Goal: Information Seeking & Learning: Learn about a topic

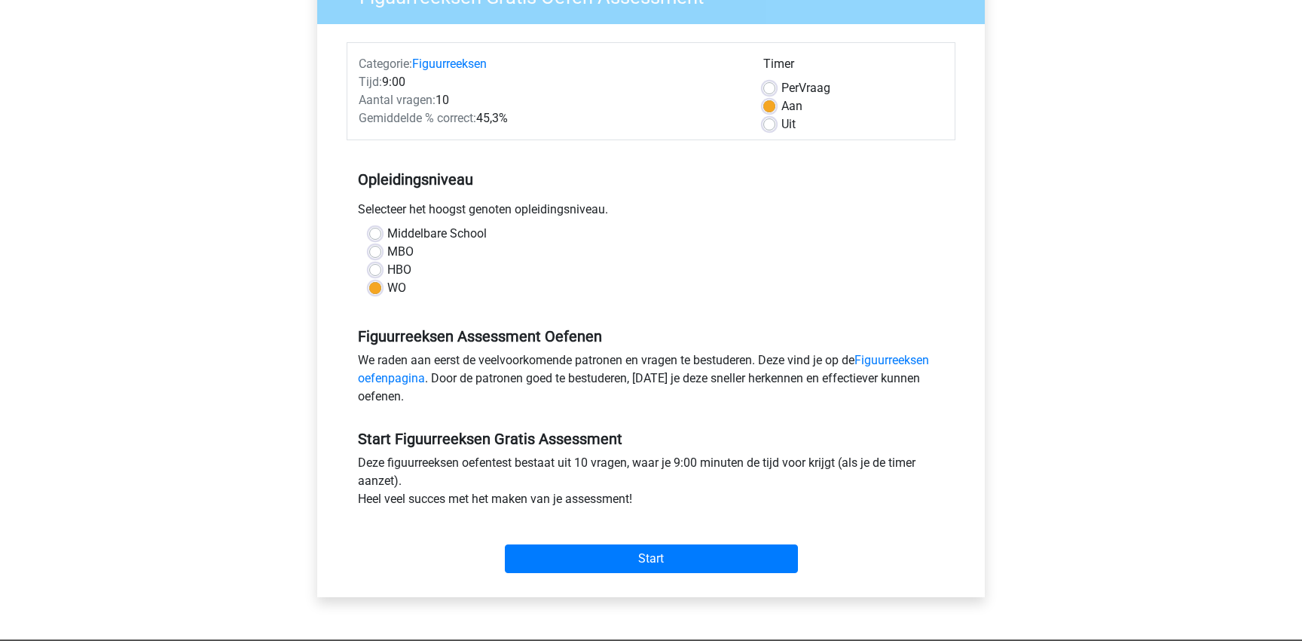
scroll to position [219, 0]
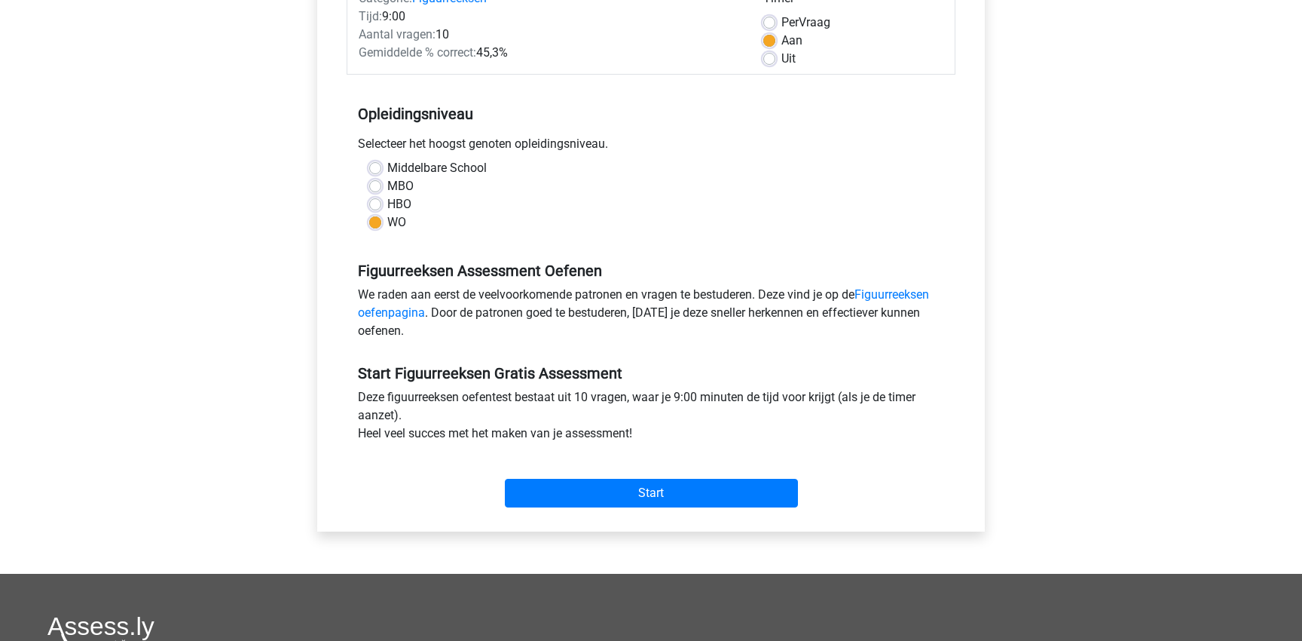
click at [318, 365] on div "Figuurreeksen Gratis Oefen Assessment Categorie: Figuurreeksen Tijd: 9:00 Aanta…" at bounding box center [651, 217] width 668 height 627
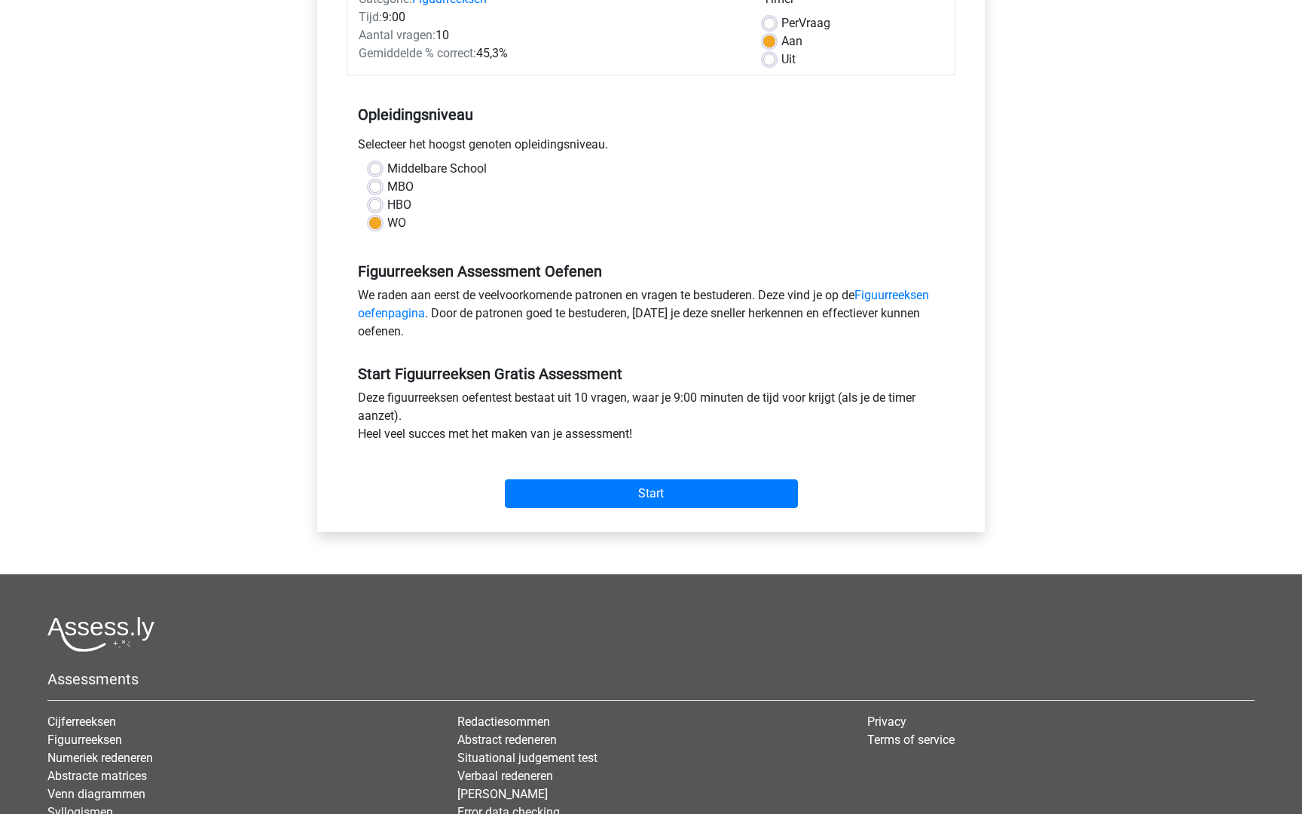
scroll to position [173, 0]
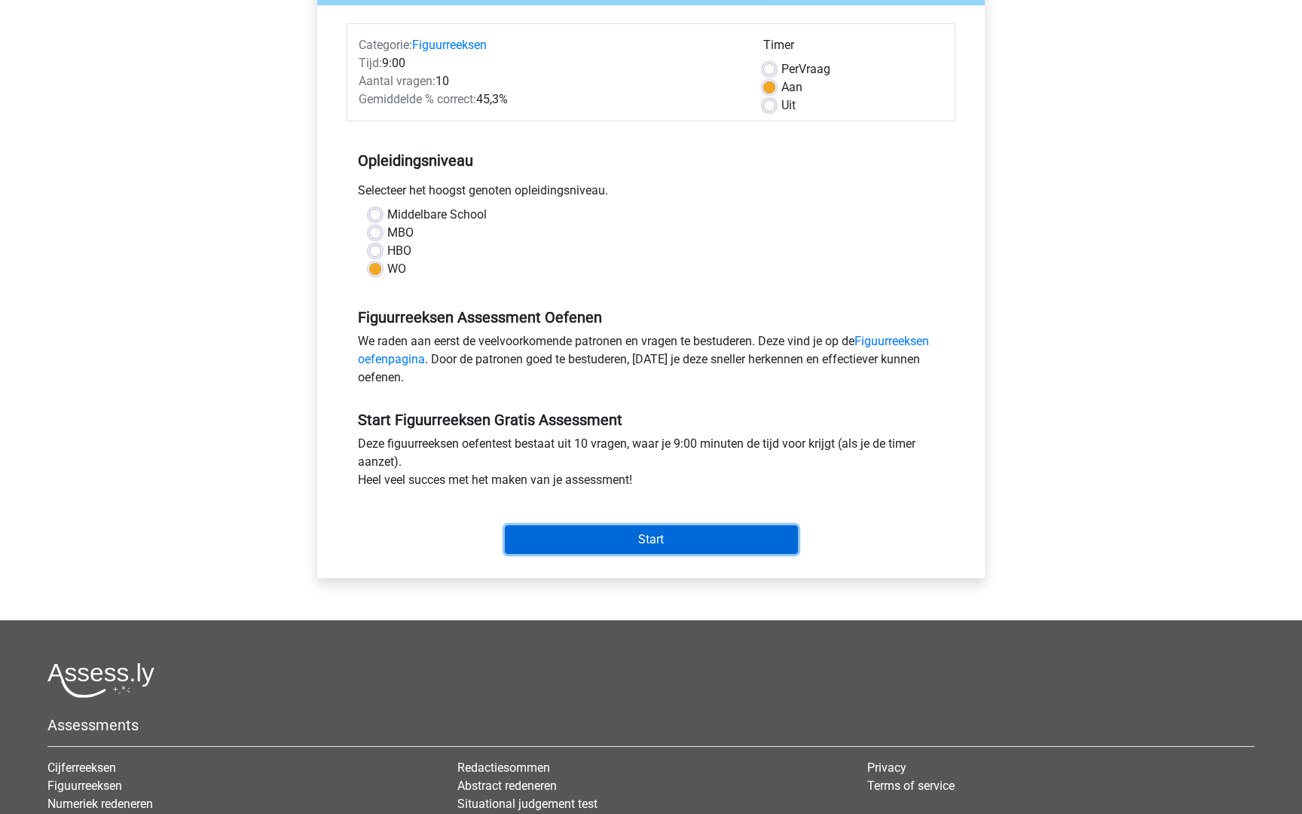
click at [625, 535] on input "Start" at bounding box center [651, 539] width 293 height 29
click at [610, 550] on input "Start" at bounding box center [651, 539] width 293 height 29
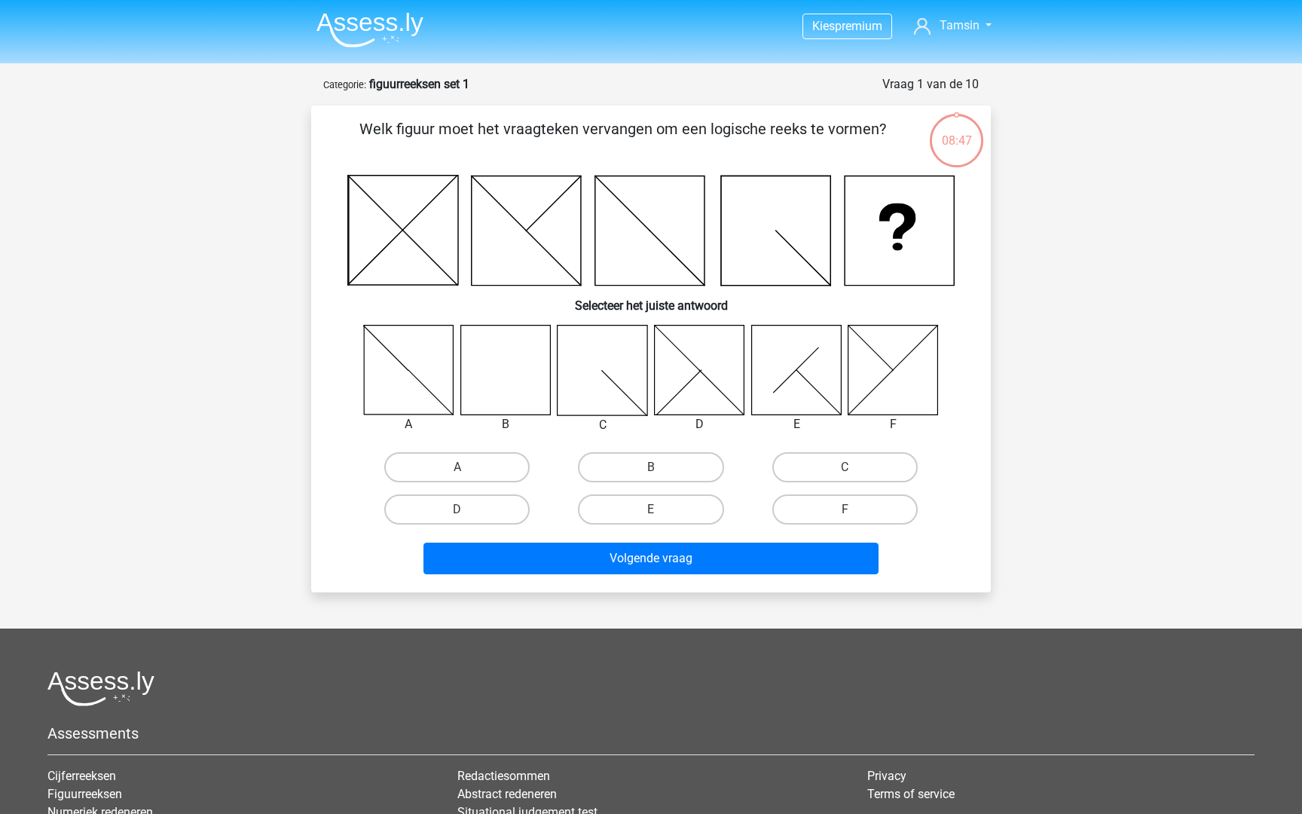
click at [506, 375] on icon at bounding box center [505, 370] width 90 height 90
click at [630, 469] on label "B" at bounding box center [650, 467] width 145 height 30
click at [651, 469] on input "B" at bounding box center [656, 472] width 10 height 10
radio input "true"
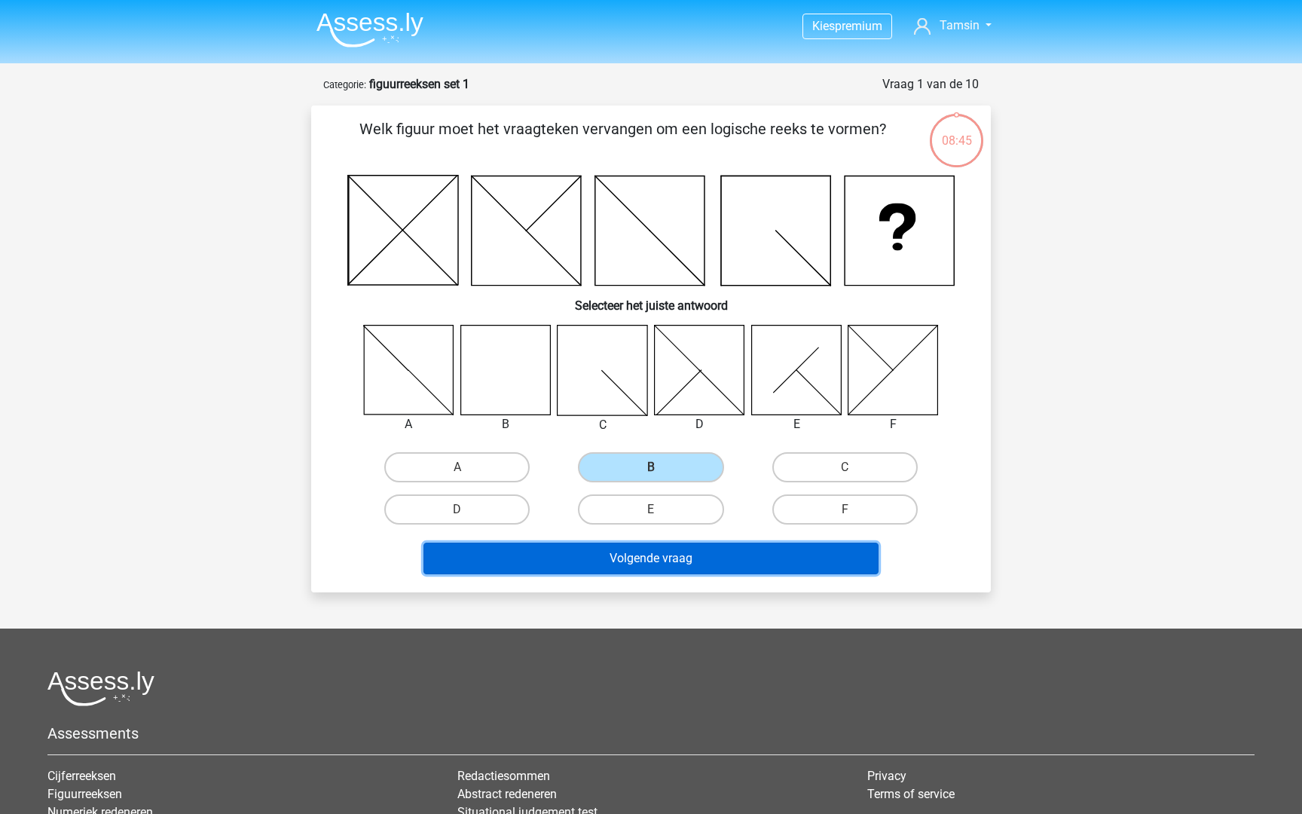
click at [639, 561] on button "Volgende vraag" at bounding box center [651, 559] width 456 height 32
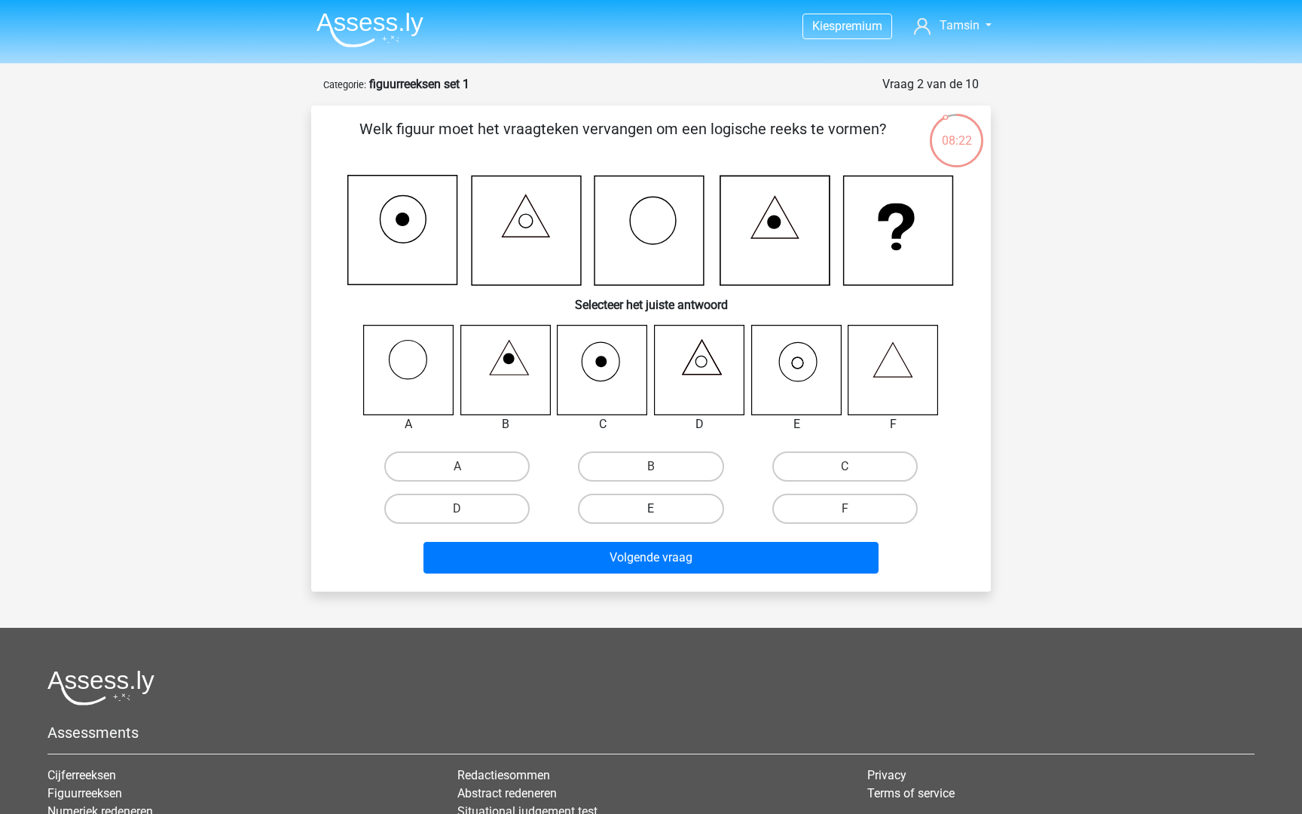
click at [693, 512] on label "E" at bounding box center [650, 509] width 145 height 30
click at [661, 512] on input "E" at bounding box center [656, 514] width 10 height 10
radio input "true"
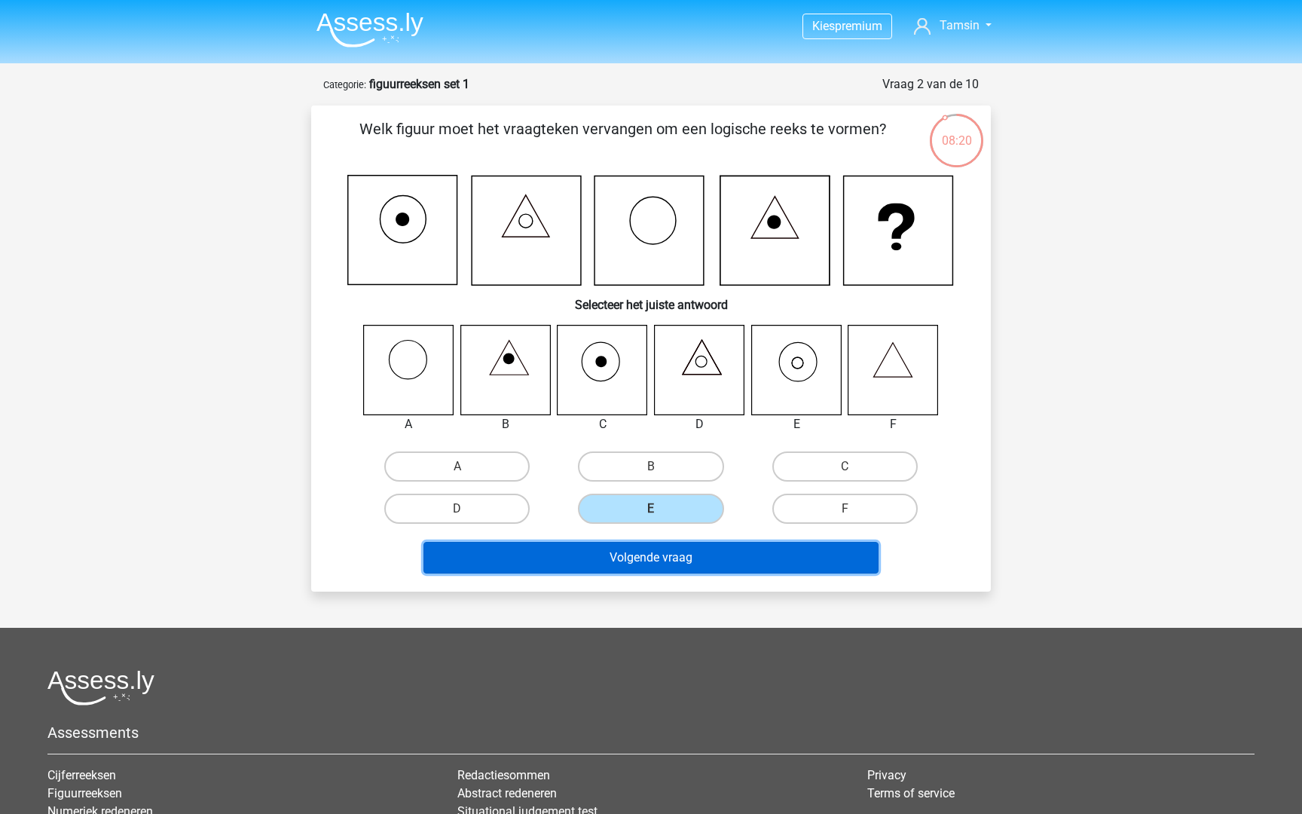
click at [696, 557] on button "Volgende vraag" at bounding box center [651, 558] width 456 height 32
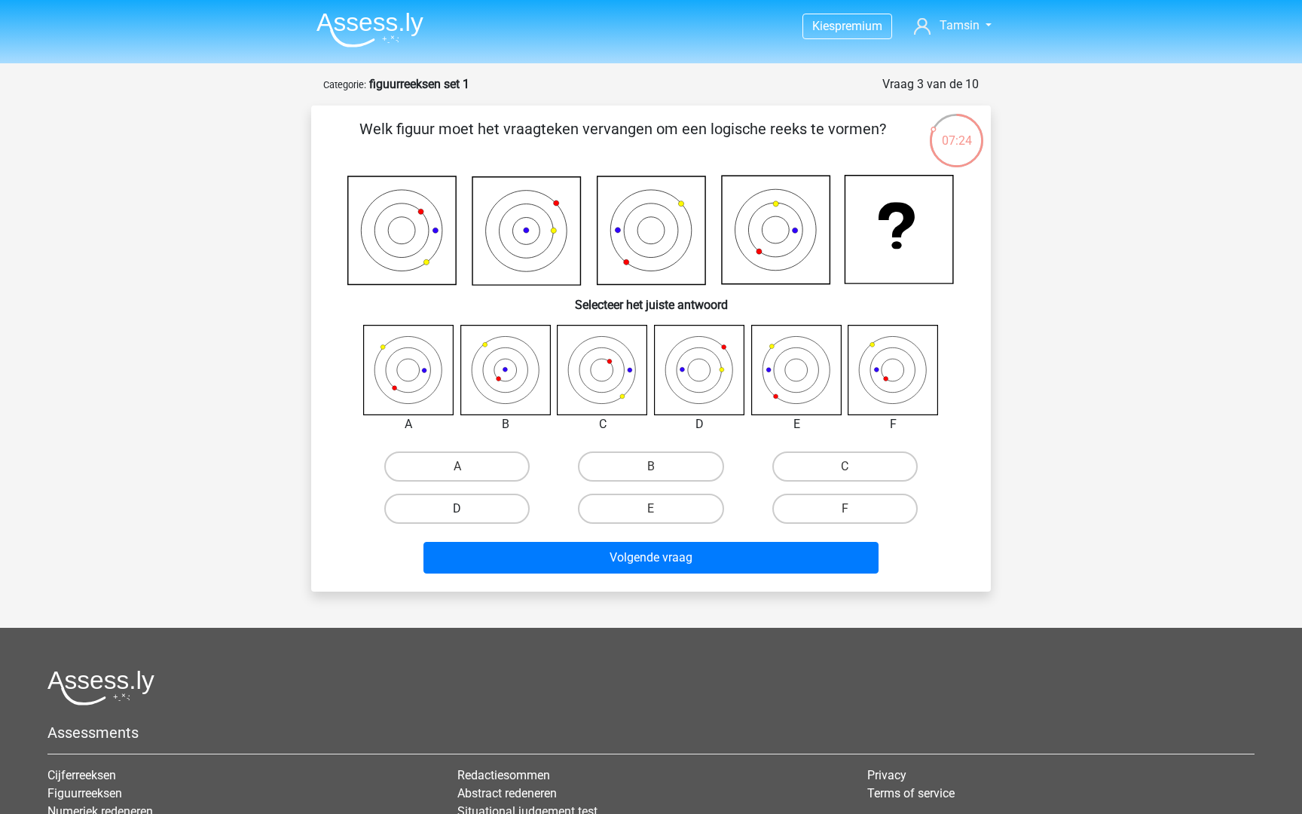
click at [503, 513] on label "D" at bounding box center [456, 509] width 145 height 30
click at [467, 513] on input "D" at bounding box center [462, 514] width 10 height 10
radio input "true"
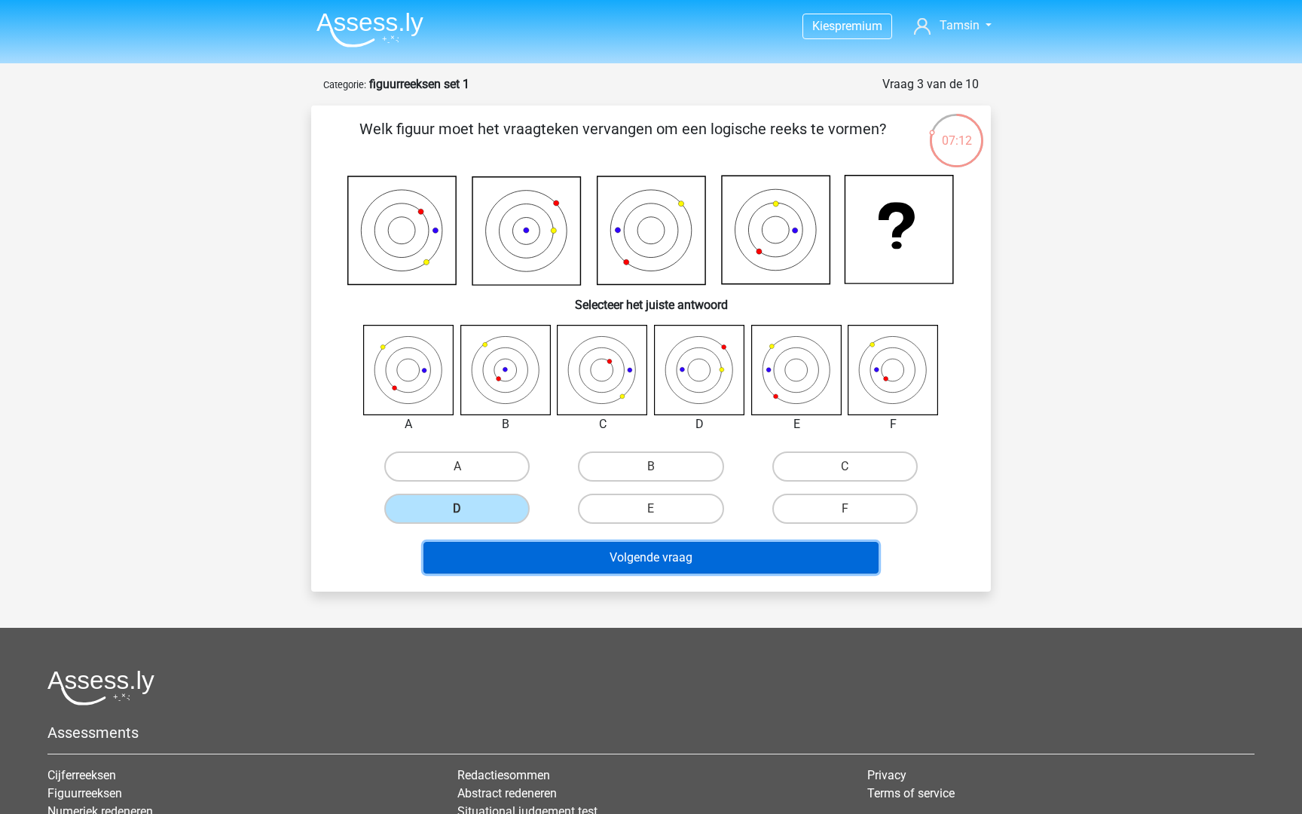
click at [678, 553] on button "Volgende vraag" at bounding box center [651, 558] width 456 height 32
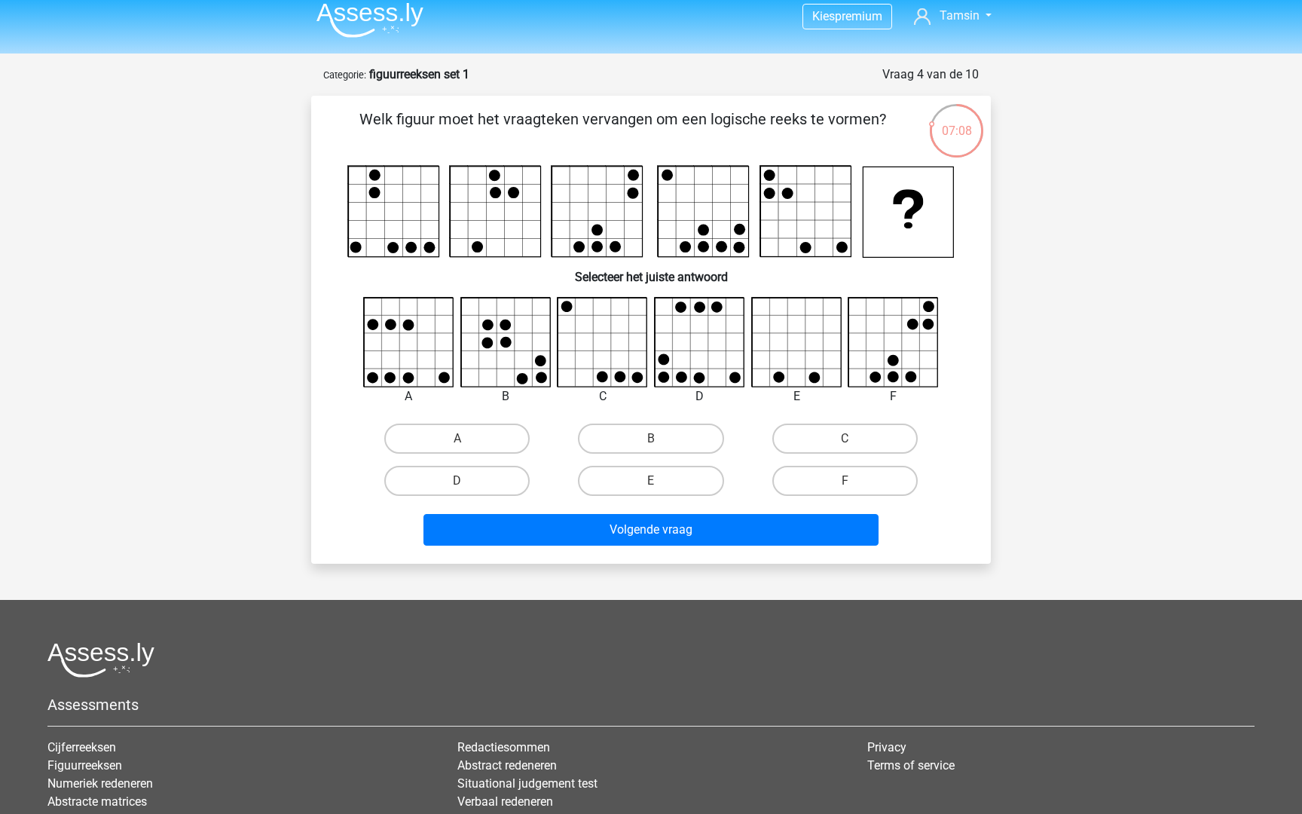
scroll to position [4, 0]
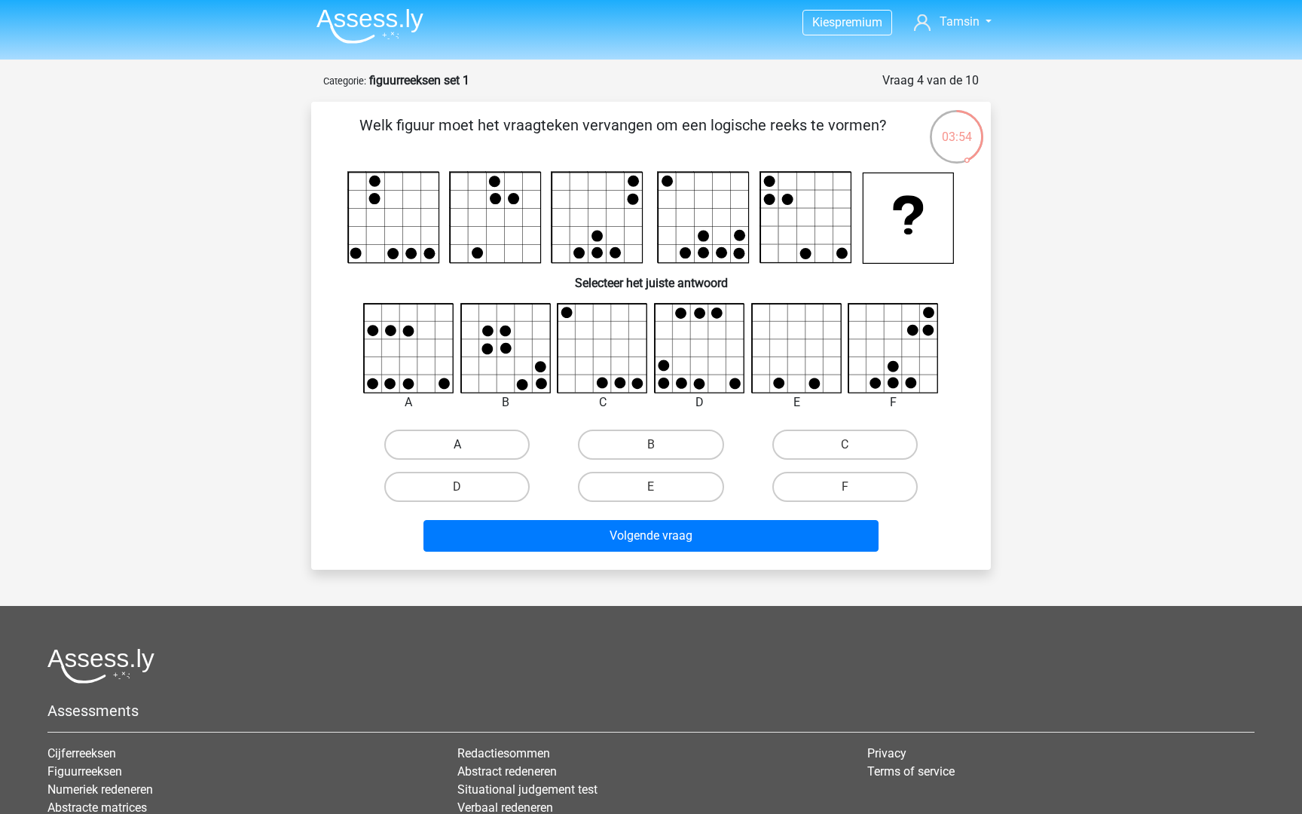
click at [468, 445] on label "A" at bounding box center [456, 445] width 145 height 30
click at [467, 445] on input "A" at bounding box center [462, 450] width 10 height 10
radio input "true"
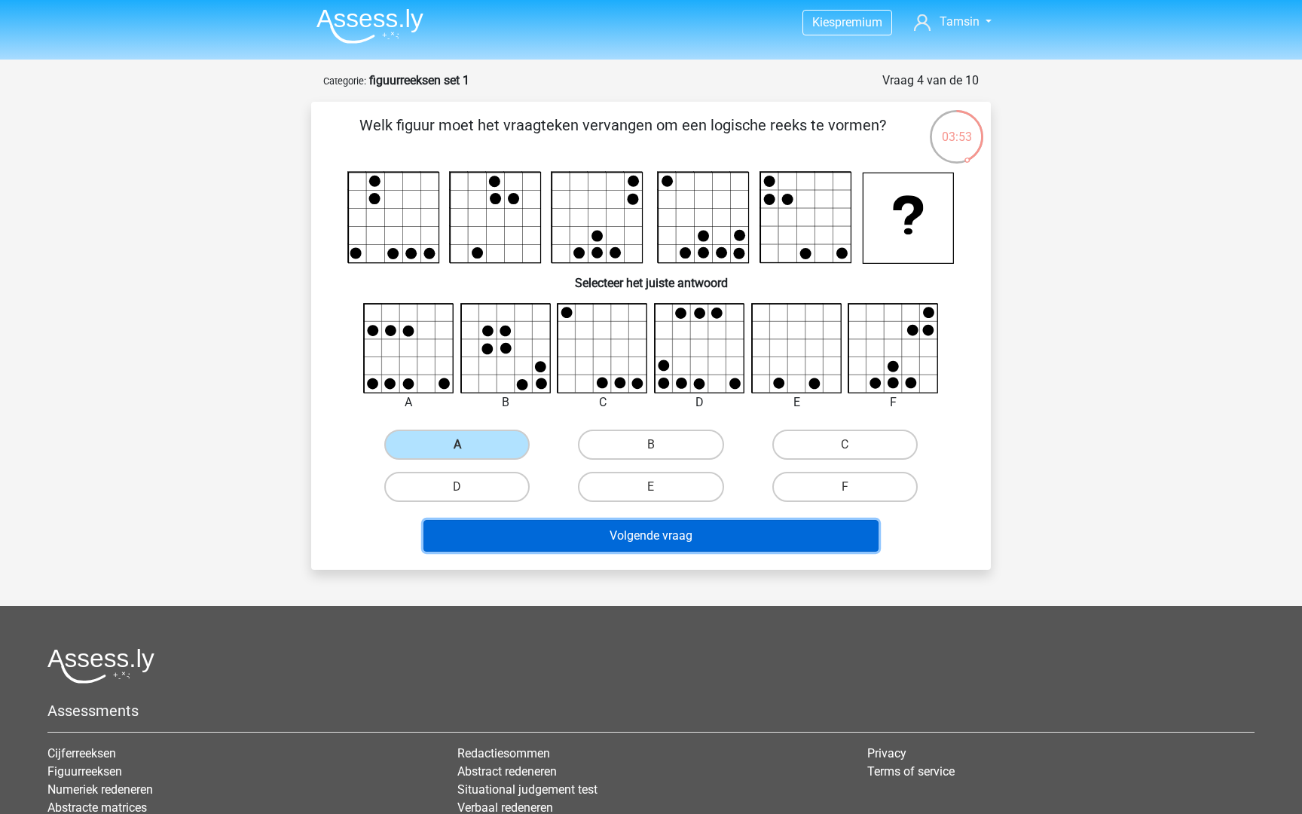
click at [628, 539] on button "Volgende vraag" at bounding box center [651, 536] width 456 height 32
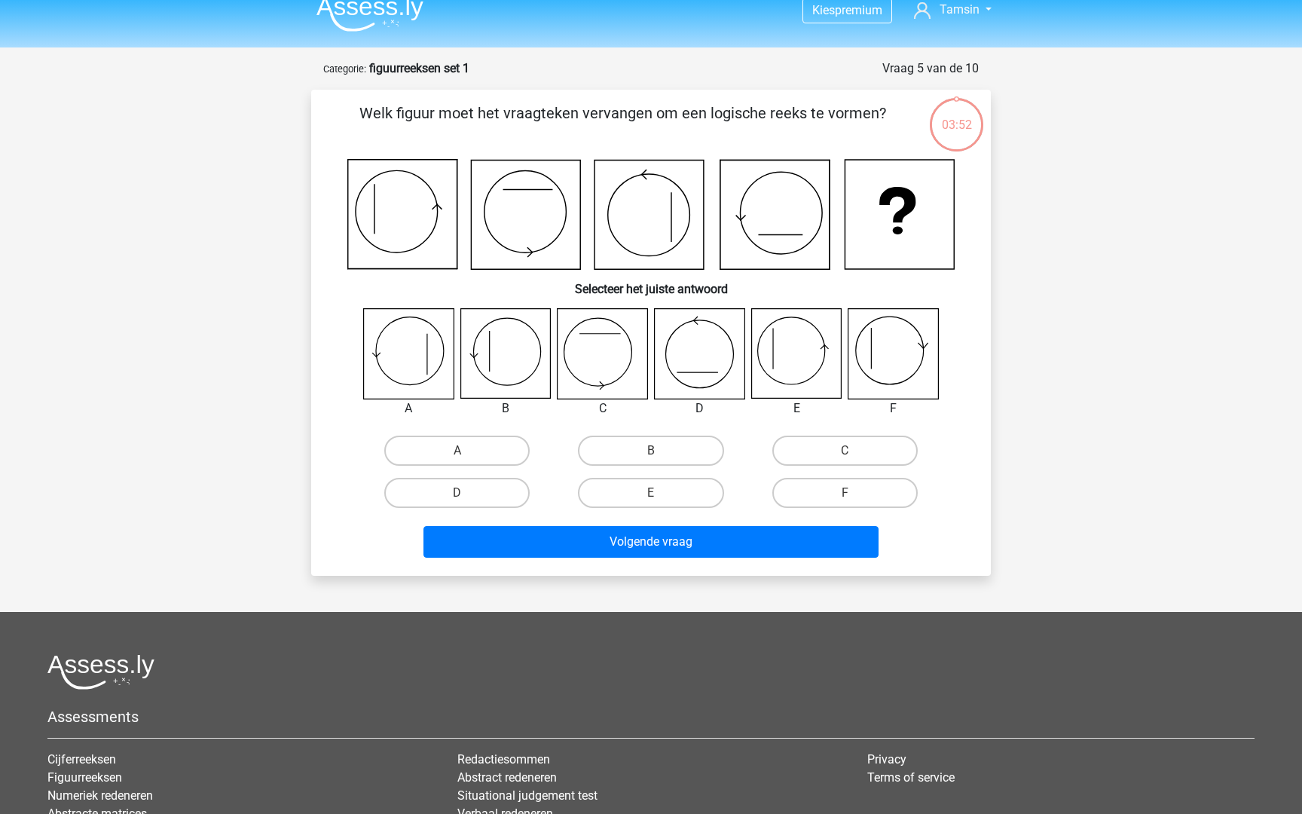
scroll to position [0, 0]
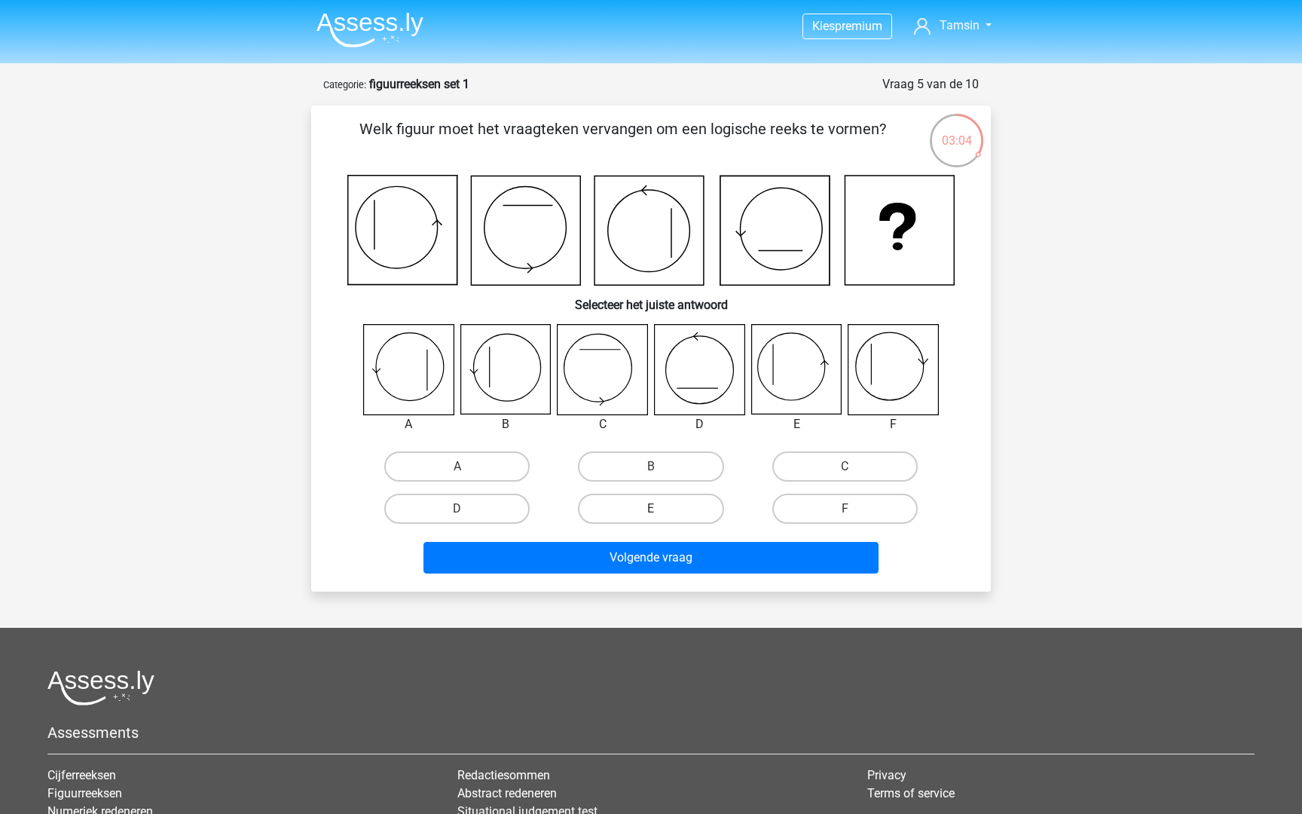
click at [681, 510] on label "E" at bounding box center [650, 509] width 145 height 30
click at [661, 510] on input "E" at bounding box center [656, 514] width 10 height 10
radio input "true"
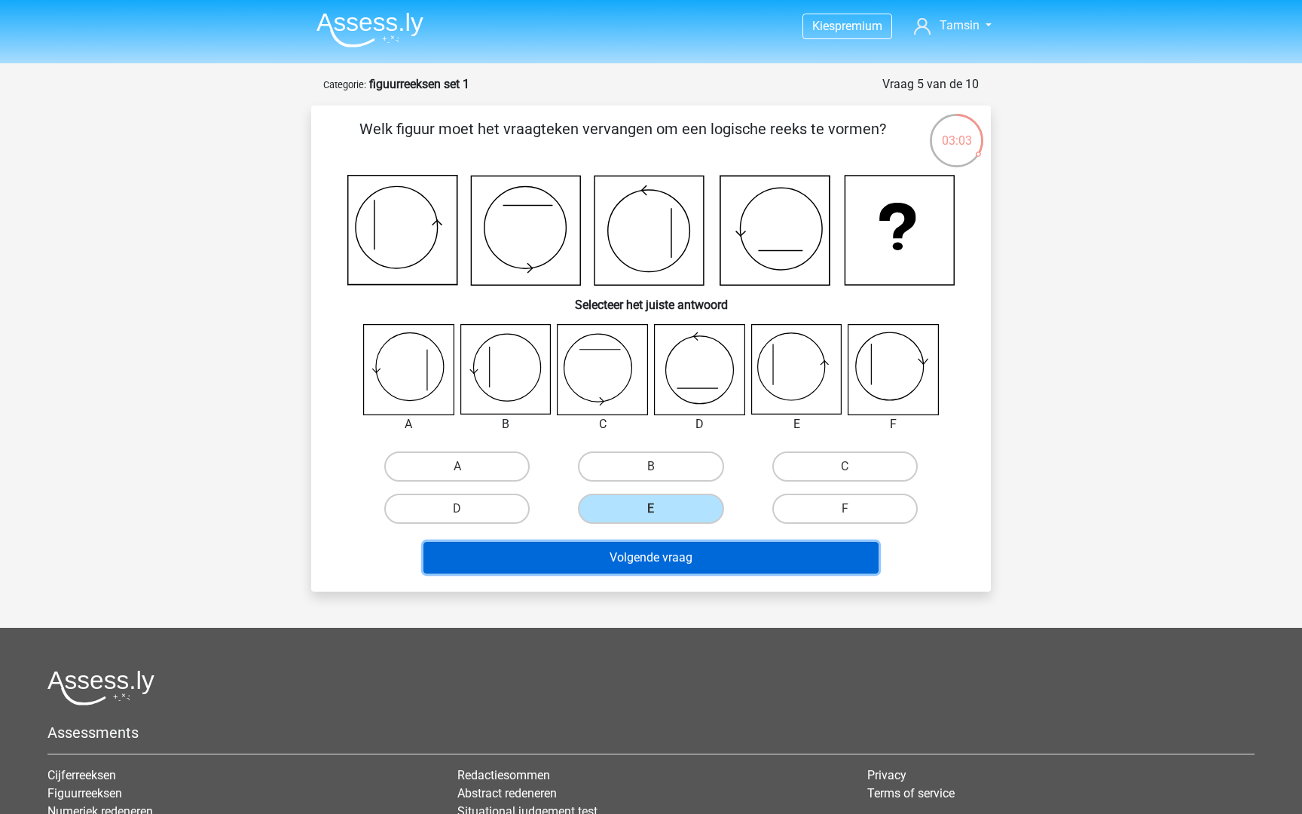
click at [687, 558] on button "Volgende vraag" at bounding box center [651, 558] width 456 height 32
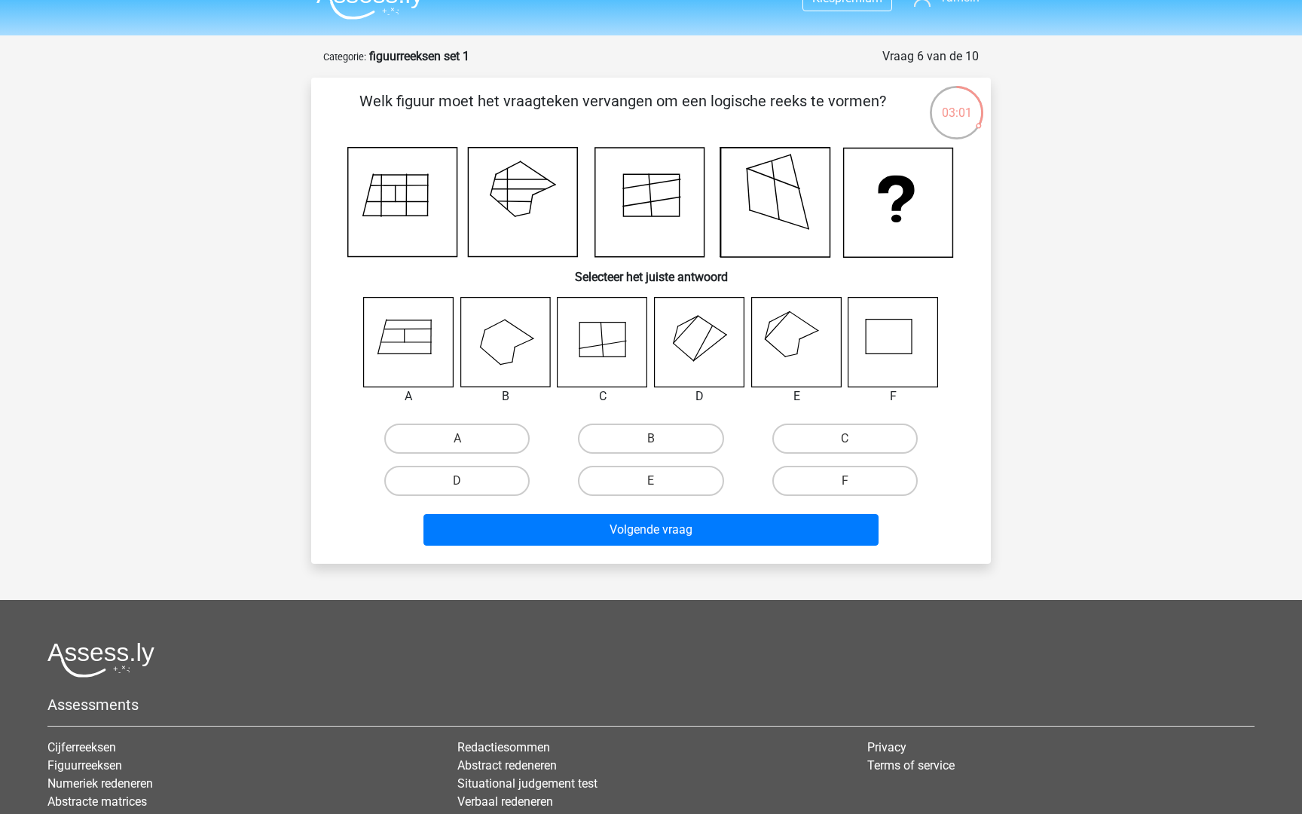
scroll to position [27, 0]
click at [636, 478] on label "E" at bounding box center [650, 481] width 145 height 30
click at [651, 482] on input "E" at bounding box center [656, 487] width 10 height 10
radio input "true"
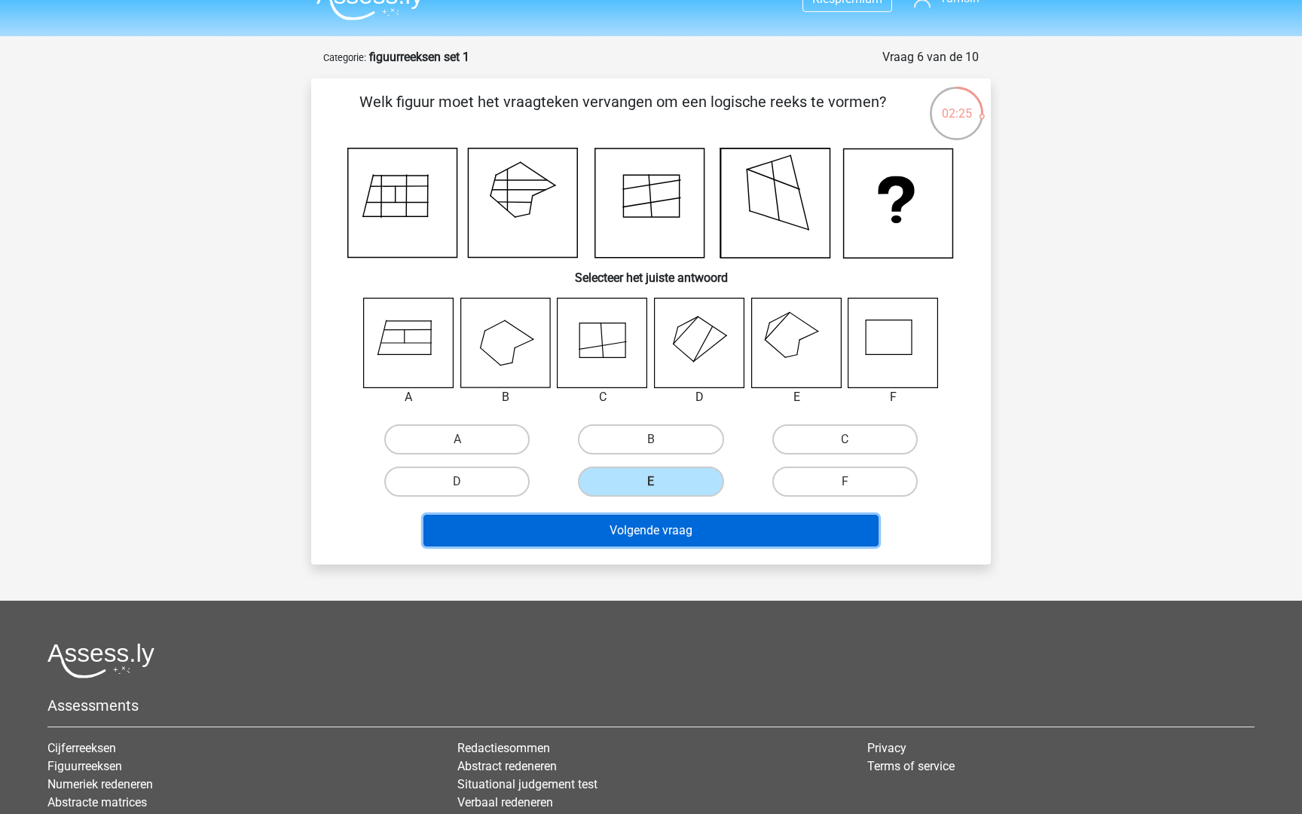
click at [642, 545] on button "Volgende vraag" at bounding box center [651, 531] width 456 height 32
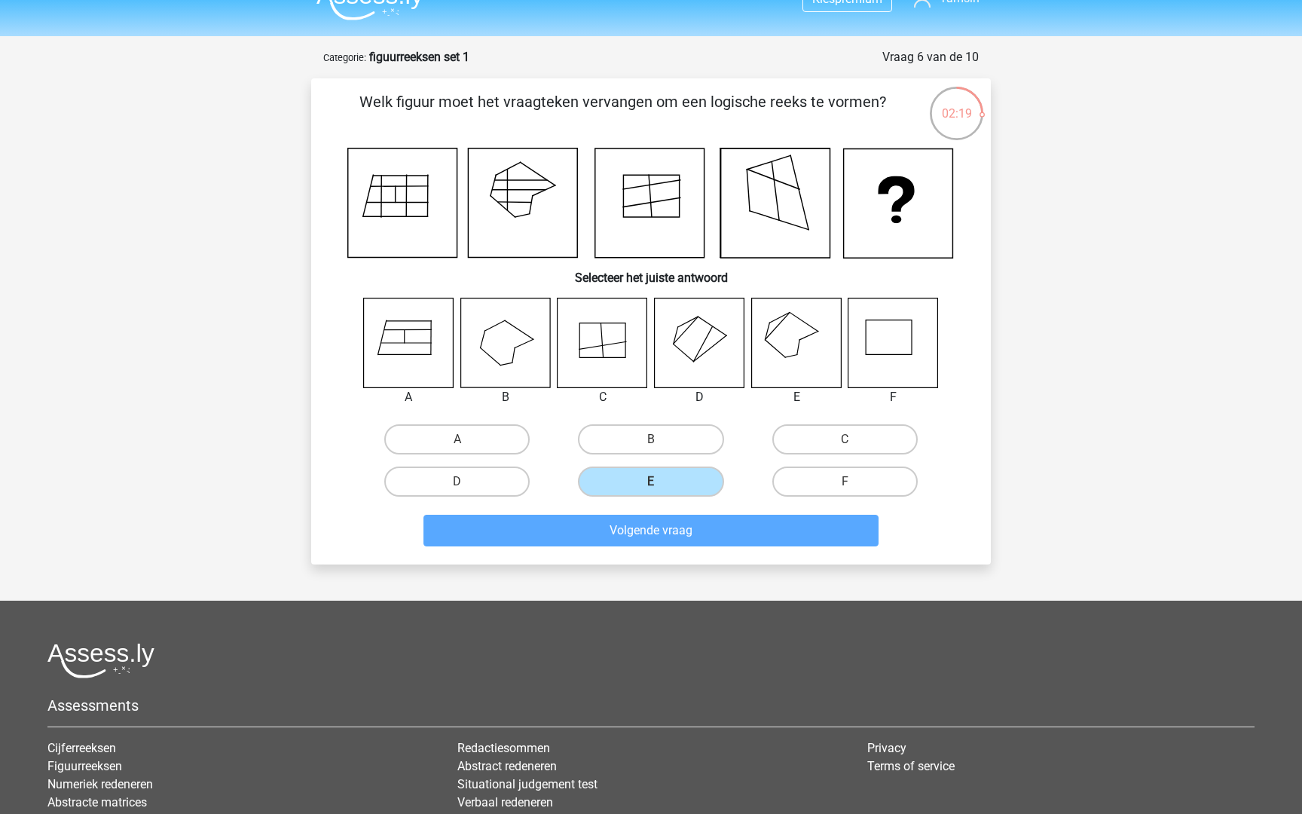
click at [648, 576] on div "Kies premium [GEOGRAPHIC_DATA] [EMAIL_ADDRESS][DOMAIN_NAME]" at bounding box center [651, 486] width 1302 height 1026
click at [662, 472] on label "E" at bounding box center [650, 481] width 145 height 30
click at [661, 482] on input "E" at bounding box center [656, 487] width 10 height 10
click at [1007, 450] on div "02:16 Vraag 6 van de 10 Categorie: figuurreeksen set 1 Welk figuur moet het vra…" at bounding box center [651, 306] width 716 height 516
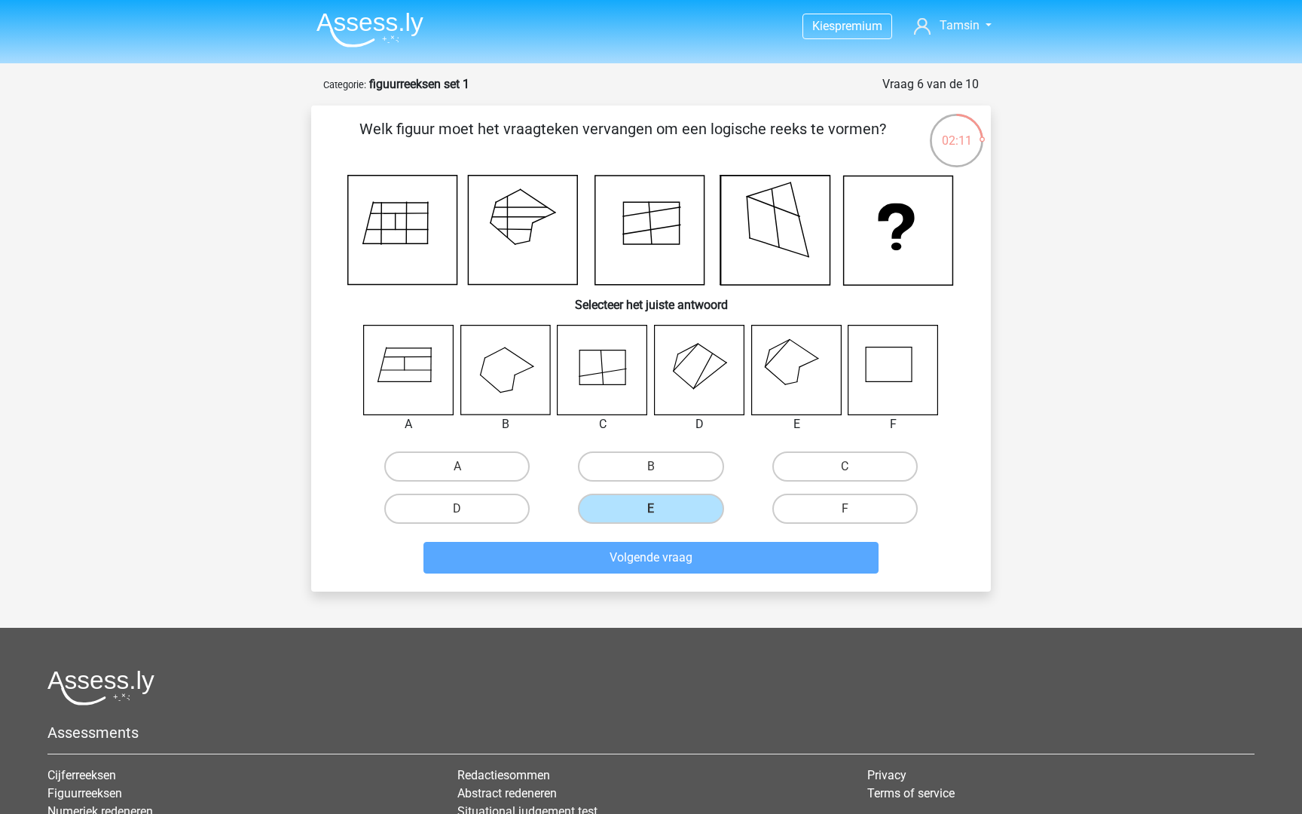
click at [693, 576] on div "Volgende vraag" at bounding box center [651, 561] width 582 height 38
click at [813, 381] on icon at bounding box center [796, 370] width 90 height 90
click at [644, 474] on label "B" at bounding box center [650, 466] width 145 height 30
click at [651, 474] on input "B" at bounding box center [656, 471] width 10 height 10
radio input "true"
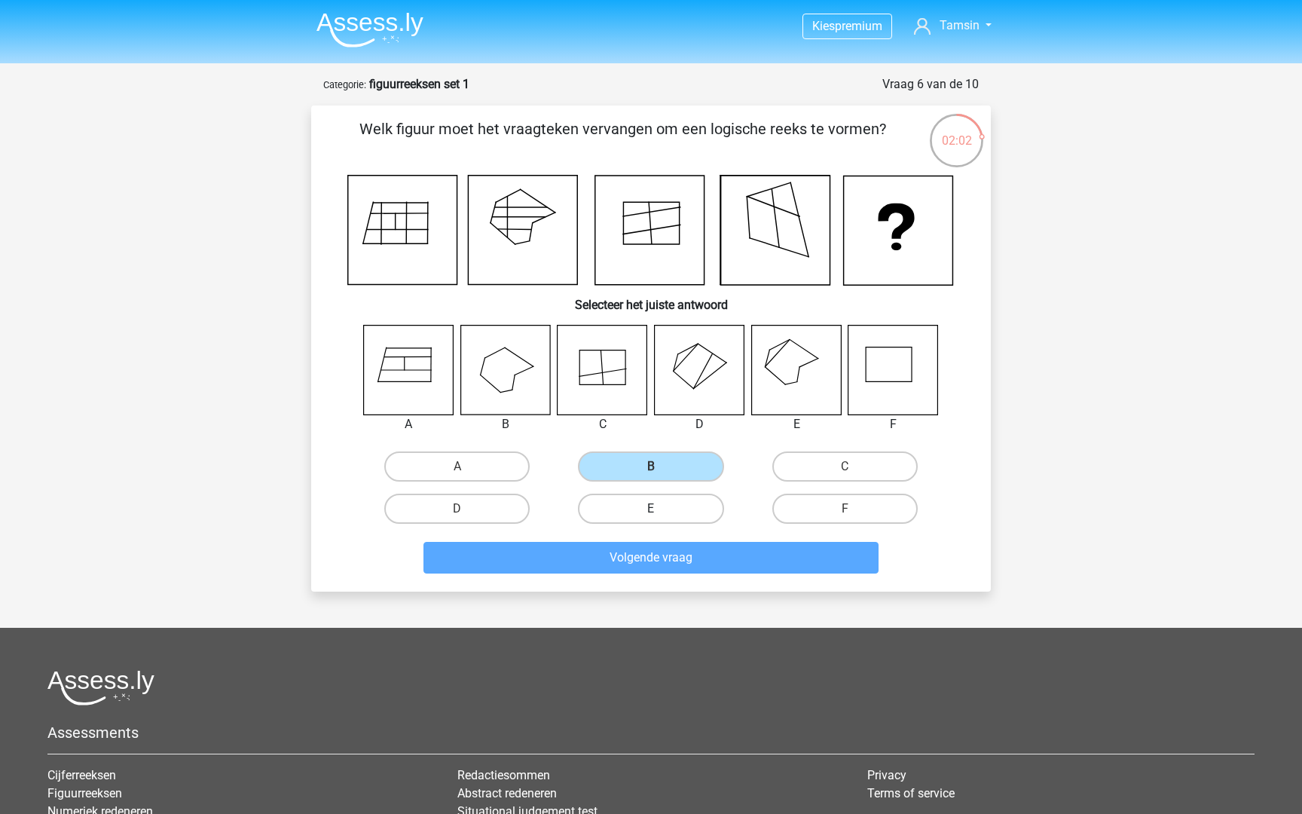
click at [639, 505] on label "E" at bounding box center [650, 509] width 145 height 30
click at [651, 509] on input "E" at bounding box center [656, 514] width 10 height 10
radio input "true"
click at [690, 138] on p "Welk figuur moet het vraagteken vervangen om een logische reeks te vormen?" at bounding box center [622, 140] width 575 height 45
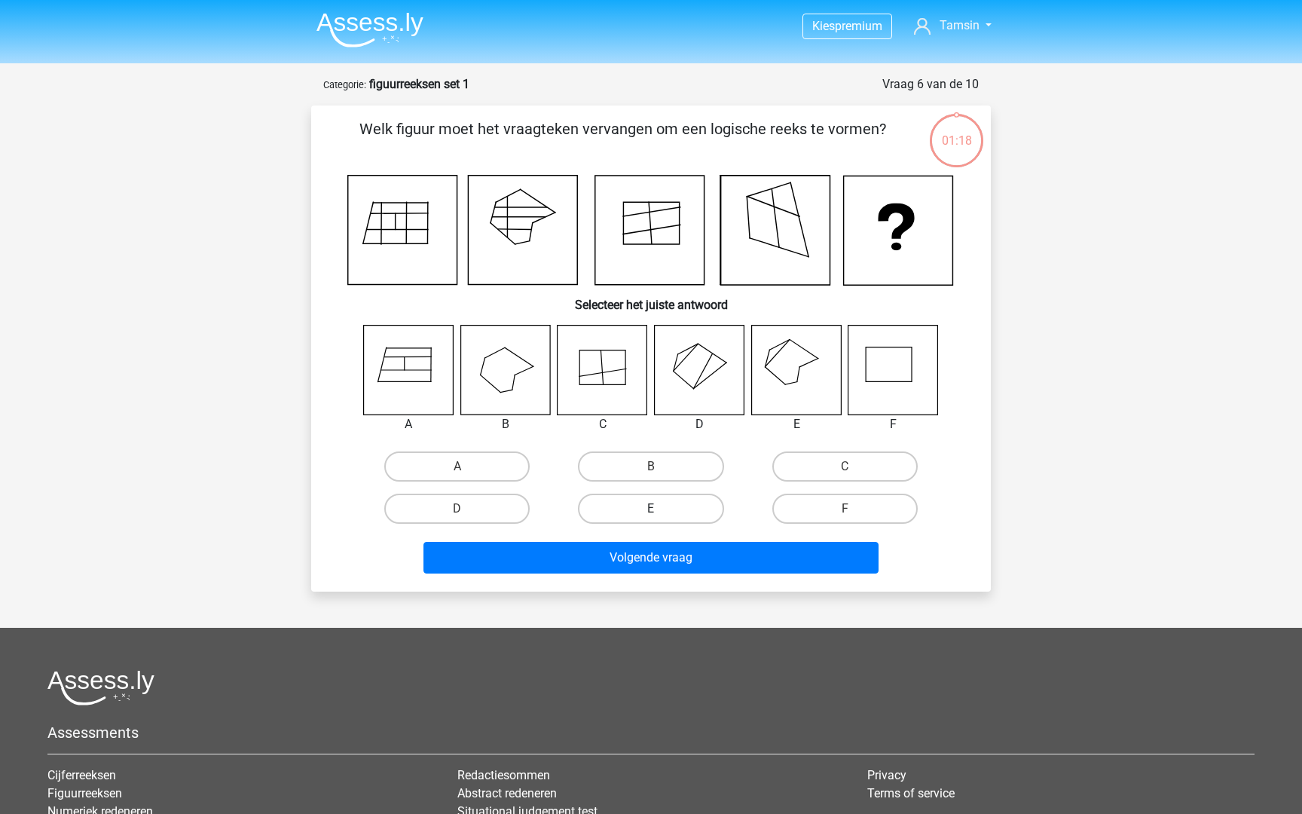
click at [641, 505] on label "E" at bounding box center [650, 509] width 145 height 30
click at [651, 509] on input "E" at bounding box center [656, 514] width 10 height 10
radio input "true"
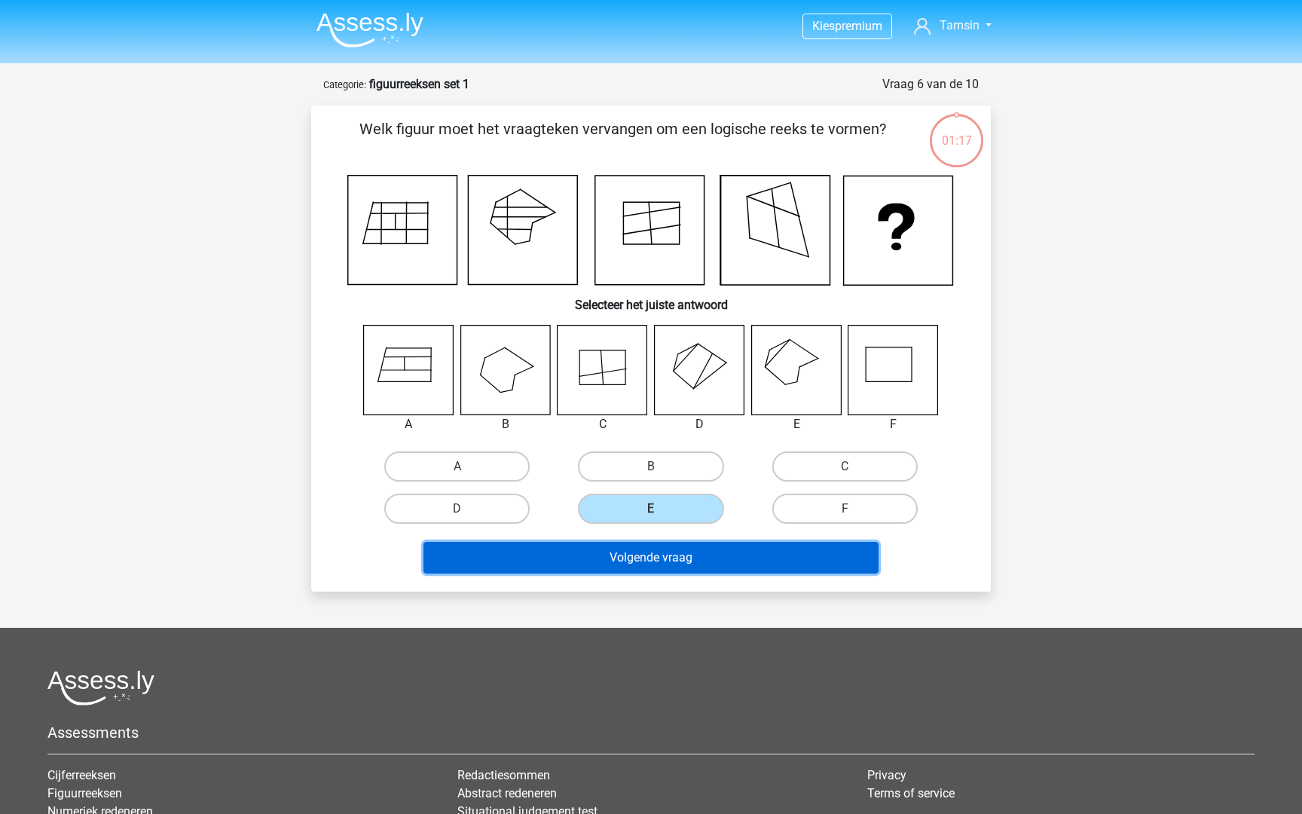
click at [647, 556] on button "Volgende vraag" at bounding box center [651, 558] width 456 height 32
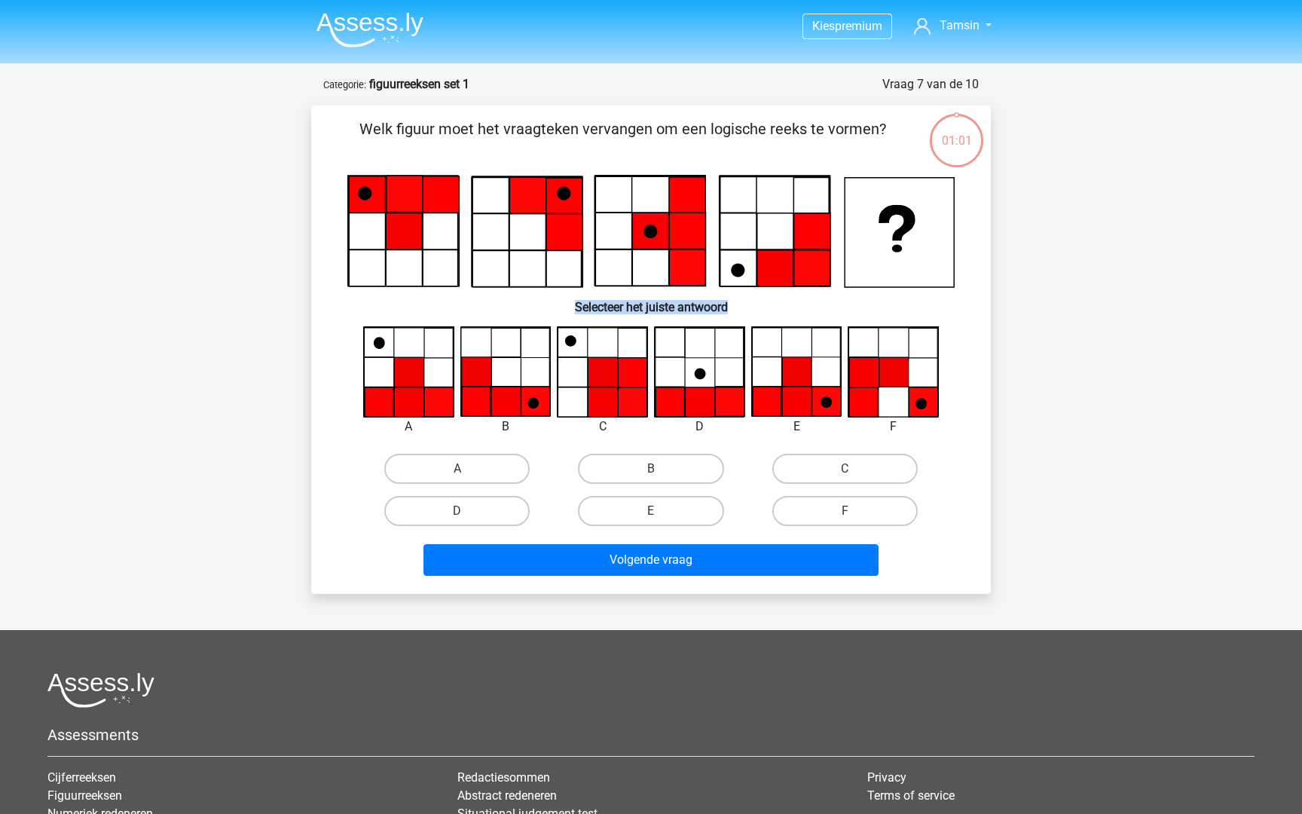
drag, startPoint x: 574, startPoint y: 307, endPoint x: 738, endPoint y: 307, distance: 163.5
click at [735, 307] on h6 "Selecteer het juiste antwoord" at bounding box center [650, 301] width 631 height 26
click at [738, 307] on h6 "Selecteer het juiste antwoord" at bounding box center [650, 301] width 631 height 26
click at [655, 507] on label "E" at bounding box center [650, 511] width 145 height 30
click at [655, 511] on input "E" at bounding box center [656, 516] width 10 height 10
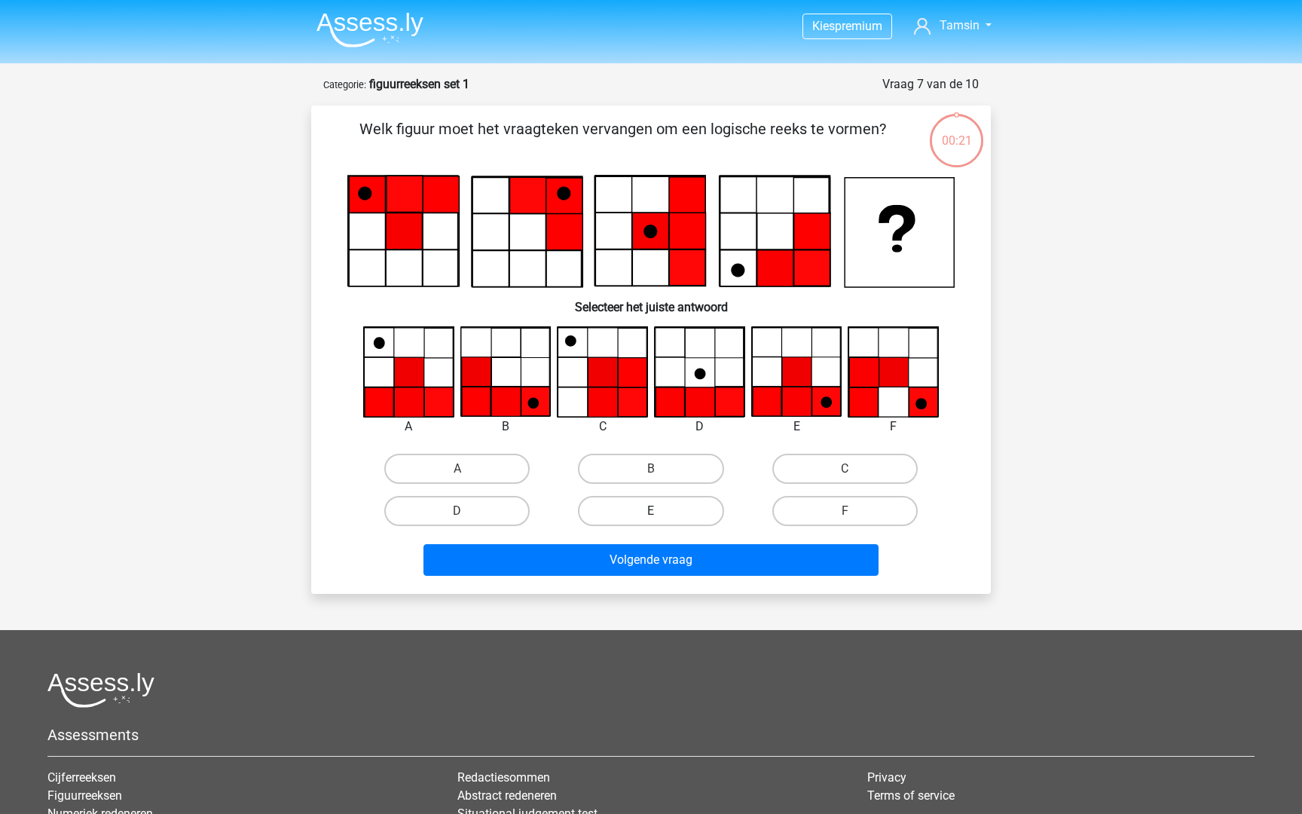
radio input "true"
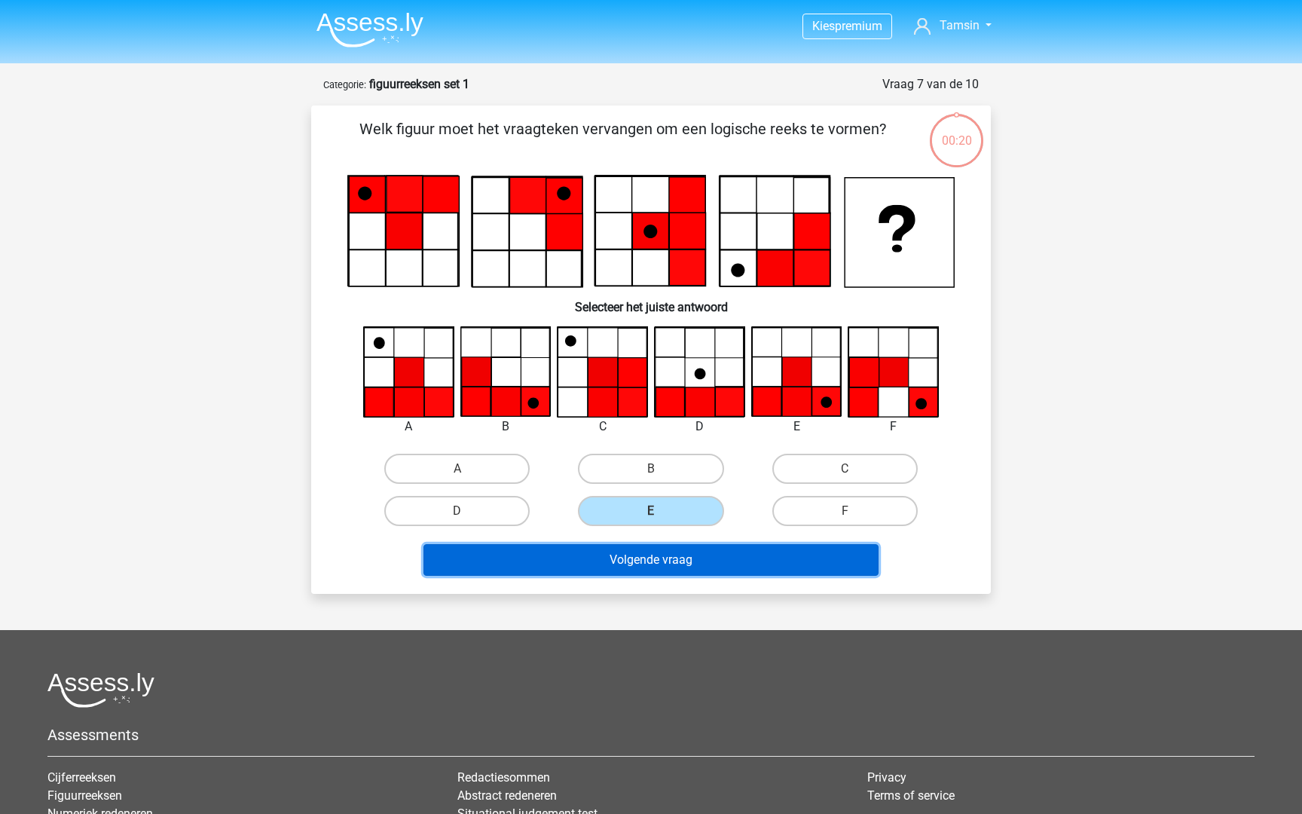
click at [650, 555] on button "Volgende vraag" at bounding box center [651, 560] width 456 height 32
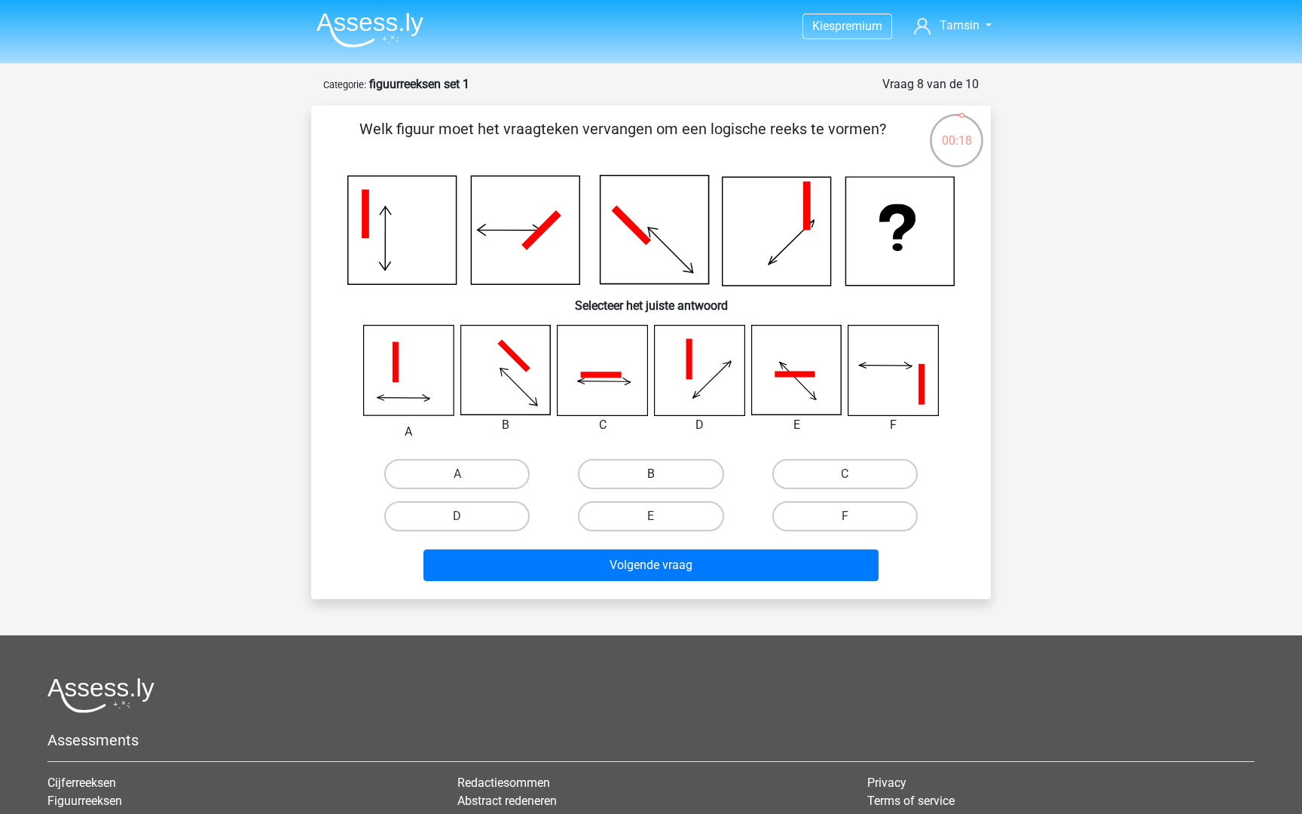
click at [635, 471] on label "B" at bounding box center [650, 474] width 145 height 30
click at [651, 474] on input "B" at bounding box center [656, 479] width 10 height 10
radio input "true"
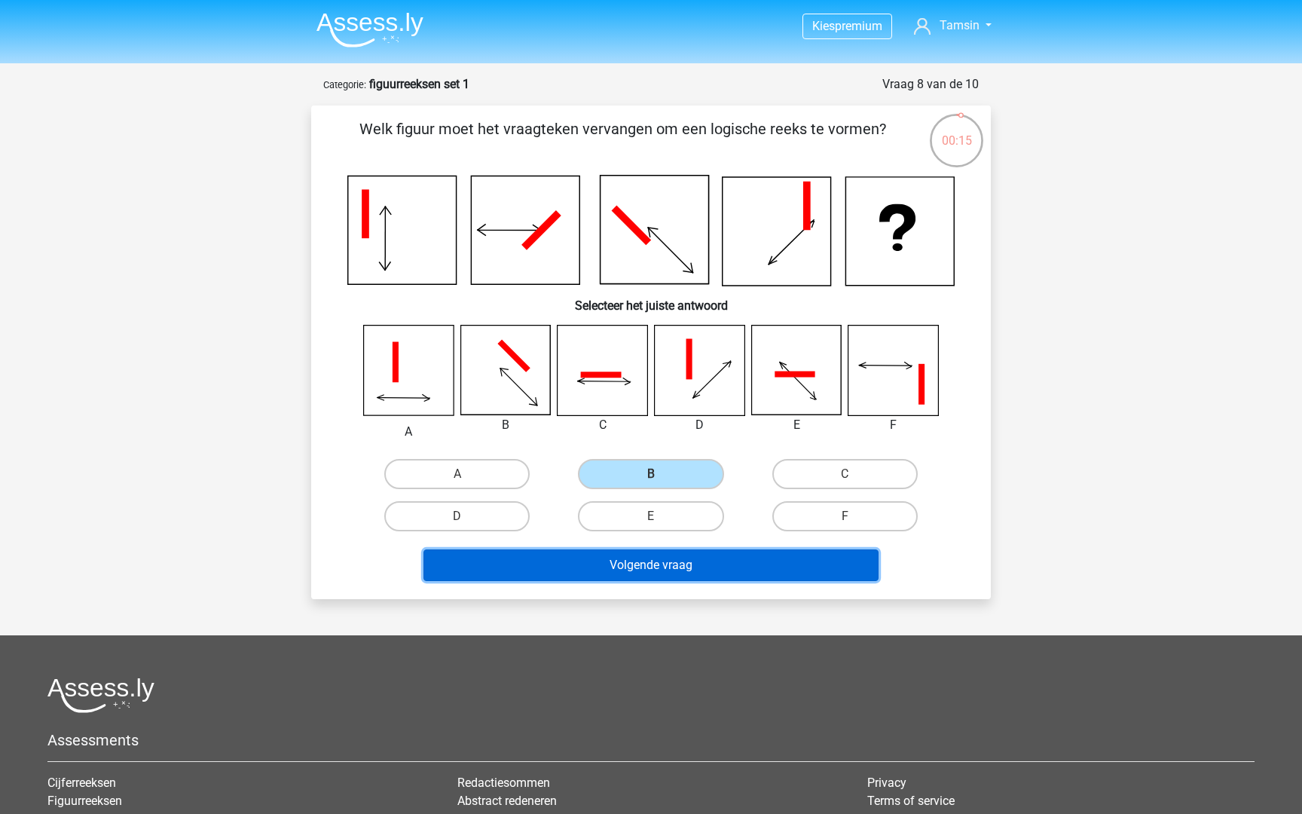
click at [638, 563] on button "Volgende vraag" at bounding box center [651, 565] width 456 height 32
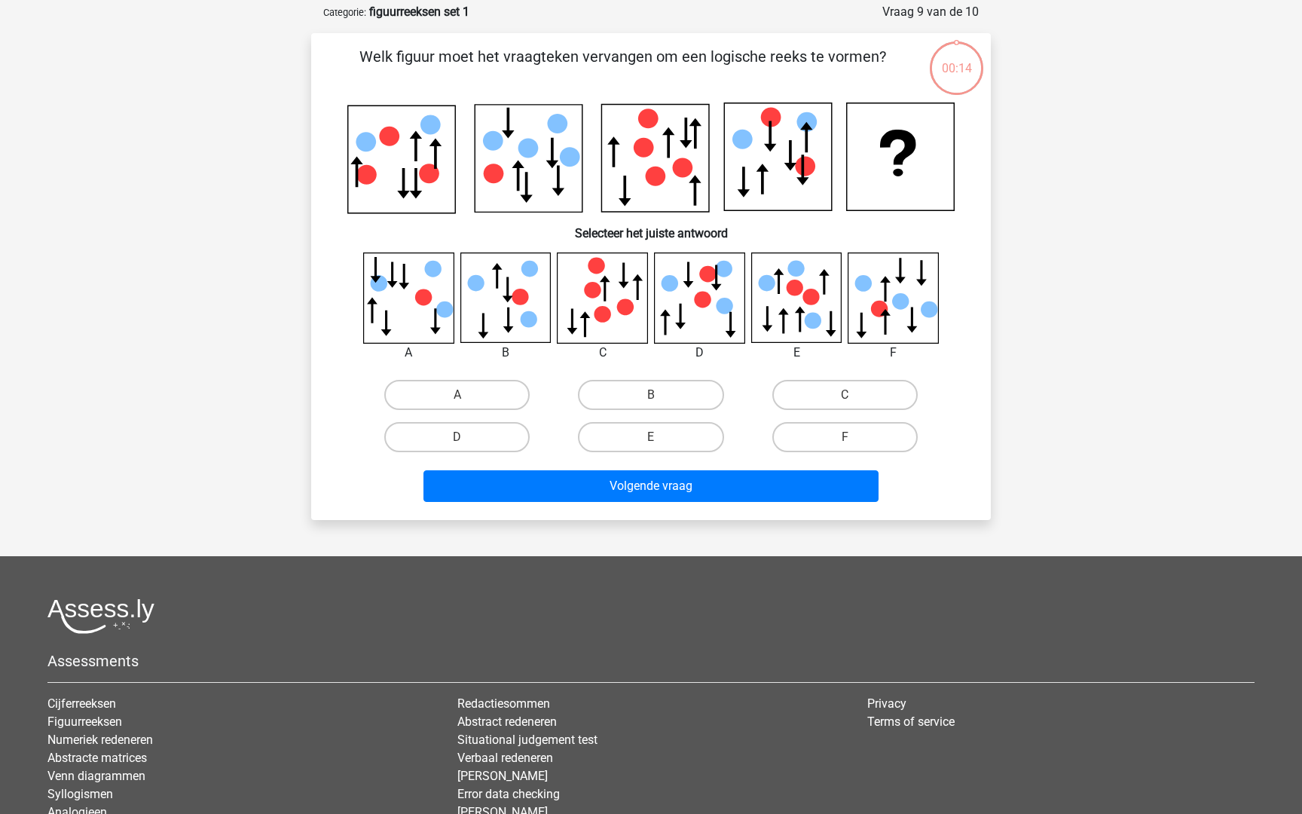
scroll to position [75, 0]
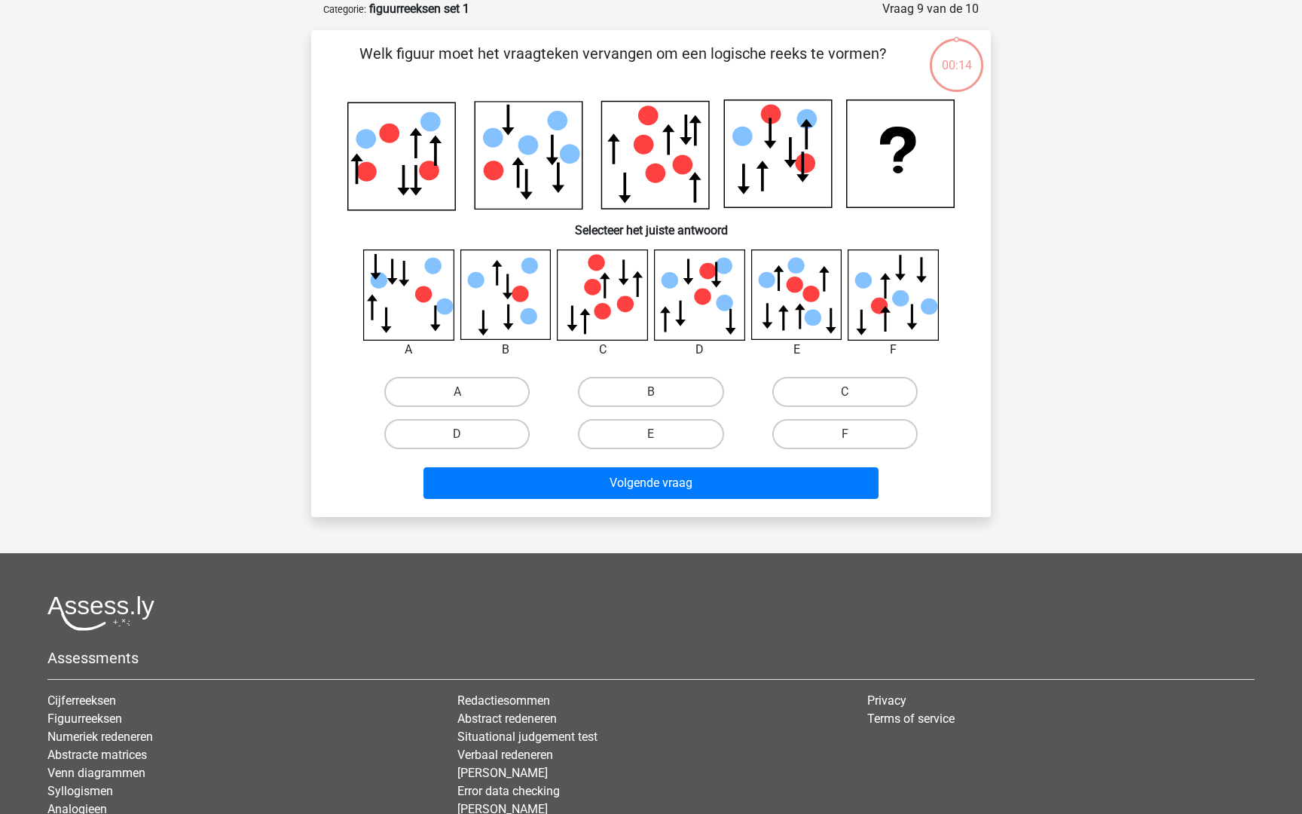
click at [658, 434] on input "E" at bounding box center [656, 439] width 10 height 10
radio input "true"
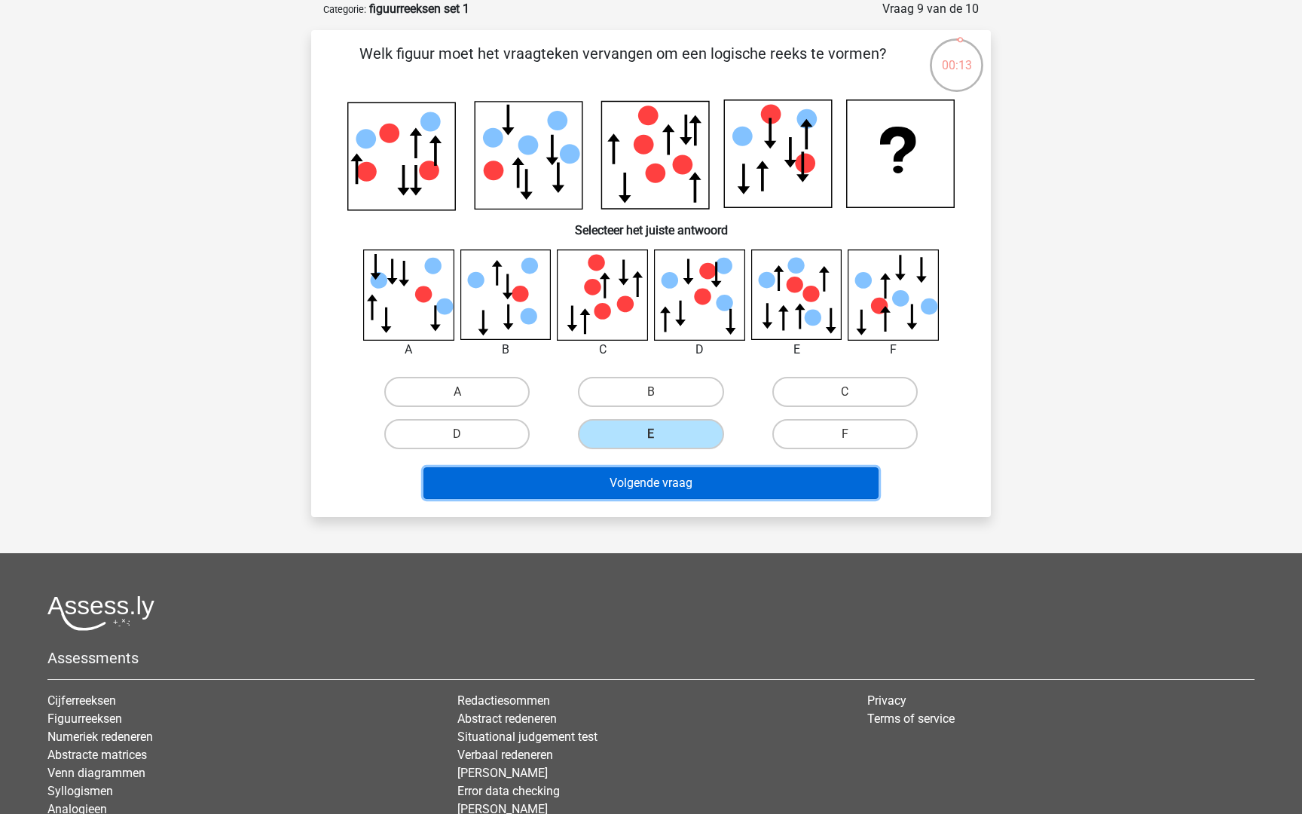
click at [652, 476] on button "Volgende vraag" at bounding box center [651, 483] width 456 height 32
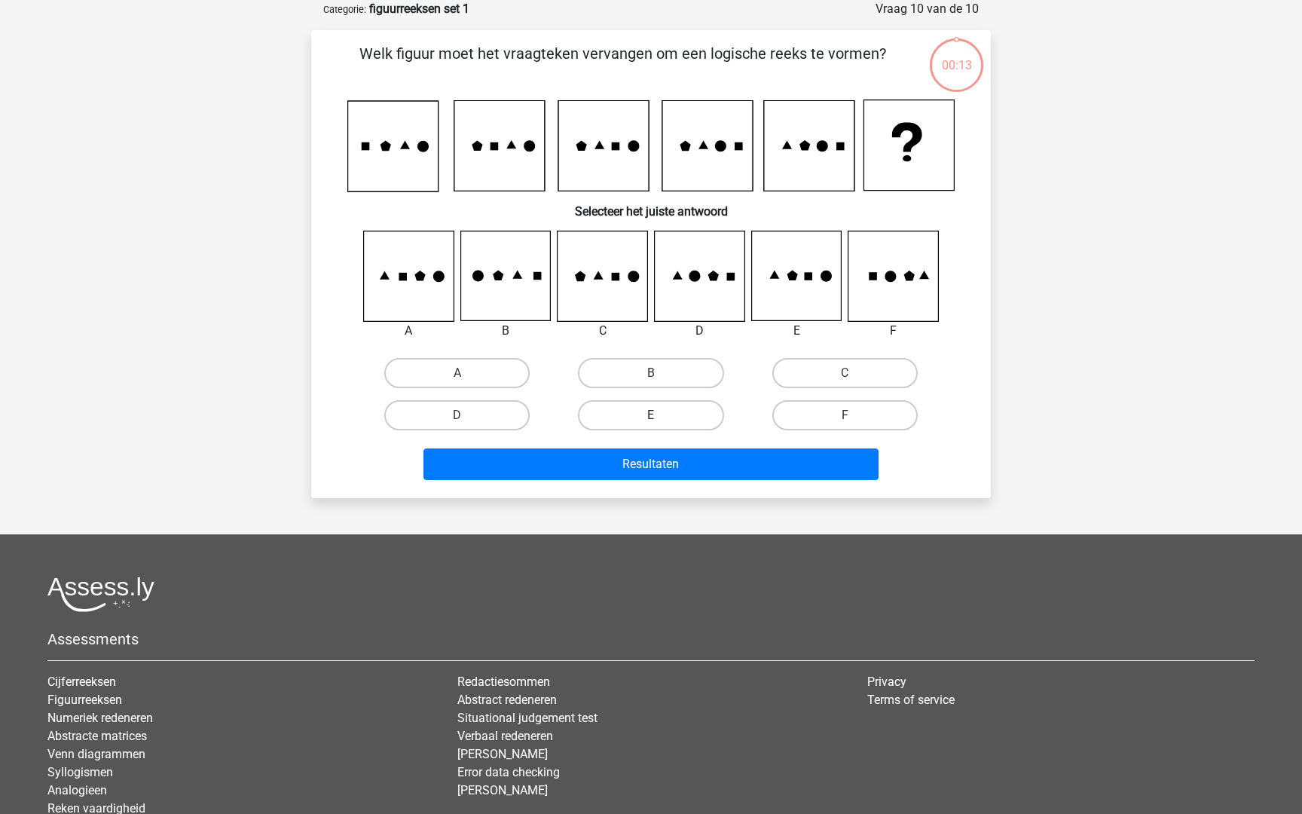
click at [665, 423] on label "E" at bounding box center [650, 415] width 145 height 30
click at [661, 423] on input "E" at bounding box center [656, 420] width 10 height 10
radio input "true"
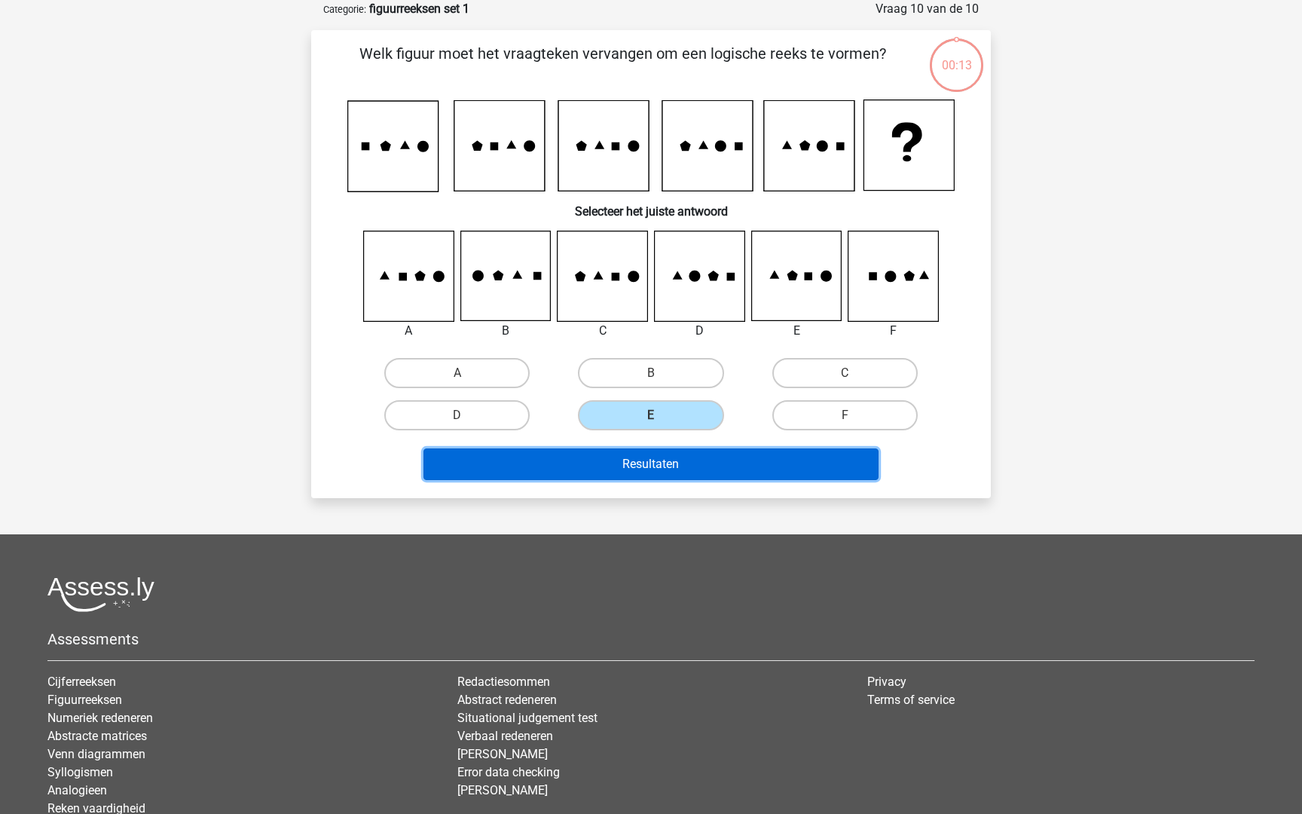
click at [660, 466] on button "Resultaten" at bounding box center [651, 464] width 456 height 32
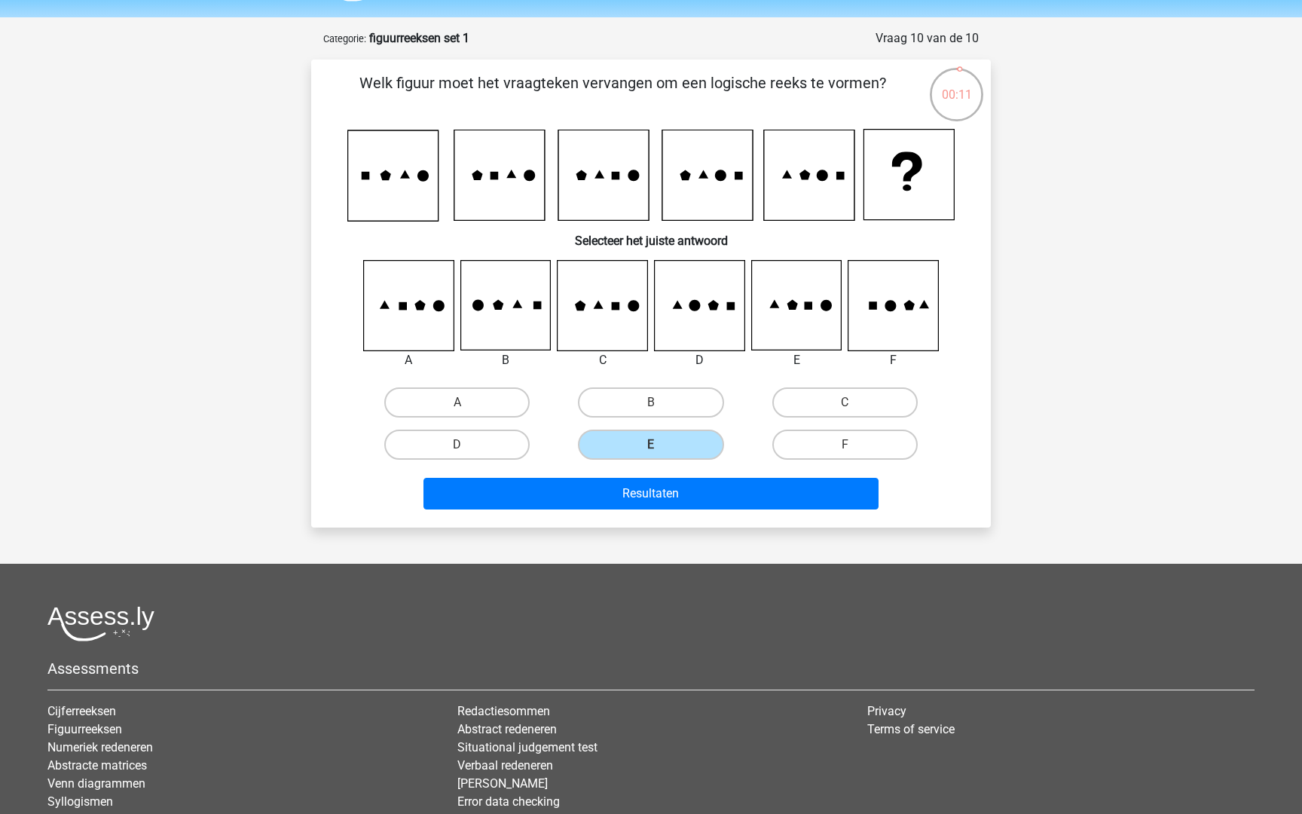
scroll to position [23, 0]
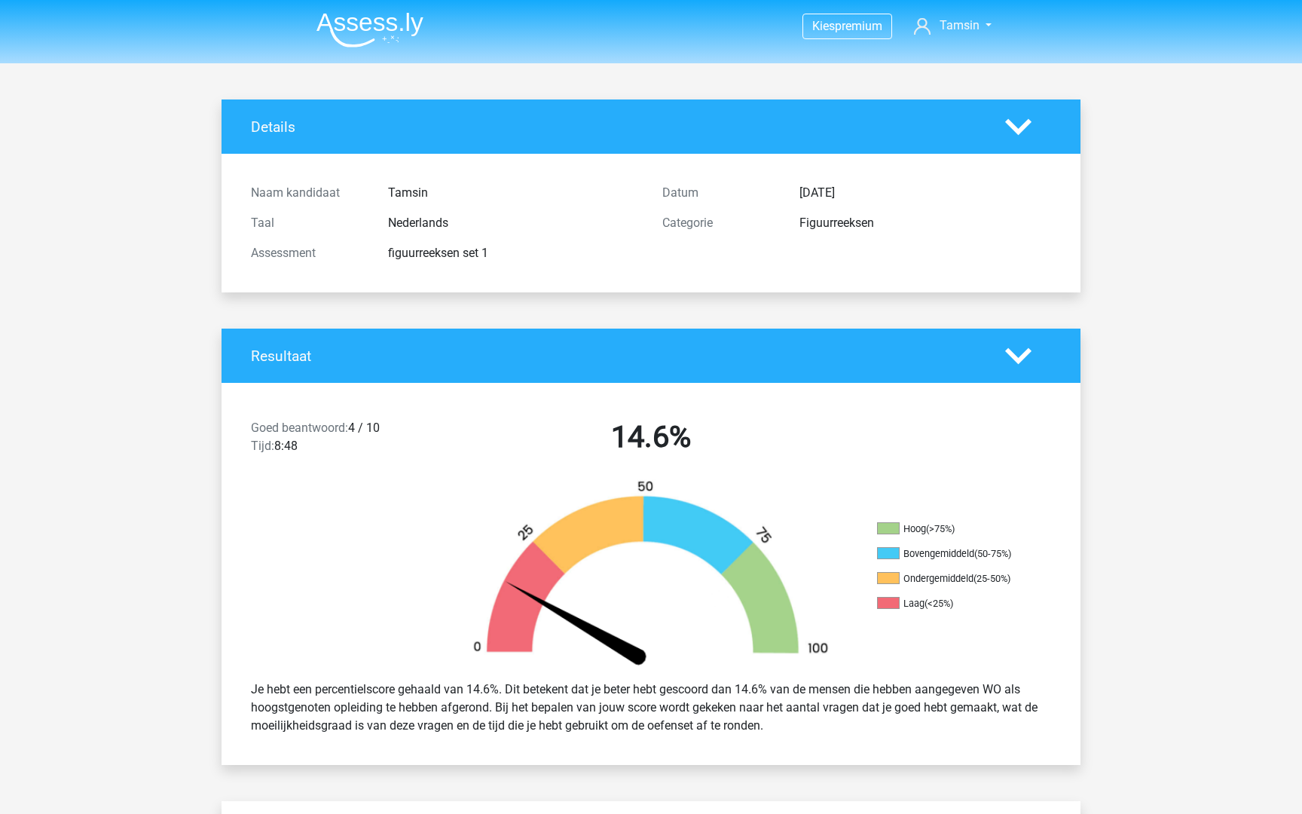
click at [347, 150] on div "Details" at bounding box center [651, 126] width 859 height 54
click at [1020, 139] on icon at bounding box center [1018, 127] width 26 height 26
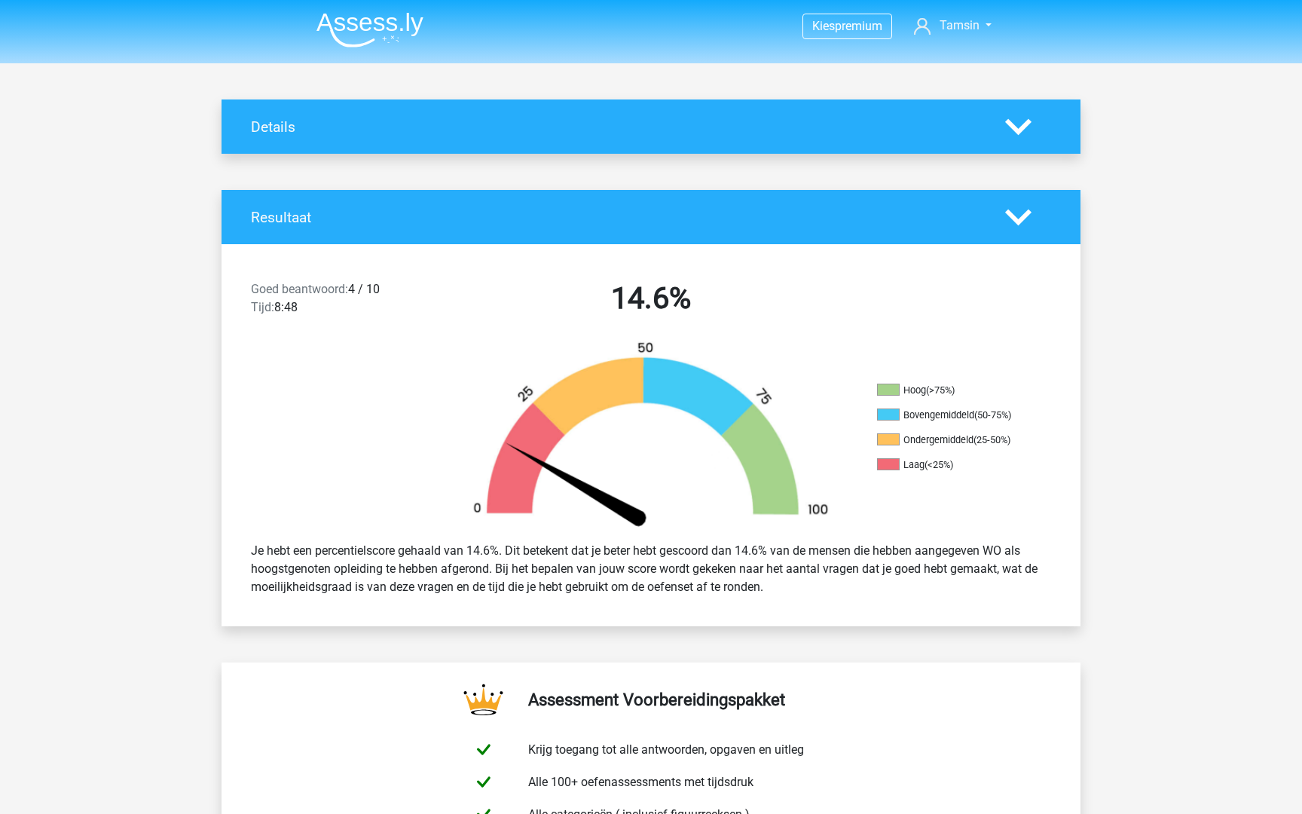
click at [1007, 207] on icon at bounding box center [1018, 217] width 26 height 26
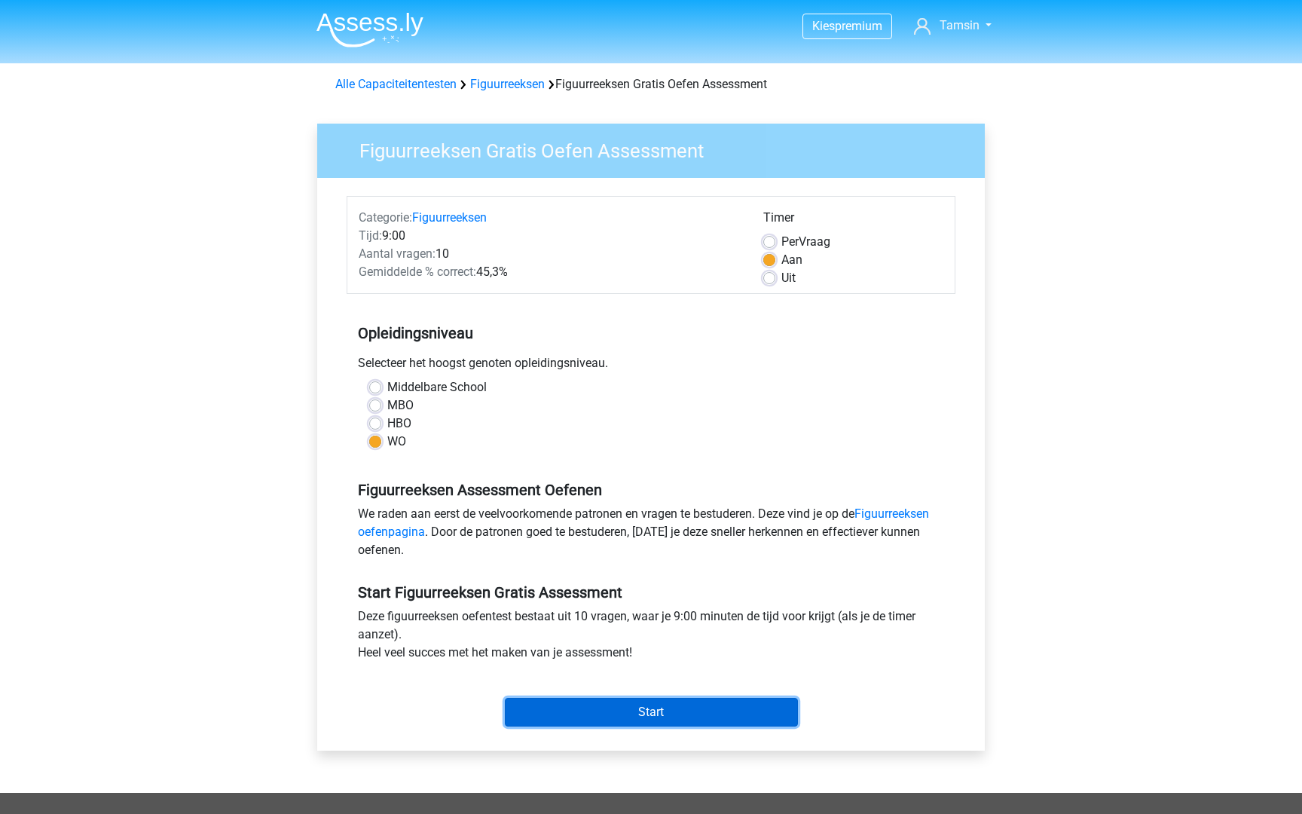
click at [629, 712] on input "Start" at bounding box center [651, 712] width 293 height 29
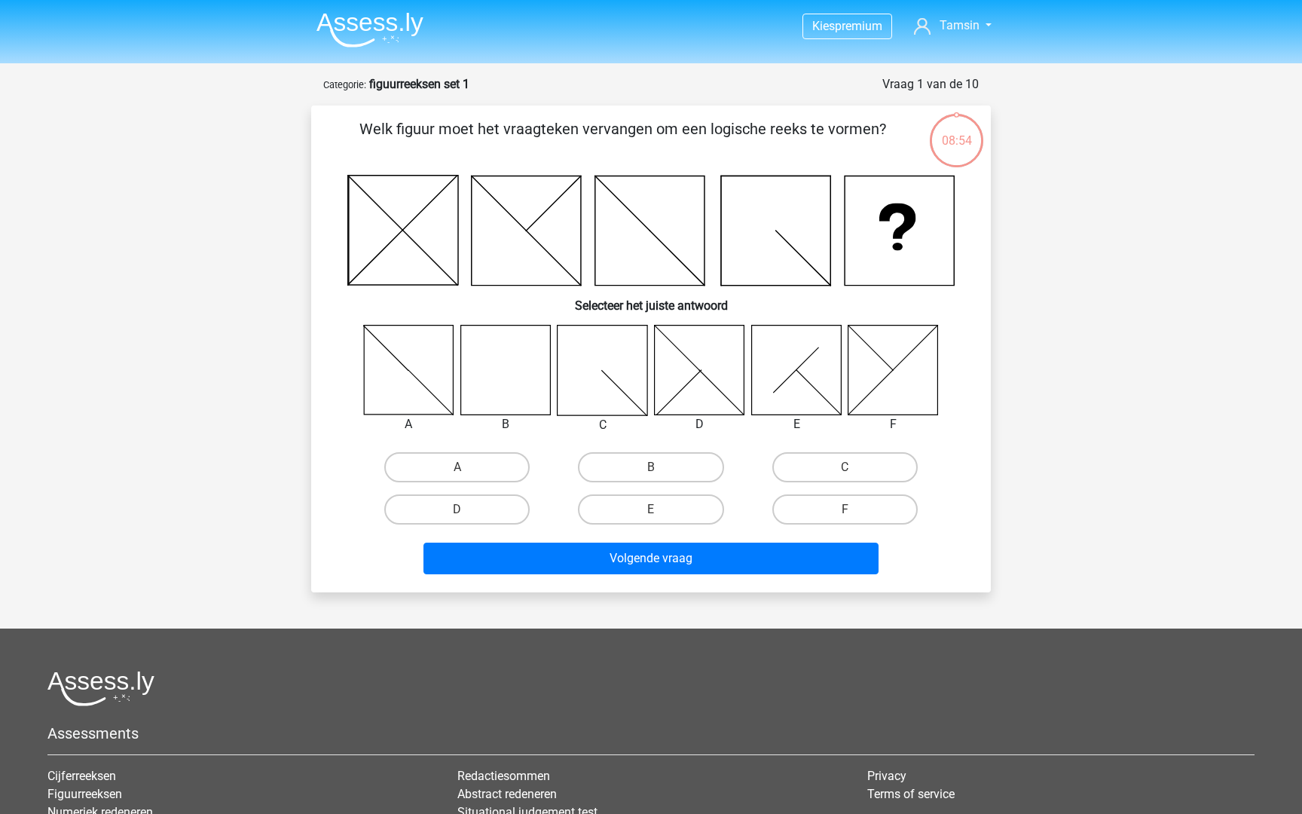
click at [507, 393] on icon at bounding box center [505, 370] width 90 height 90
click at [656, 467] on input "B" at bounding box center [656, 472] width 10 height 10
radio input "true"
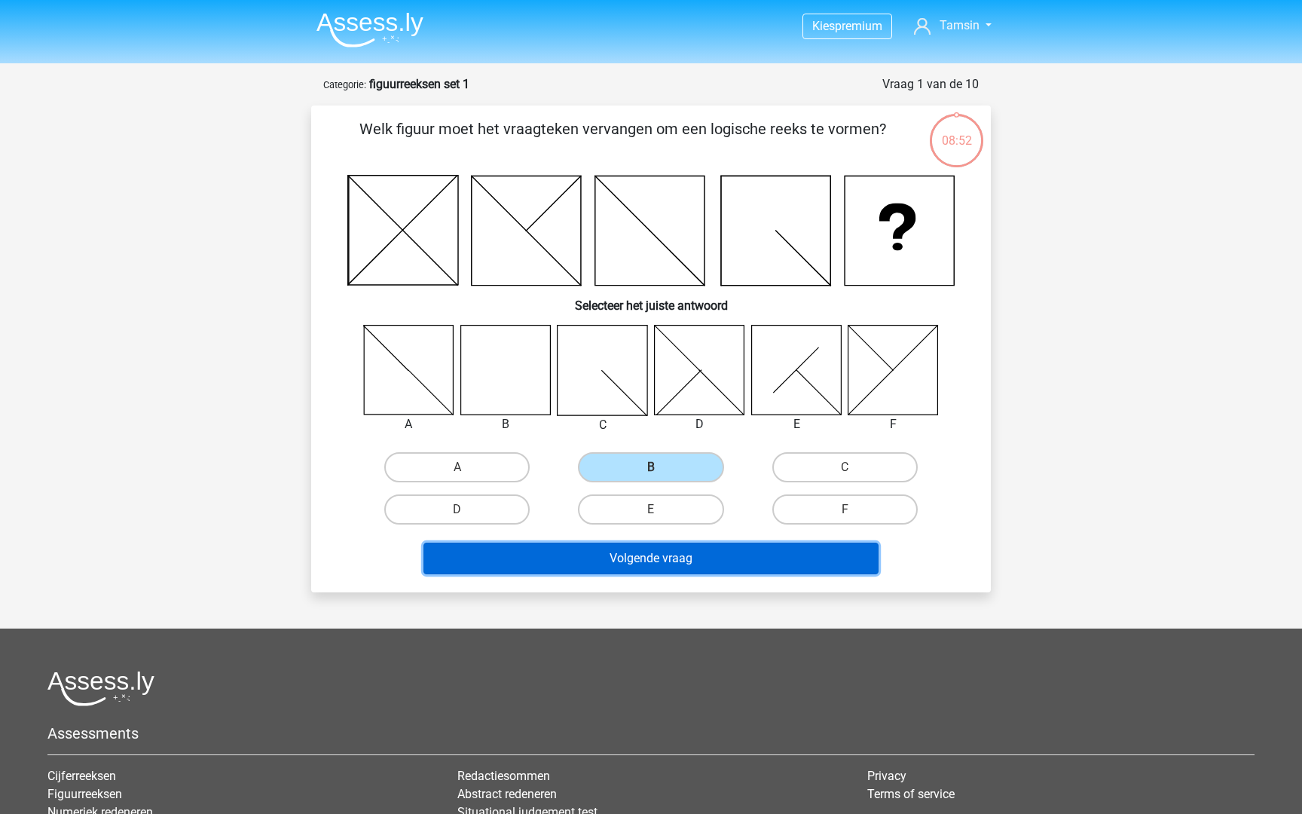
click at [639, 558] on button "Volgende vraag" at bounding box center [651, 559] width 456 height 32
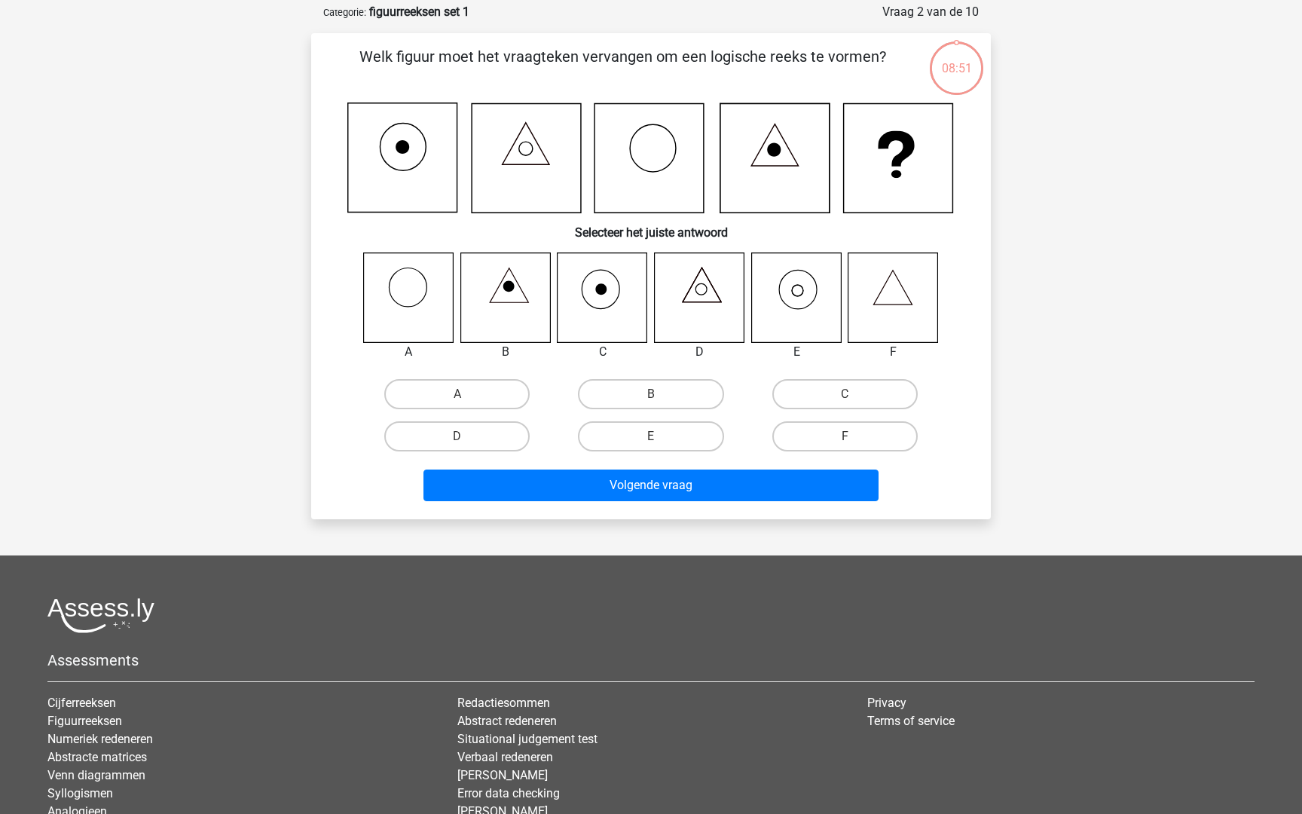
scroll to position [75, 0]
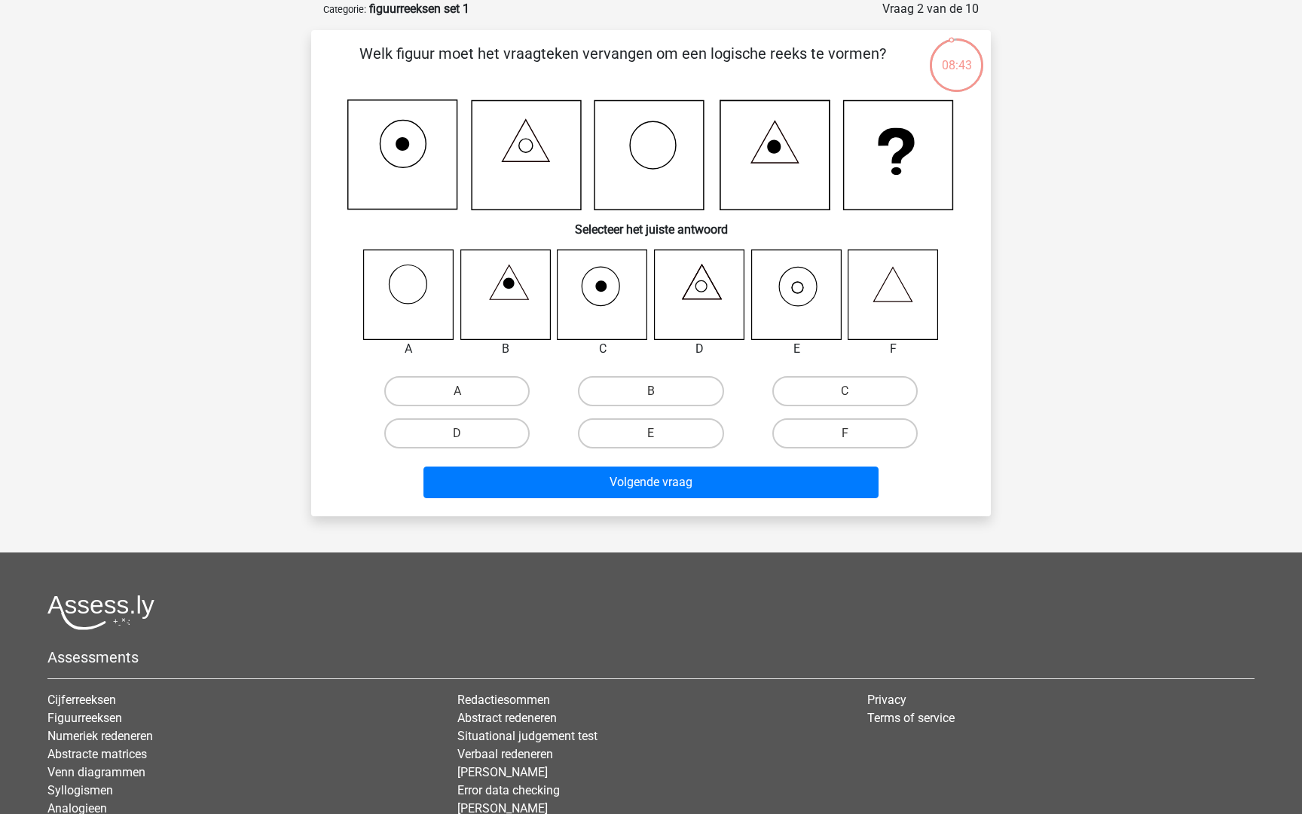
click at [778, 298] on icon at bounding box center [796, 294] width 90 height 90
click at [675, 433] on label "E" at bounding box center [650, 433] width 145 height 30
click at [661, 433] on input "E" at bounding box center [656, 438] width 10 height 10
radio input "true"
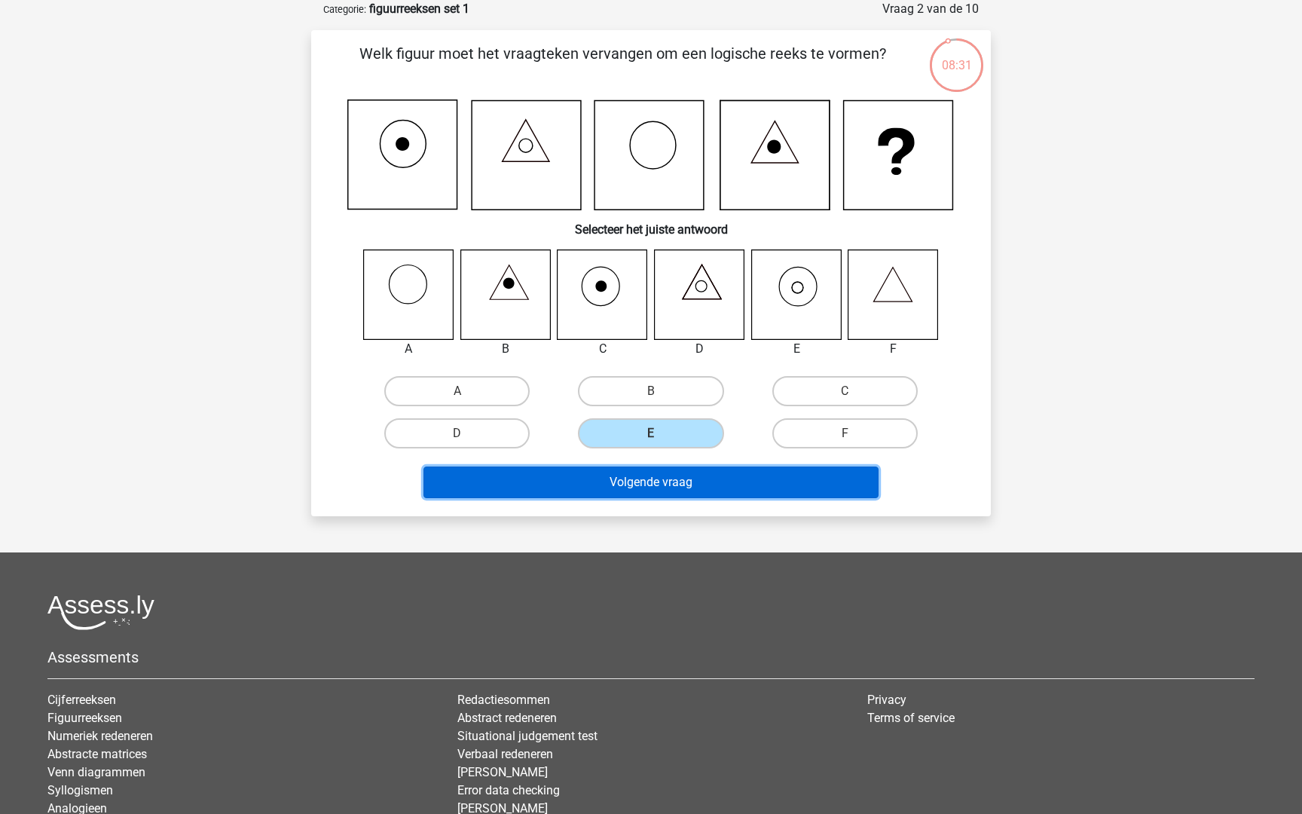
click at [686, 485] on button "Volgende vraag" at bounding box center [651, 482] width 456 height 32
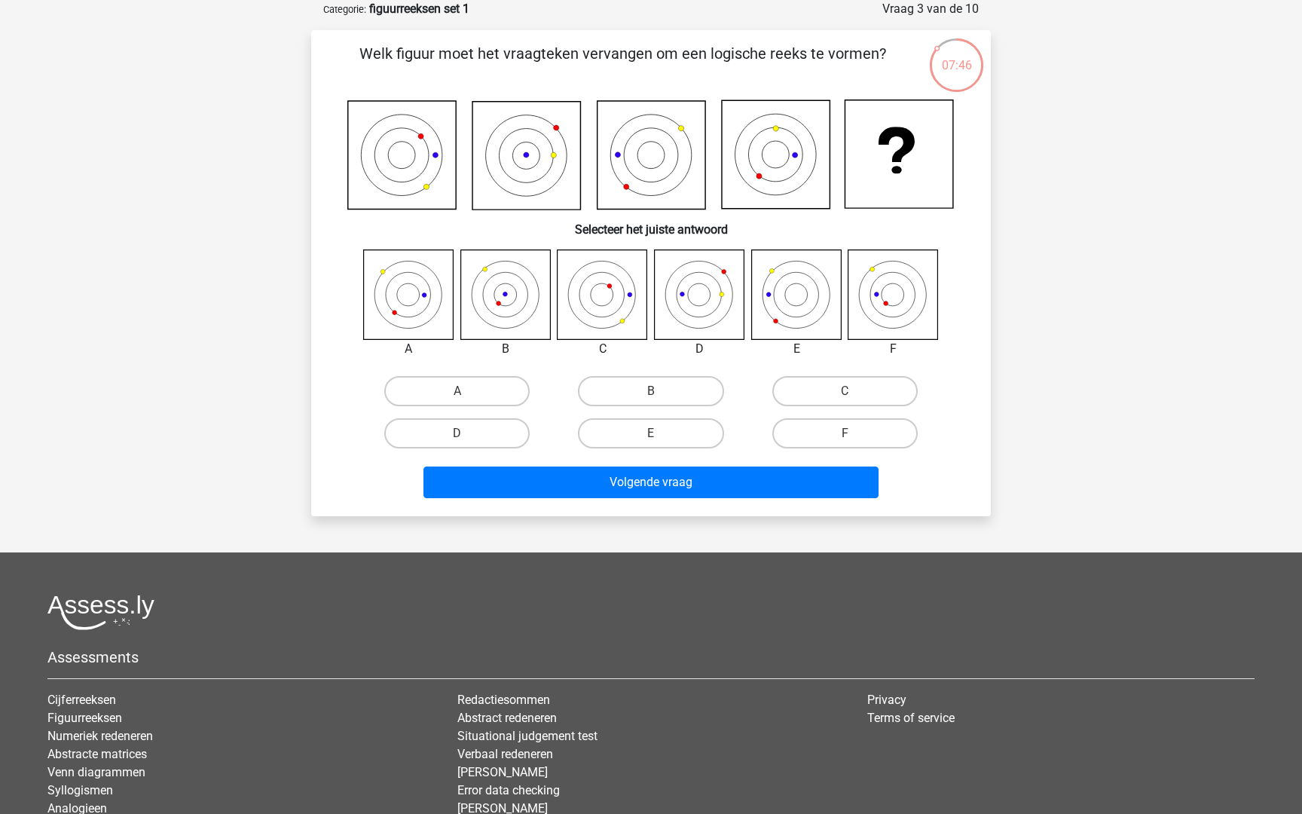
click at [402, 154] on icon at bounding box center [402, 155] width 109 height 109
click at [368, 157] on icon at bounding box center [402, 155] width 109 height 109
click at [421, 154] on icon at bounding box center [402, 155] width 109 height 109
click at [381, 154] on icon at bounding box center [402, 155] width 109 height 109
click at [403, 156] on icon at bounding box center [402, 155] width 109 height 109
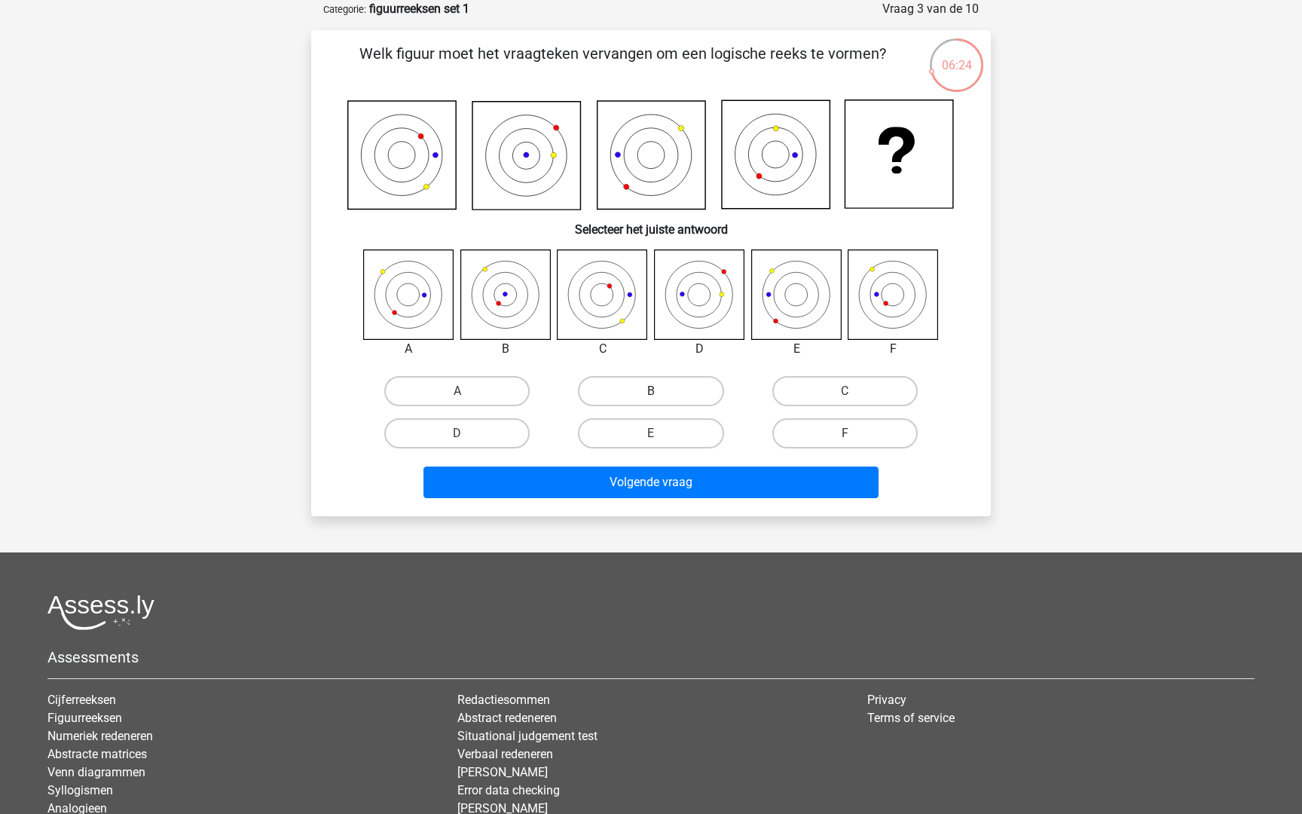
click at [630, 394] on label "B" at bounding box center [650, 391] width 145 height 30
click at [651, 394] on input "B" at bounding box center [656, 396] width 10 height 10
radio input "true"
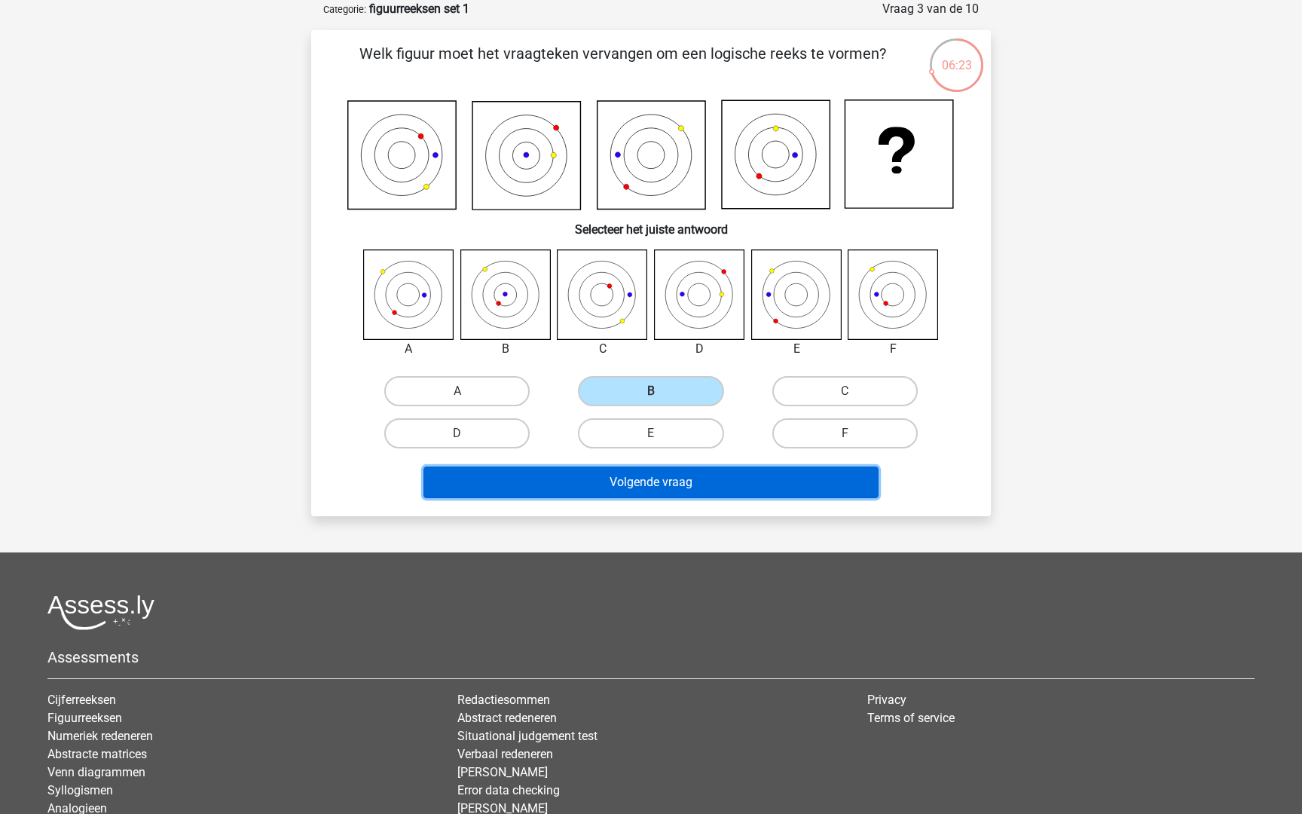
click at [665, 486] on button "Volgende vraag" at bounding box center [651, 482] width 456 height 32
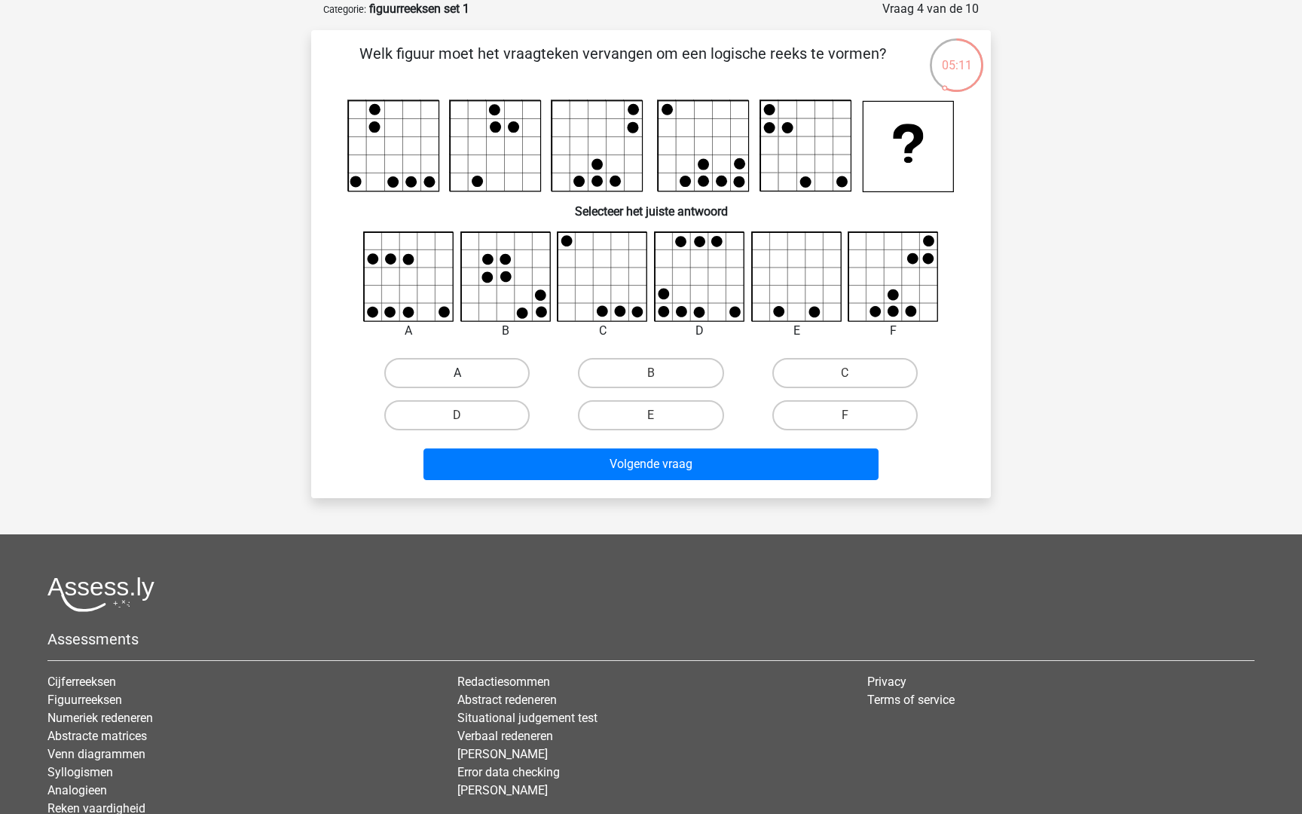
click at [462, 366] on label "A" at bounding box center [456, 373] width 145 height 30
click at [462, 373] on input "A" at bounding box center [462, 378] width 10 height 10
radio input "true"
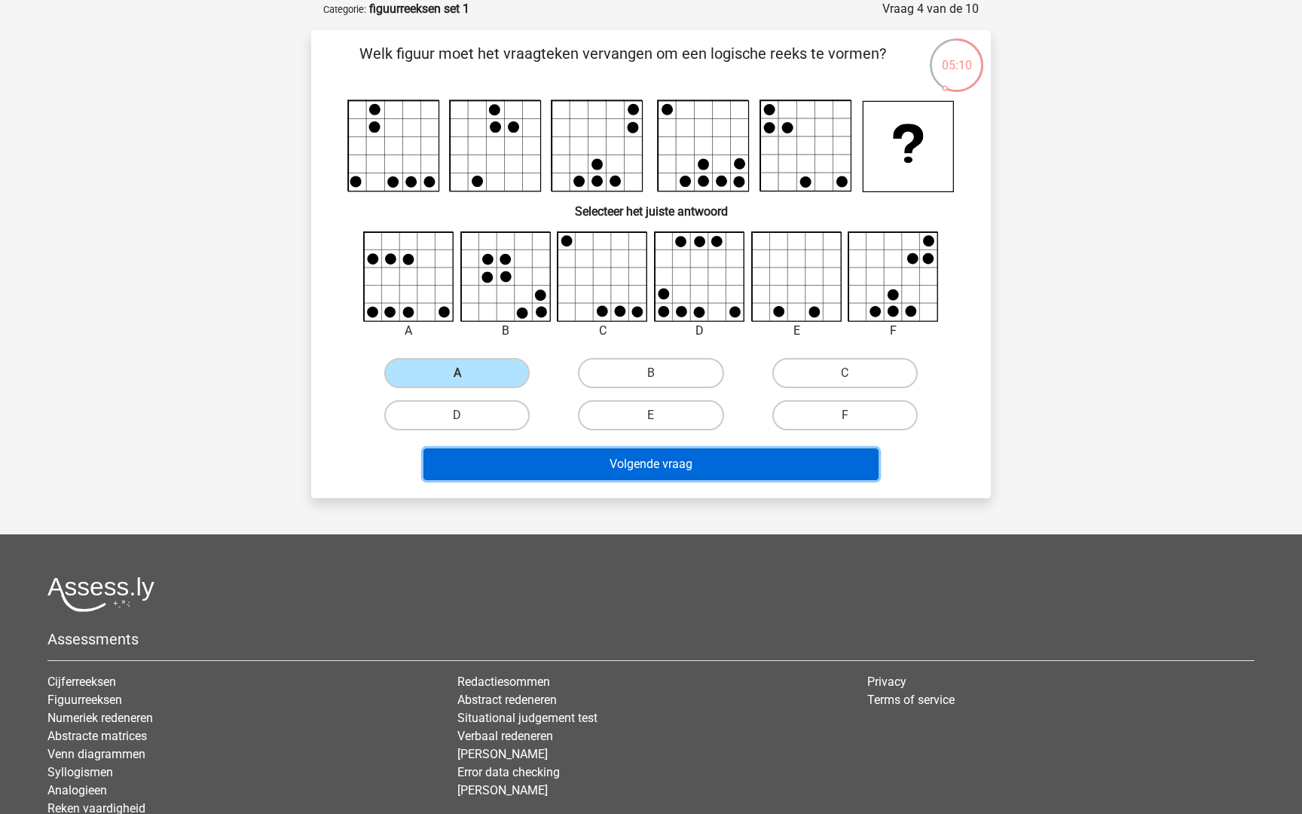
click at [631, 469] on button "Volgende vraag" at bounding box center [651, 464] width 456 height 32
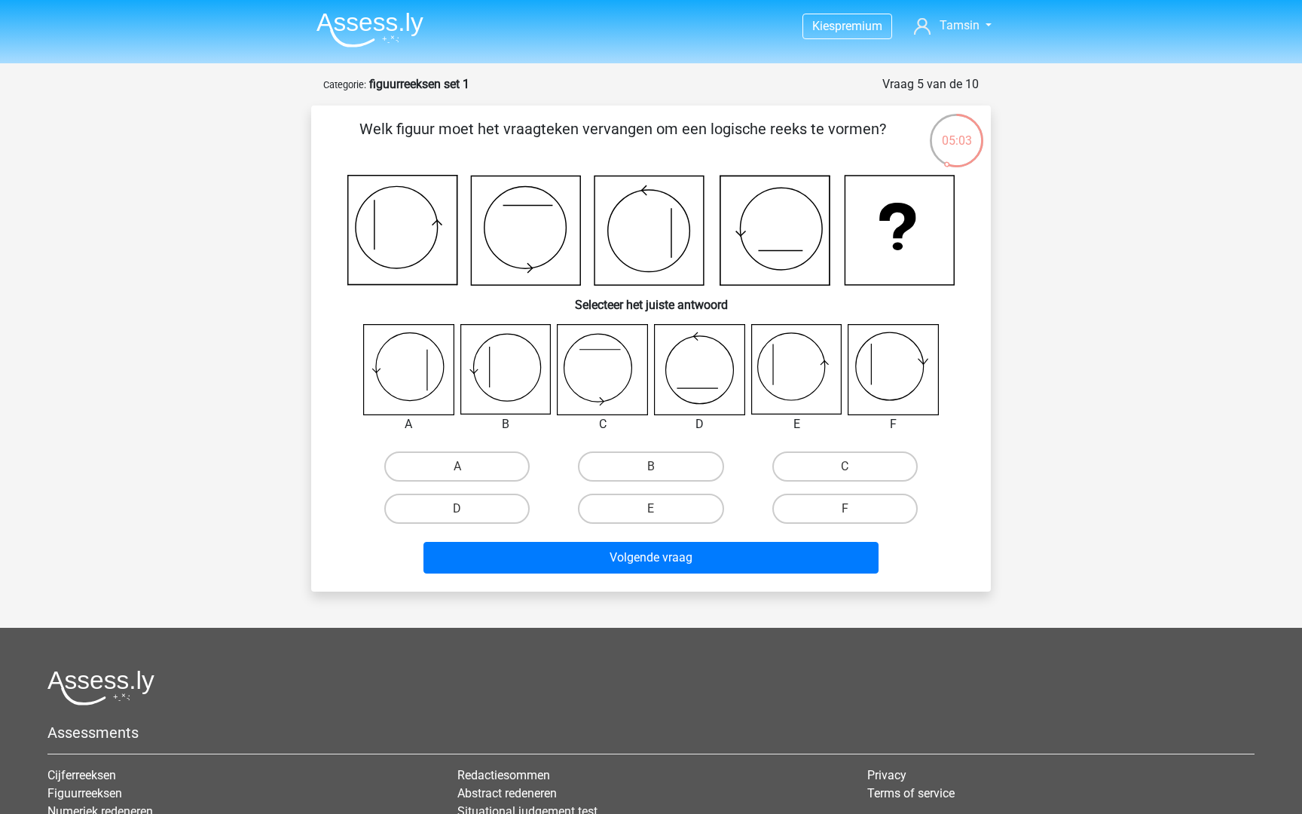
scroll to position [2, 0]
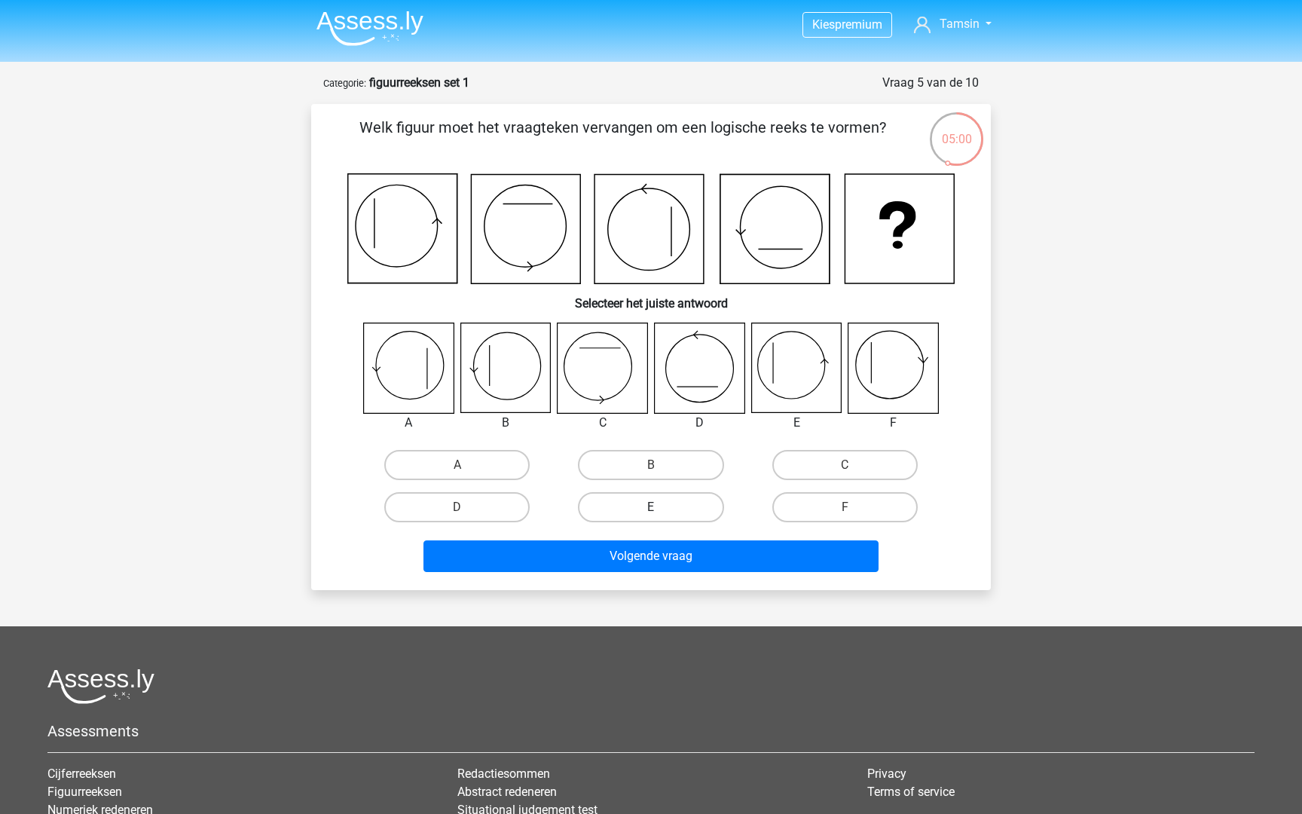
click at [654, 504] on label "E" at bounding box center [650, 507] width 145 height 30
click at [654, 507] on input "E" at bounding box center [656, 512] width 10 height 10
radio input "true"
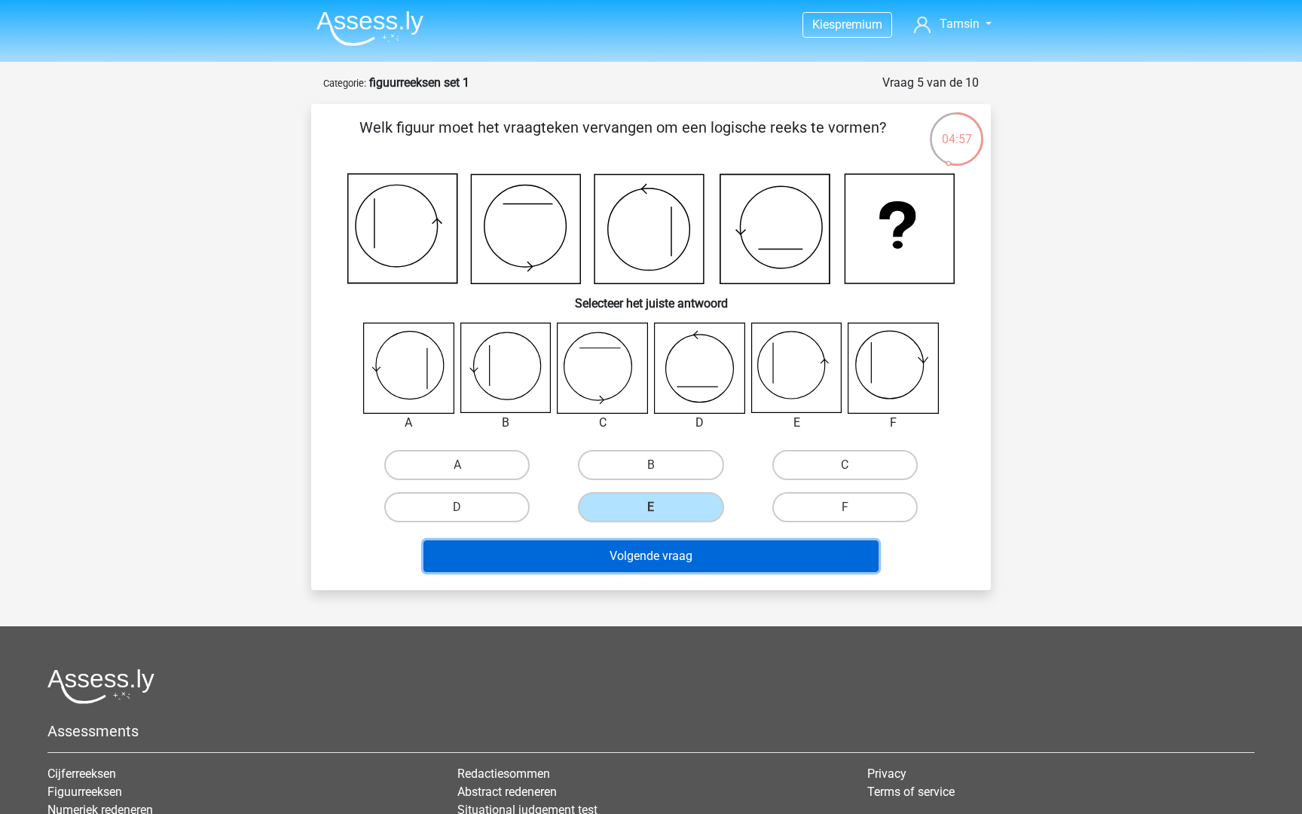
click at [659, 559] on button "Volgende vraag" at bounding box center [651, 556] width 456 height 32
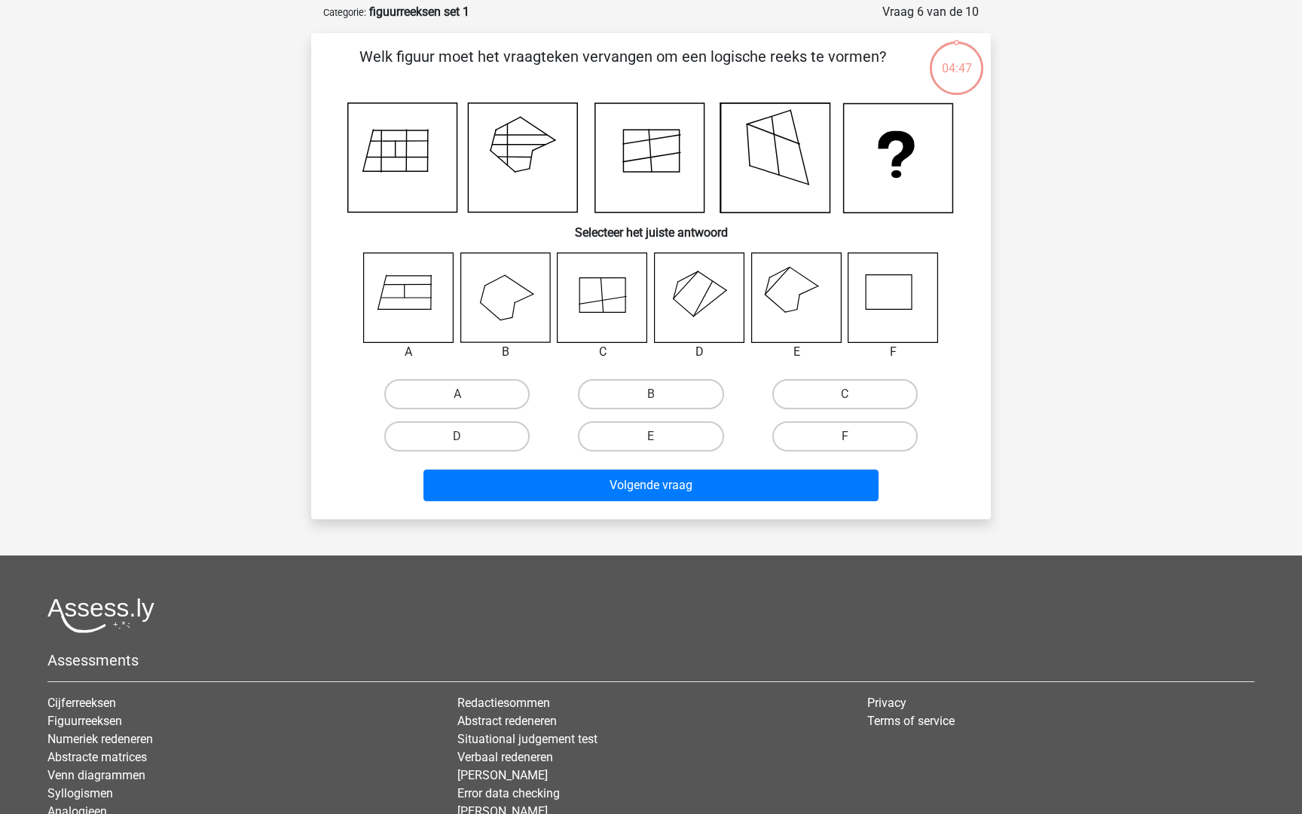
scroll to position [75, 0]
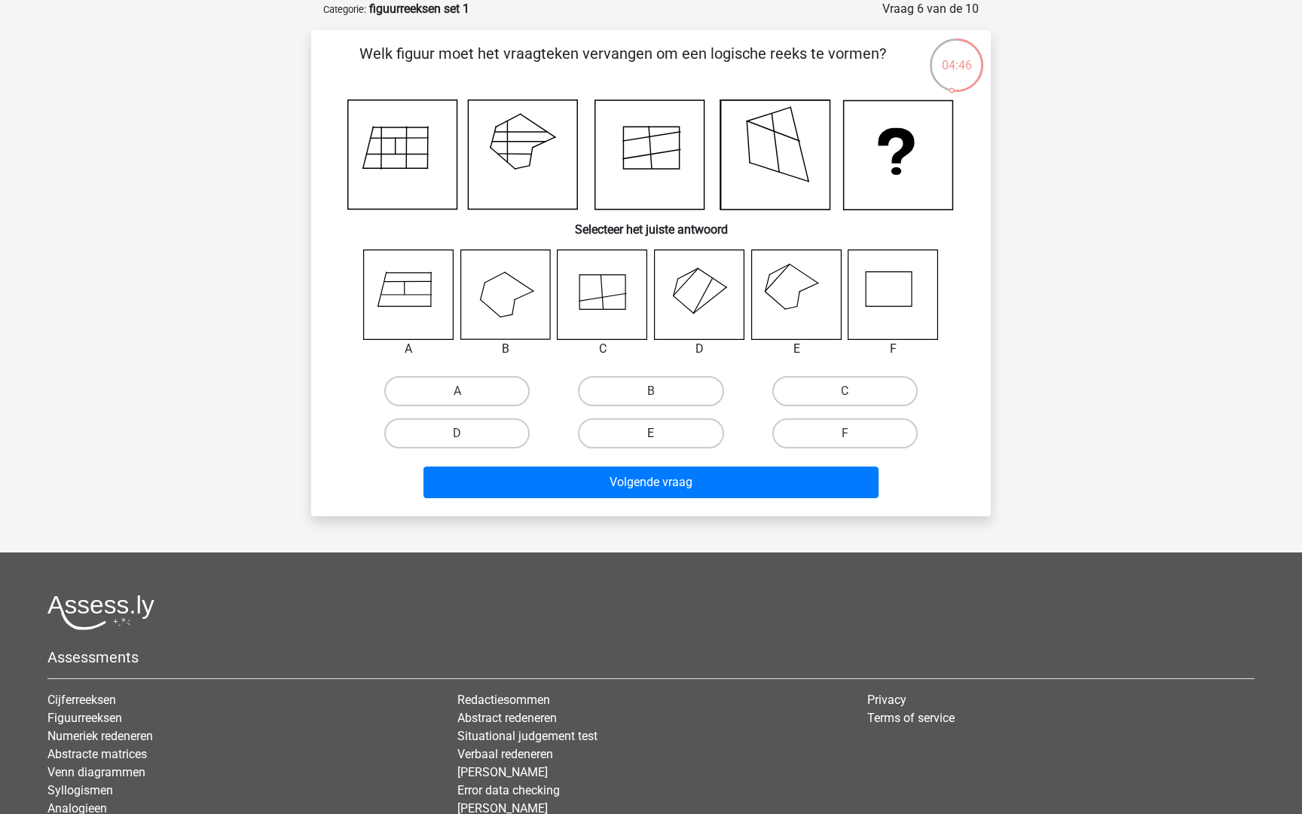
click at [678, 428] on label "E" at bounding box center [650, 433] width 145 height 30
click at [661, 433] on input "E" at bounding box center [656, 438] width 10 height 10
radio input "true"
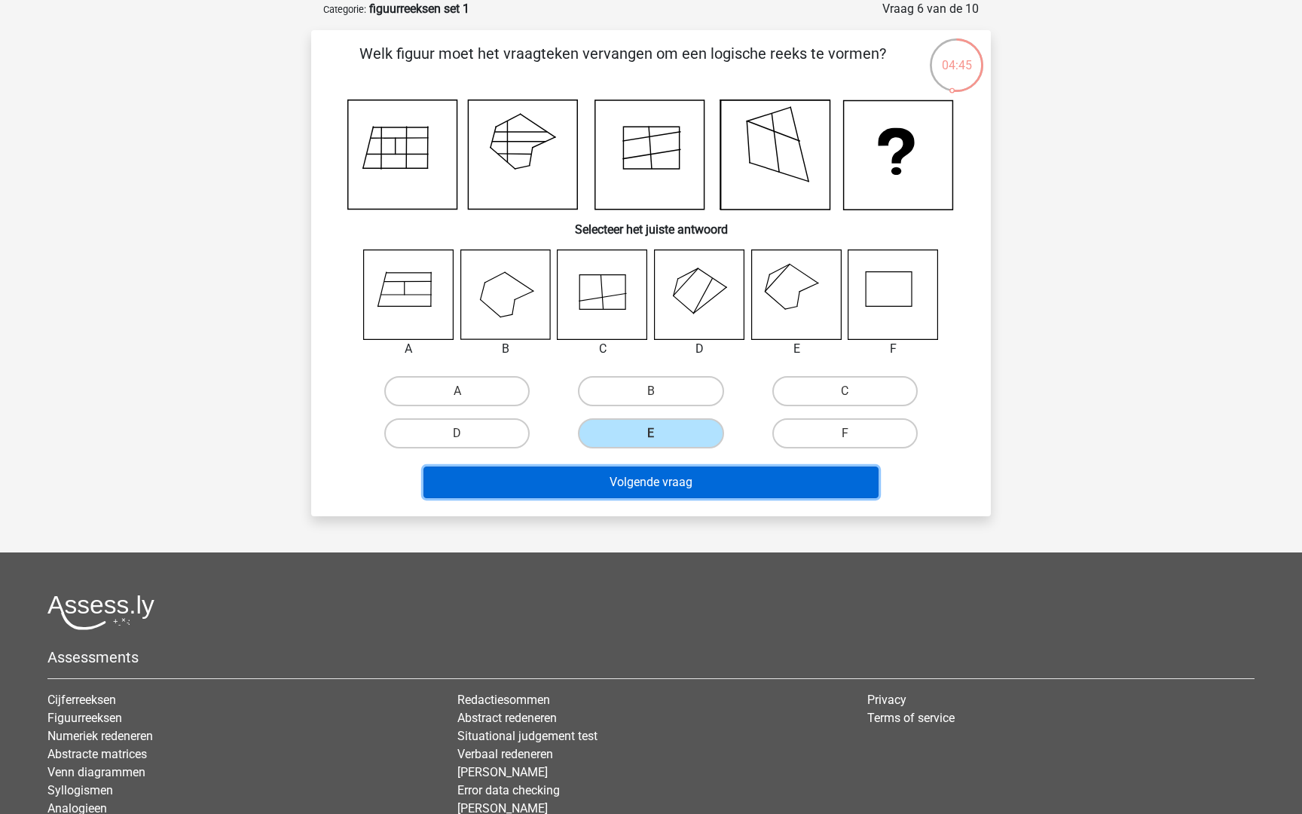
click at [674, 490] on button "Volgende vraag" at bounding box center [651, 482] width 456 height 32
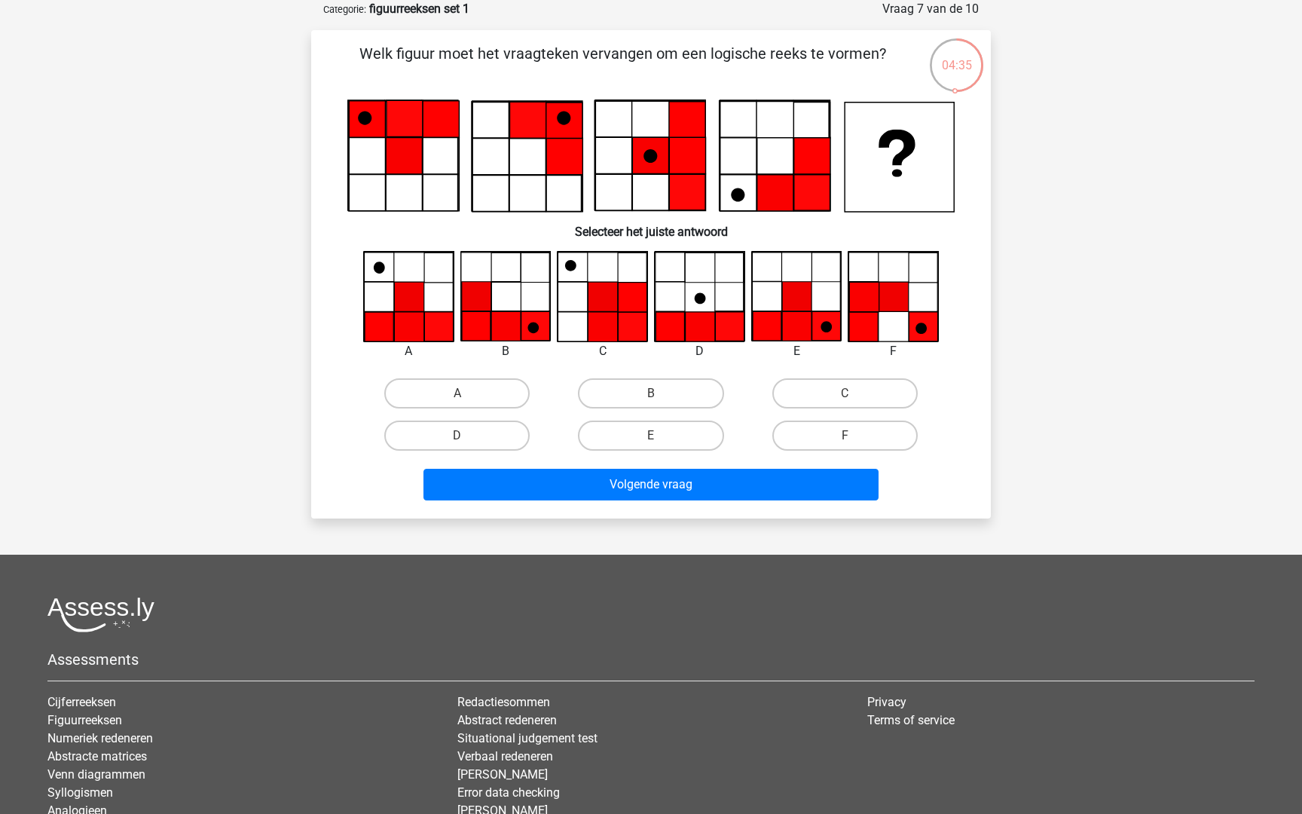
click at [405, 159] on icon at bounding box center [404, 156] width 36 height 36
click at [370, 194] on icon at bounding box center [402, 156] width 109 height 109
click at [448, 197] on icon at bounding box center [402, 156] width 109 height 109
click at [687, 431] on label "E" at bounding box center [650, 435] width 145 height 30
click at [661, 436] on input "E" at bounding box center [656, 441] width 10 height 10
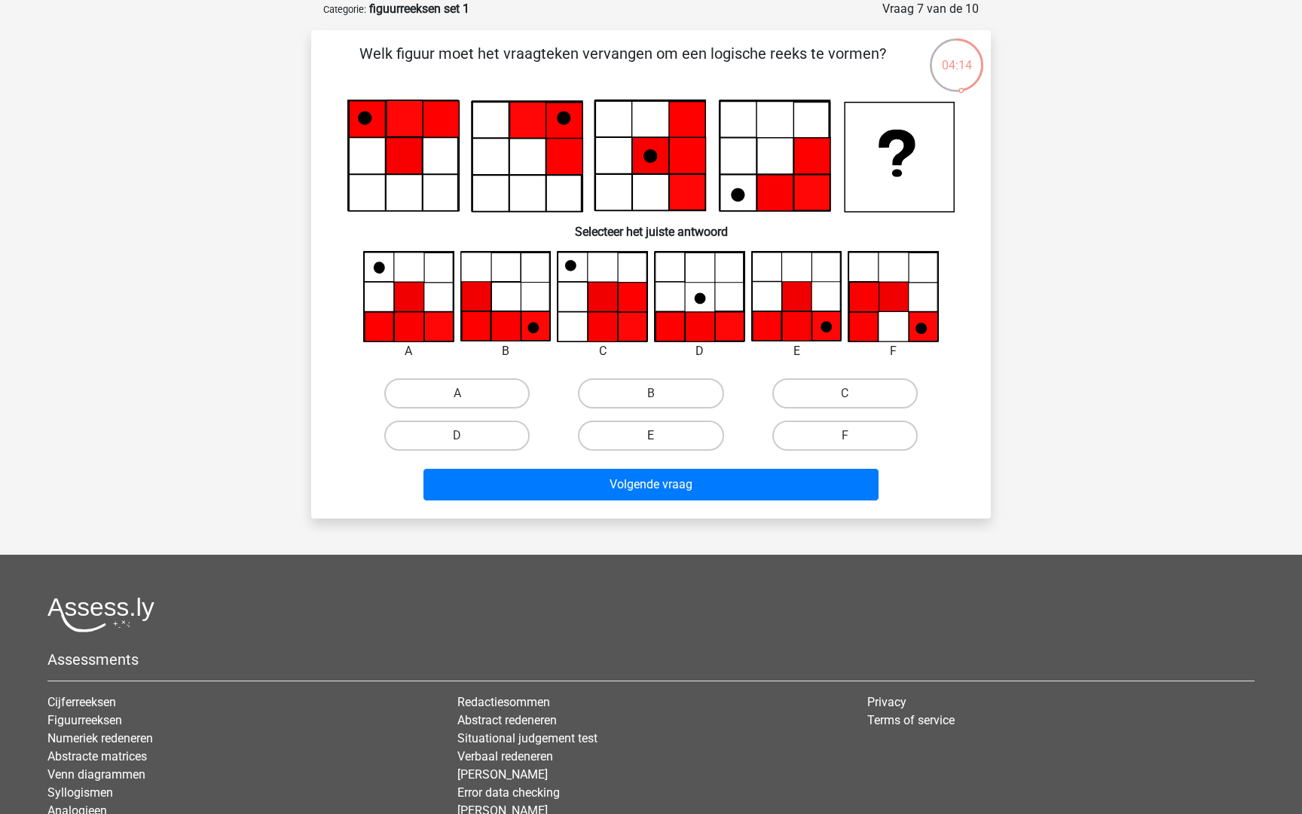
radio input "true"
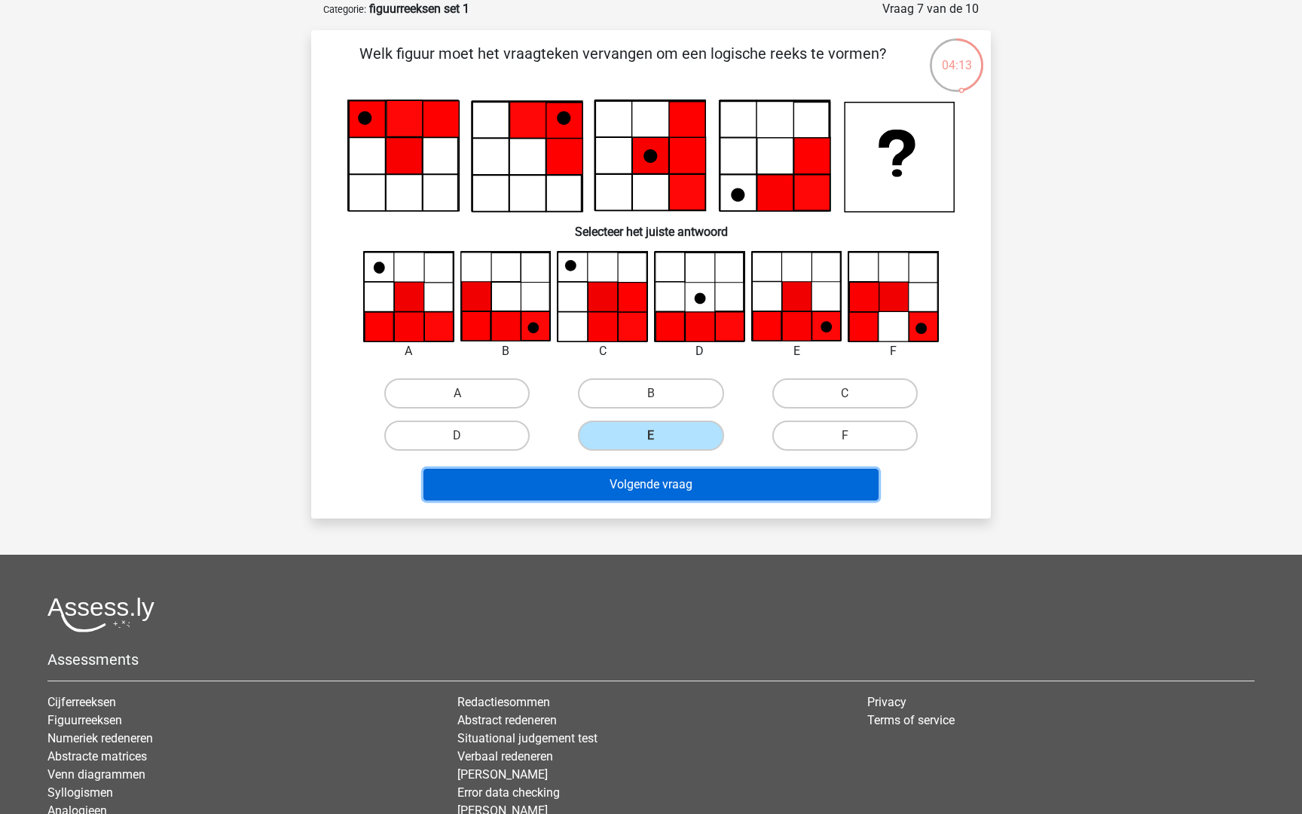
click at [684, 481] on button "Volgende vraag" at bounding box center [651, 485] width 456 height 32
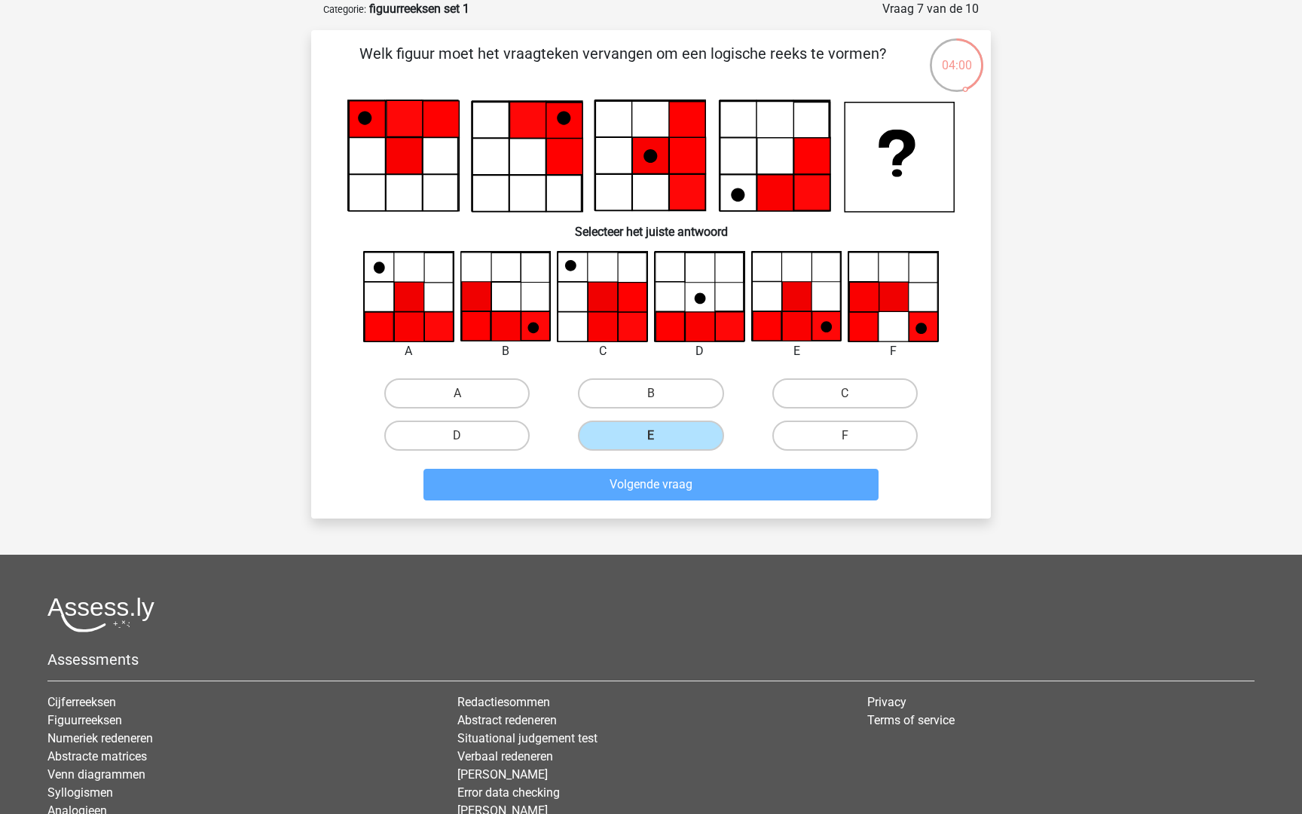
click at [692, 527] on div "Kies premium Tamsin tm.van.steenis@belastingdienst.nl" at bounding box center [651, 439] width 1302 height 1028
click at [677, 384] on label "B" at bounding box center [650, 393] width 145 height 30
click at [661, 393] on input "B" at bounding box center [656, 398] width 10 height 10
radio input "true"
click at [672, 432] on label "E" at bounding box center [650, 435] width 145 height 30
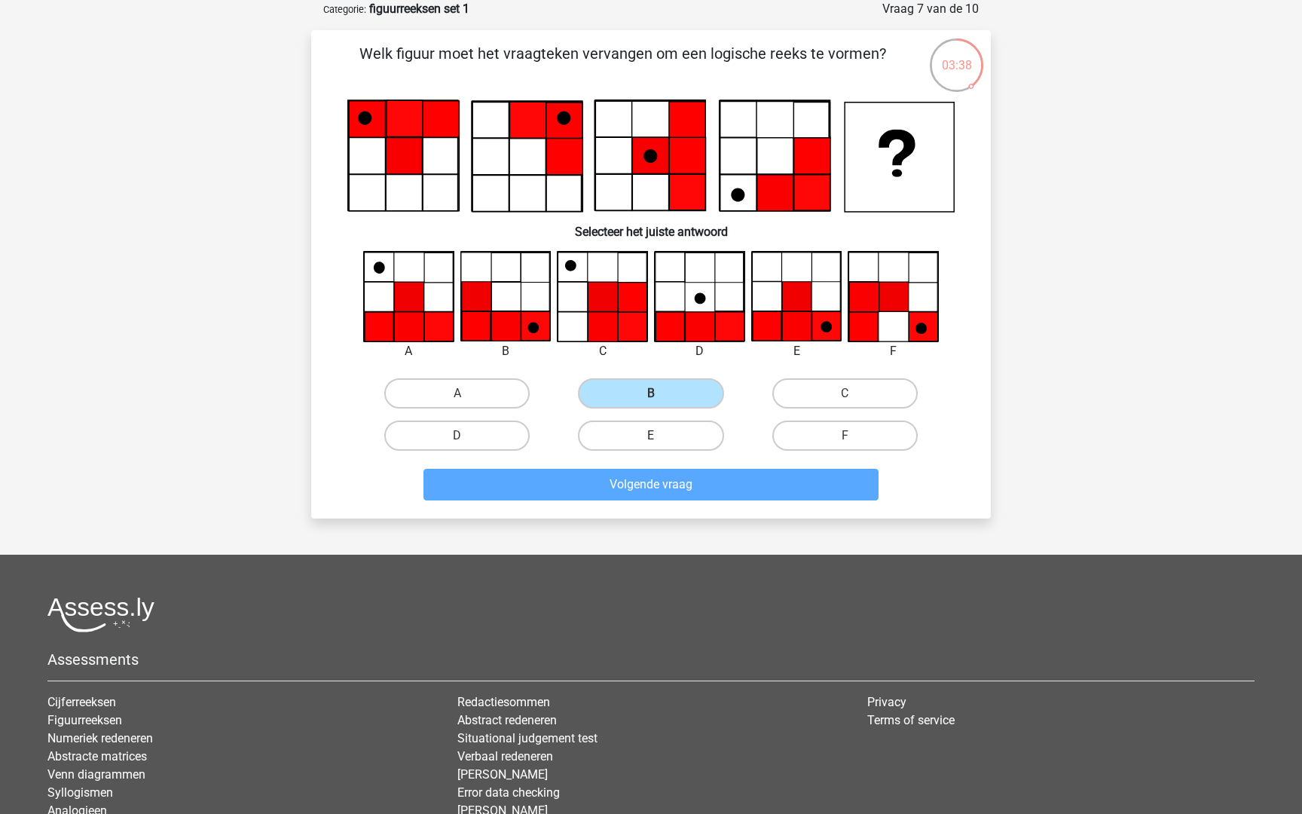
click at [661, 436] on input "E" at bounding box center [656, 441] width 10 height 10
radio input "true"
click at [671, 436] on label "E" at bounding box center [650, 435] width 145 height 30
click at [661, 436] on input "E" at bounding box center [656, 441] width 10 height 10
click at [671, 436] on label "E" at bounding box center [650, 435] width 145 height 30
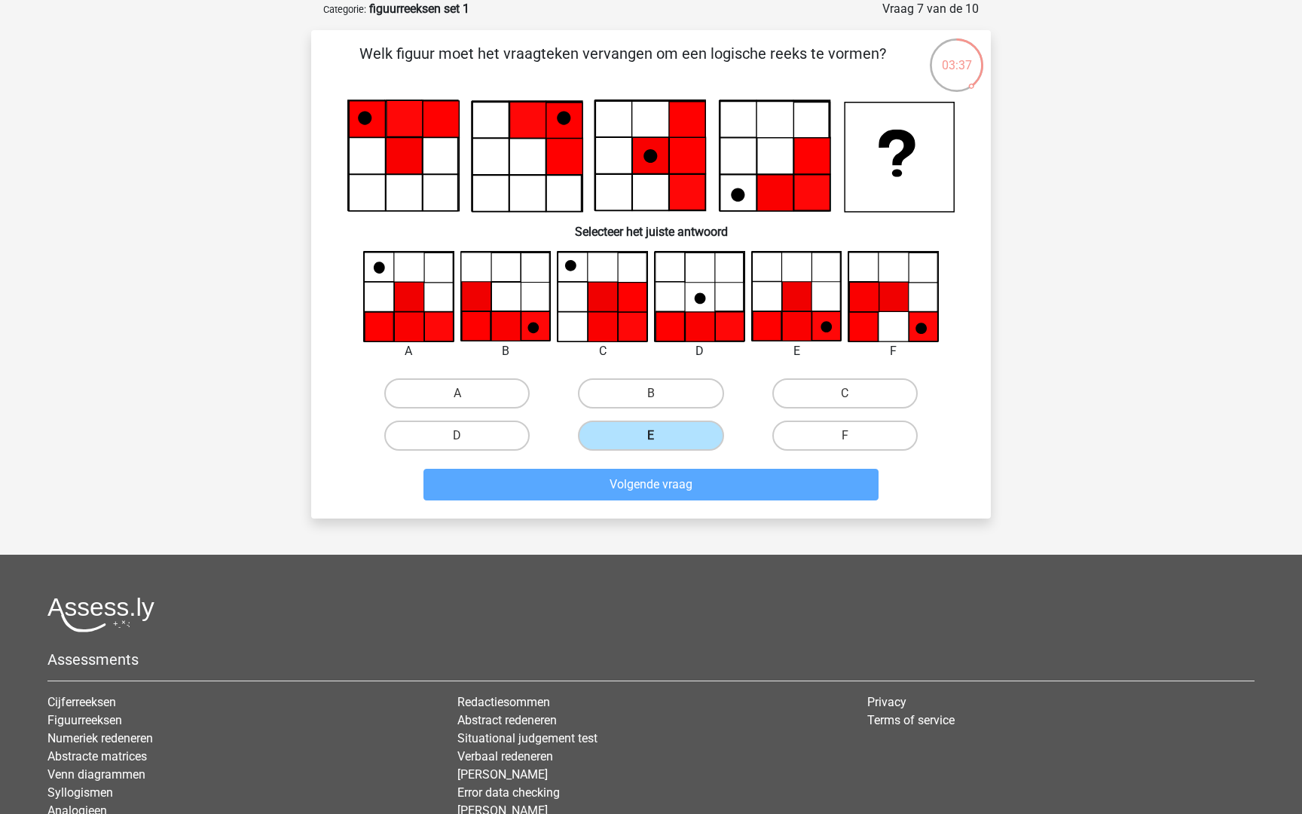
click at [661, 436] on input "E" at bounding box center [656, 441] width 10 height 10
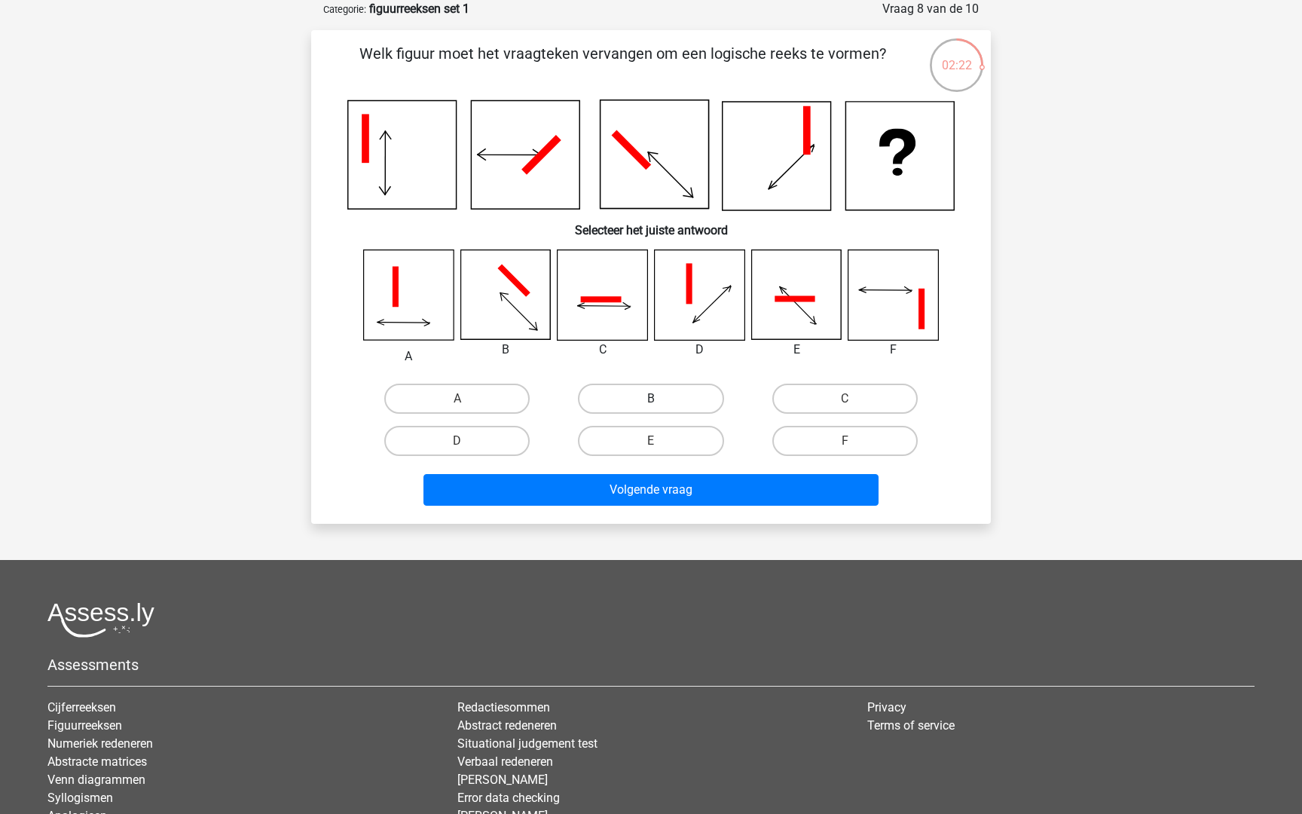
click at [662, 408] on label "B" at bounding box center [650, 399] width 145 height 30
click at [661, 408] on input "B" at bounding box center [656, 404] width 10 height 10
radio input "true"
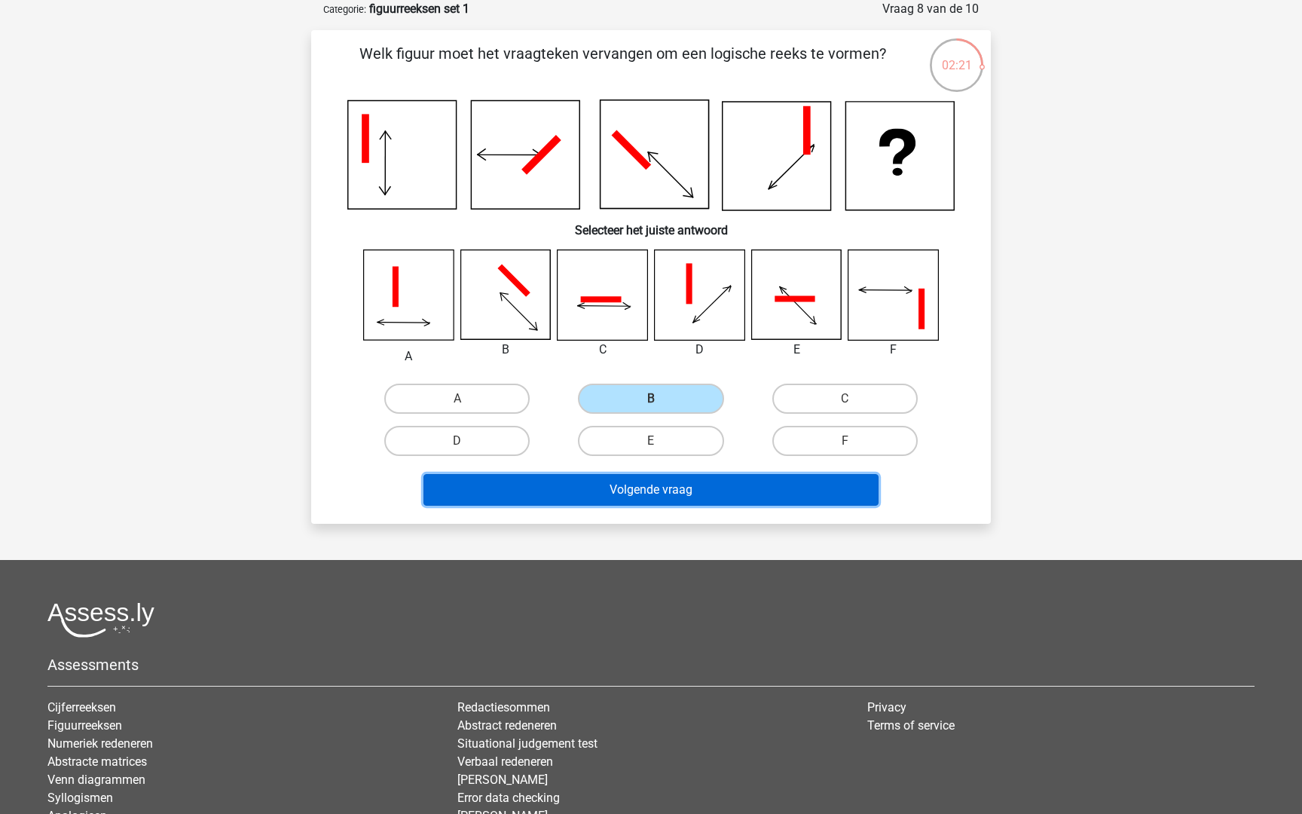
click at [647, 493] on button "Volgende vraag" at bounding box center [651, 490] width 456 height 32
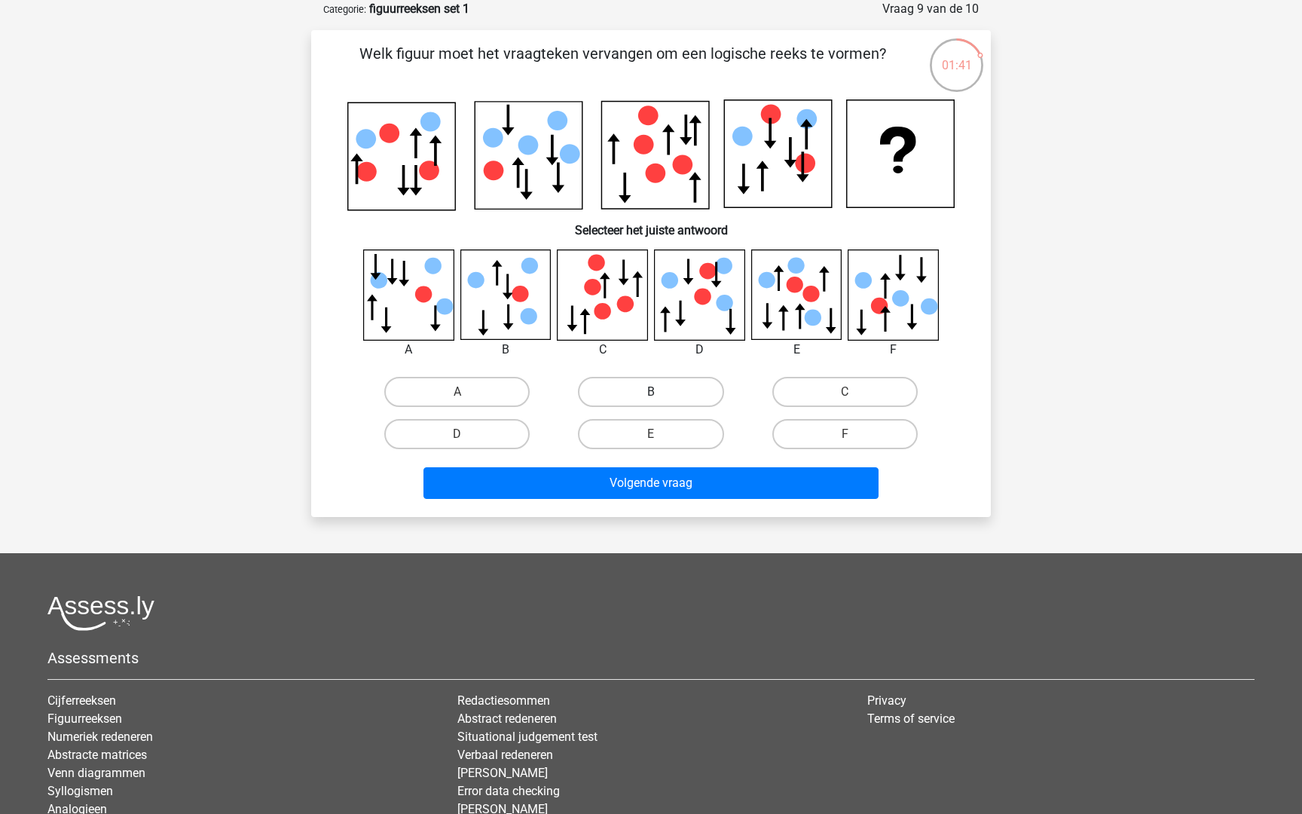
click at [638, 392] on label "B" at bounding box center [650, 392] width 145 height 30
click at [651, 392] on input "B" at bounding box center [656, 397] width 10 height 10
radio input "true"
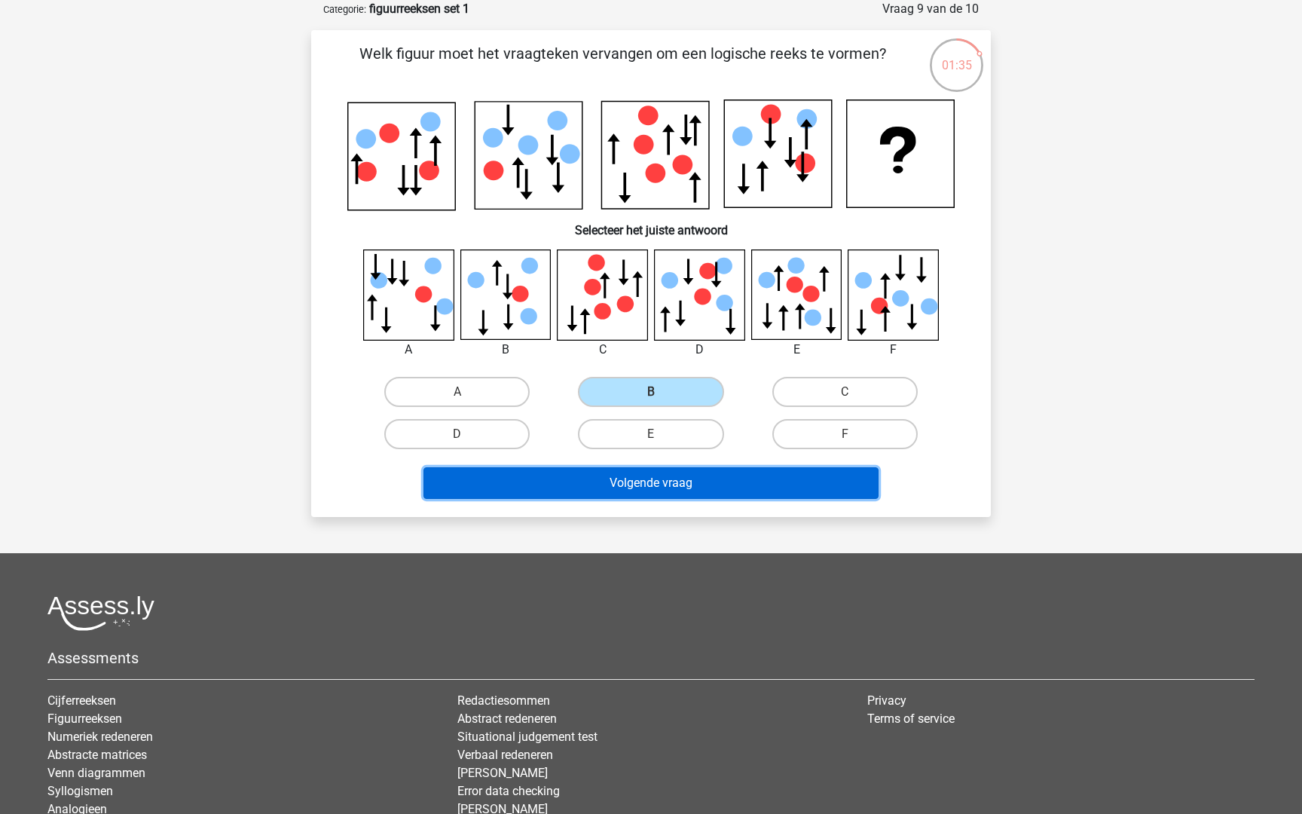
click at [724, 479] on button "Volgende vraag" at bounding box center [651, 483] width 456 height 32
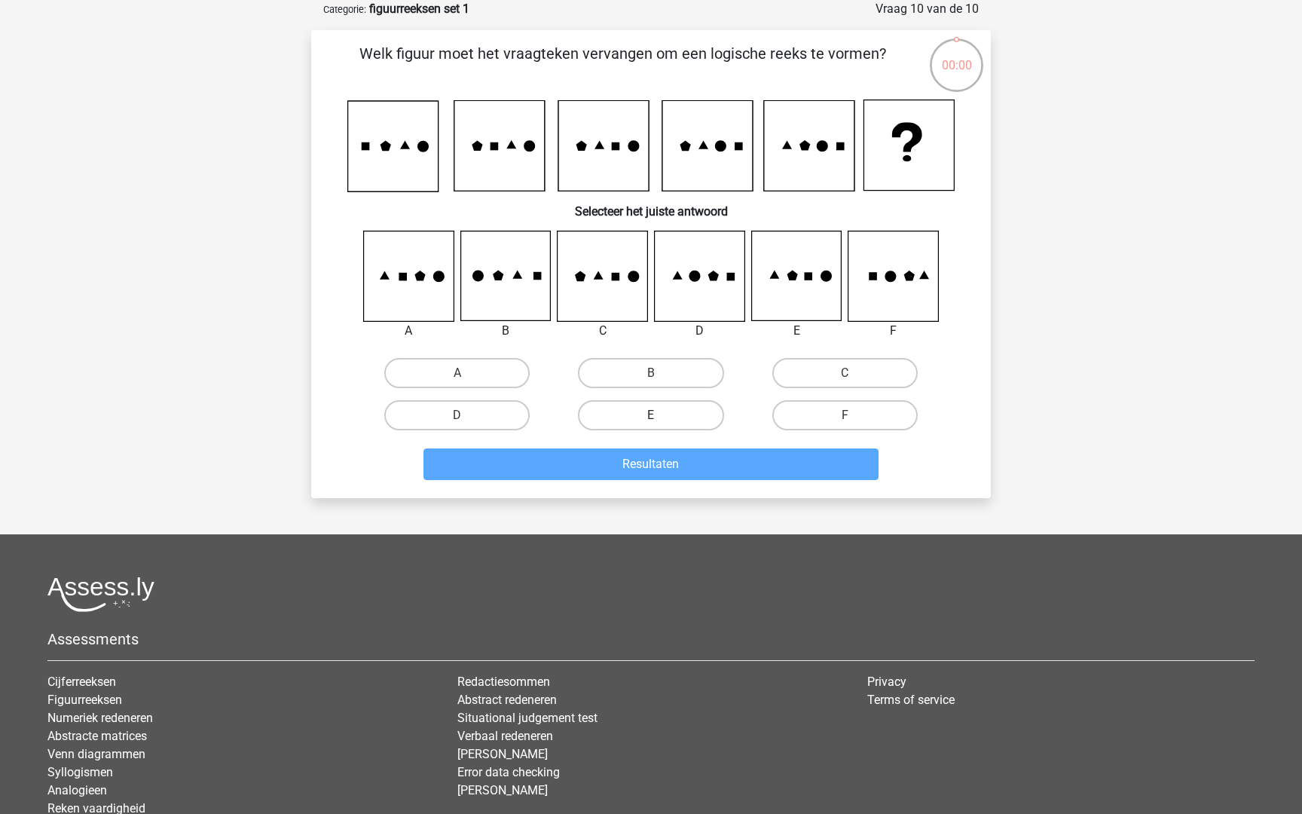
click at [684, 413] on label "E" at bounding box center [650, 415] width 145 height 30
click at [661, 415] on input "E" at bounding box center [656, 420] width 10 height 10
radio input "true"
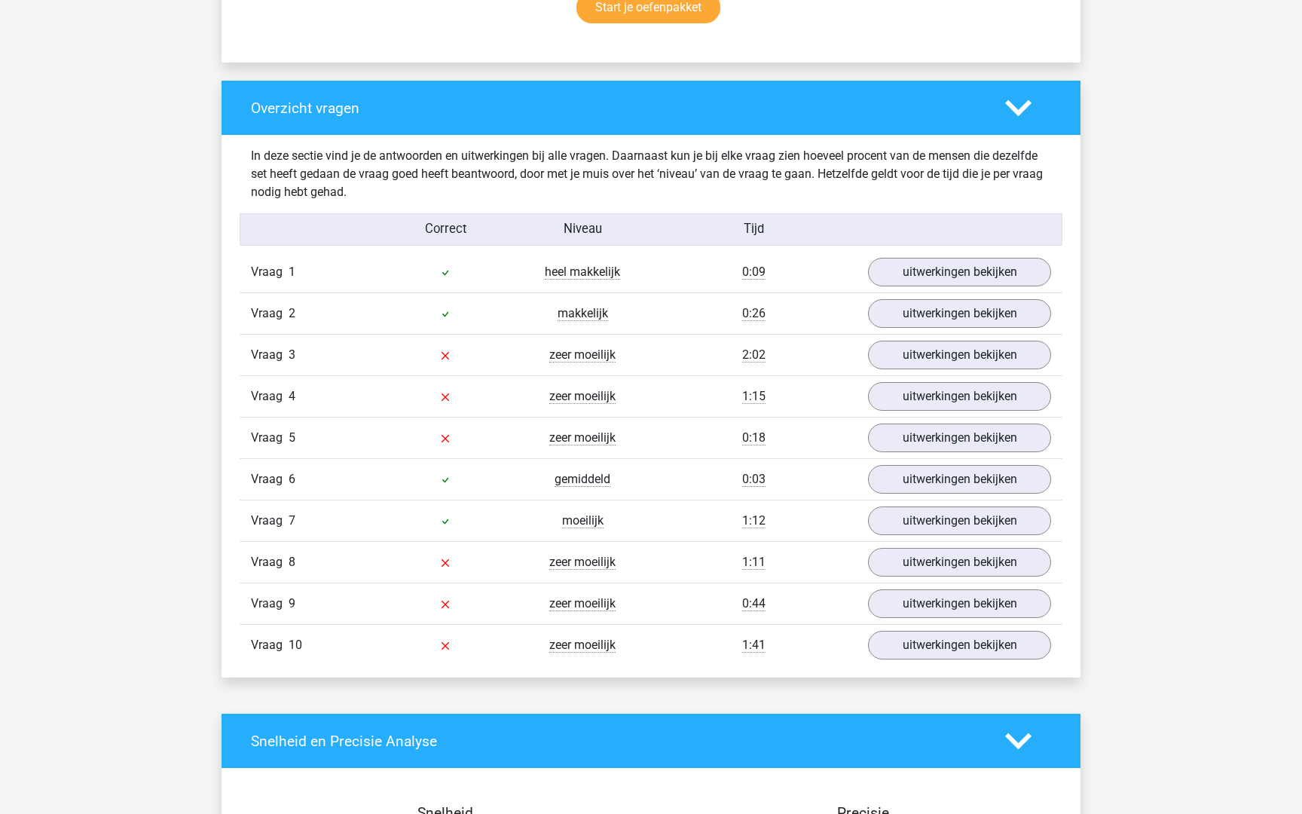
scroll to position [1056, 0]
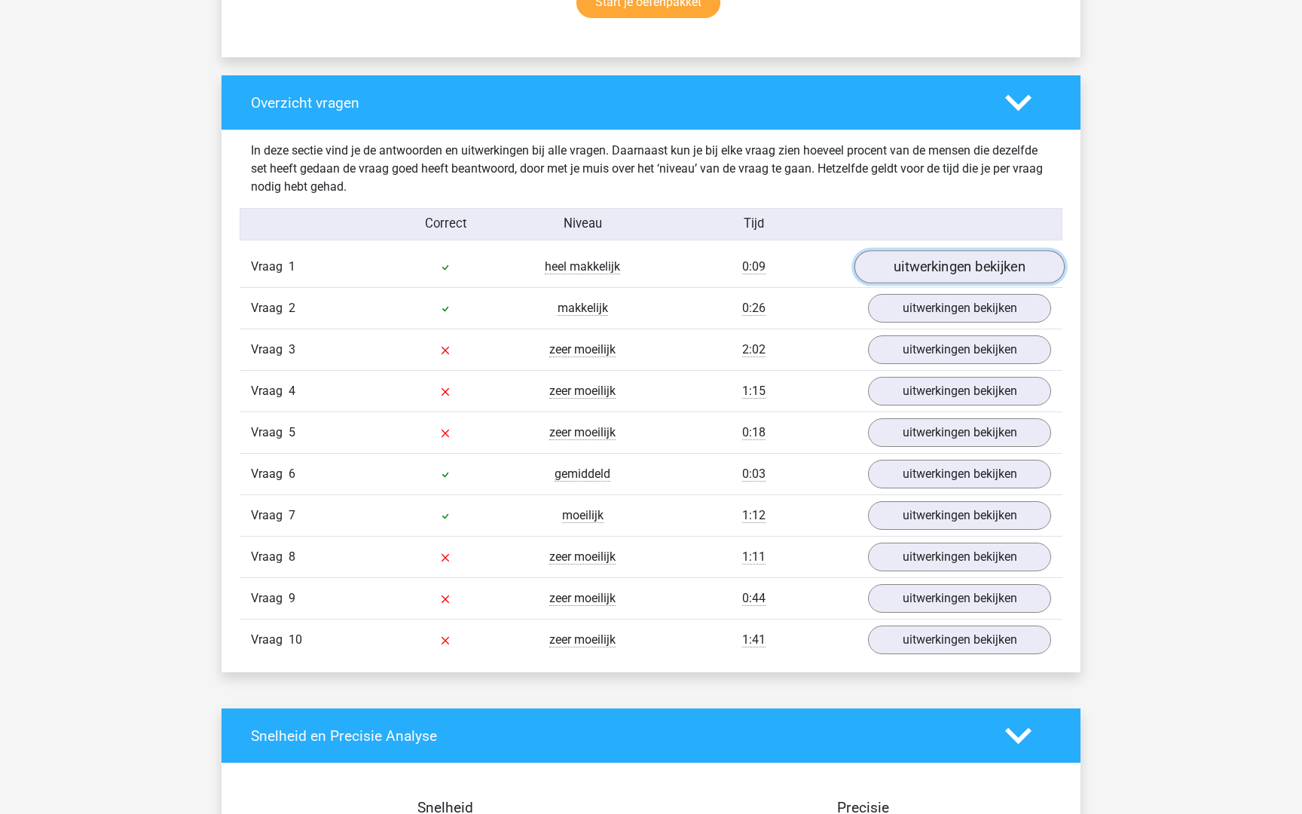
click at [988, 274] on link "uitwerkingen bekijken" at bounding box center [960, 266] width 210 height 33
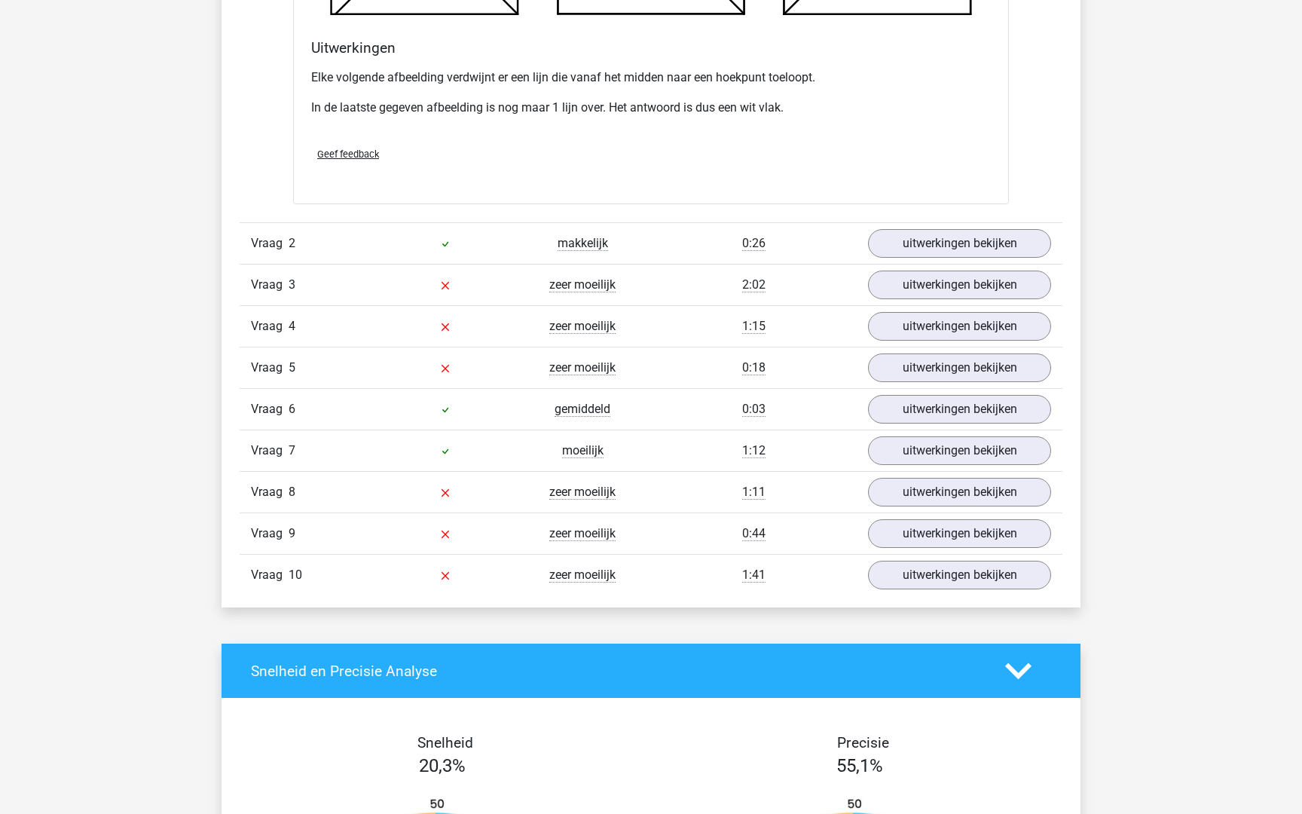
scroll to position [2024, 0]
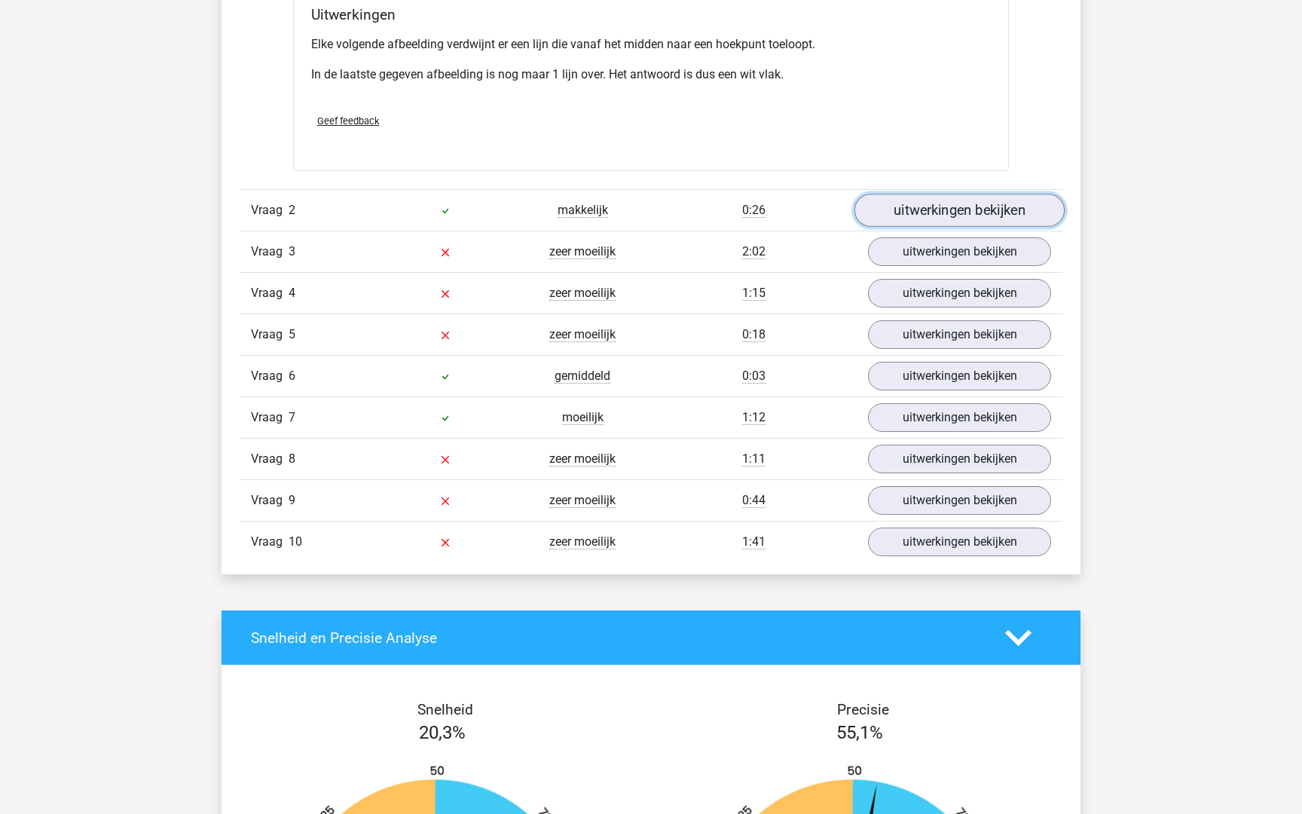
click at [1012, 216] on link "uitwerkingen bekijken" at bounding box center [960, 210] width 210 height 33
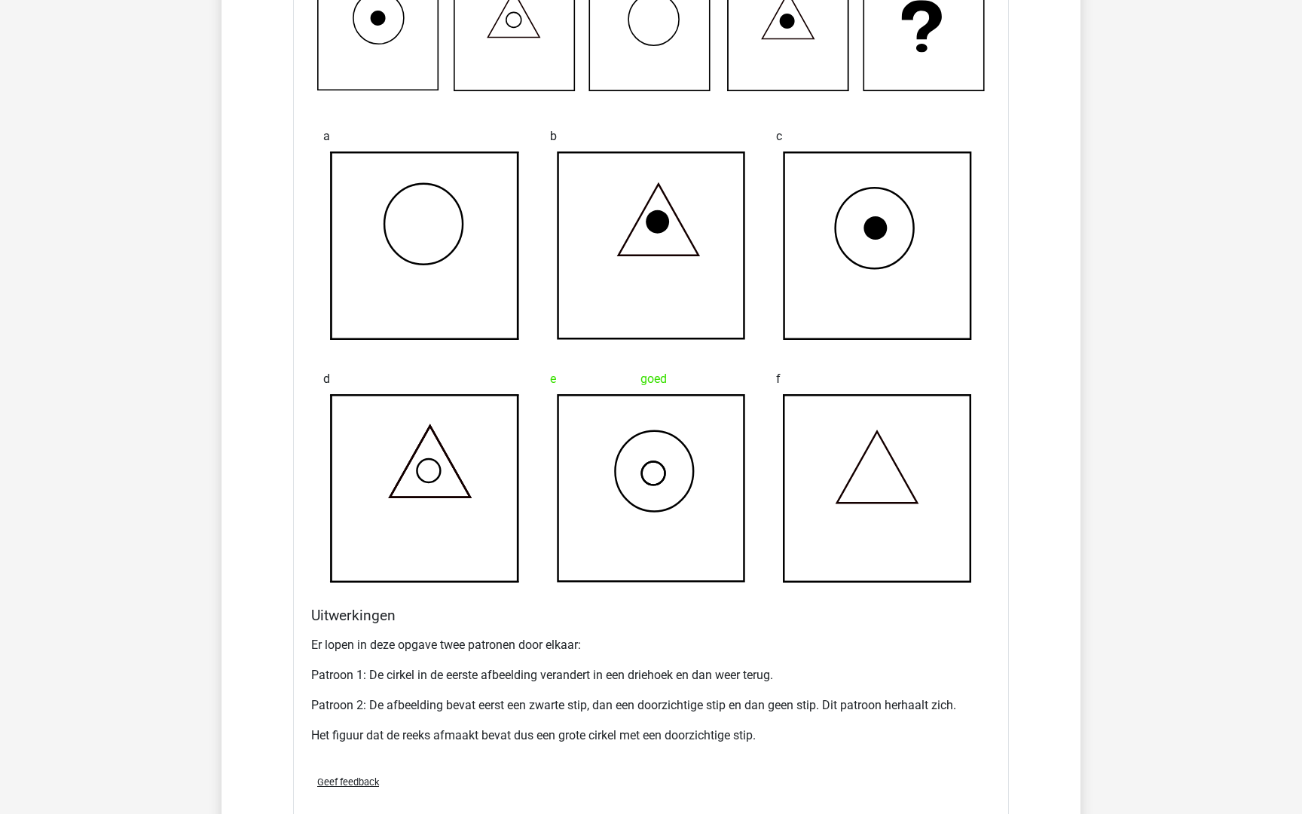
scroll to position [2335, 0]
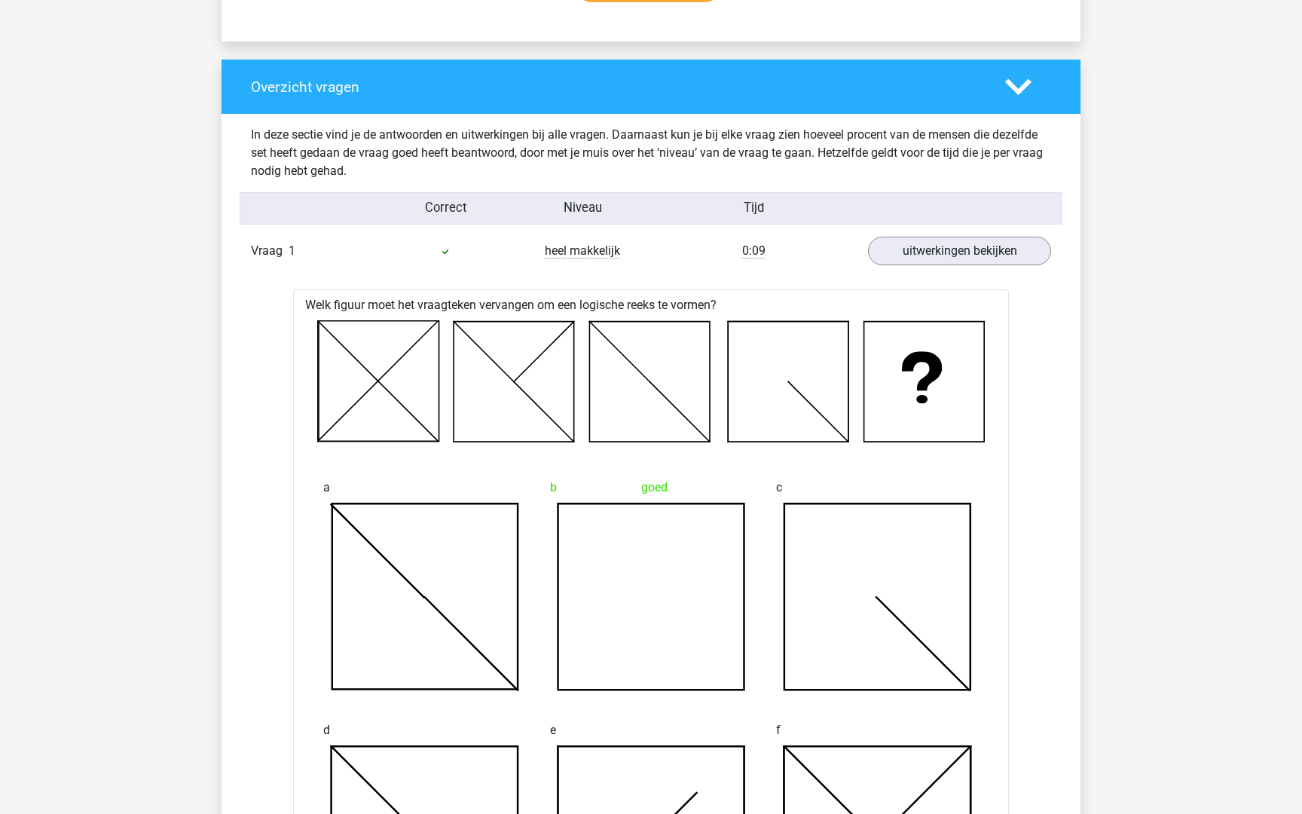
scroll to position [1066, 0]
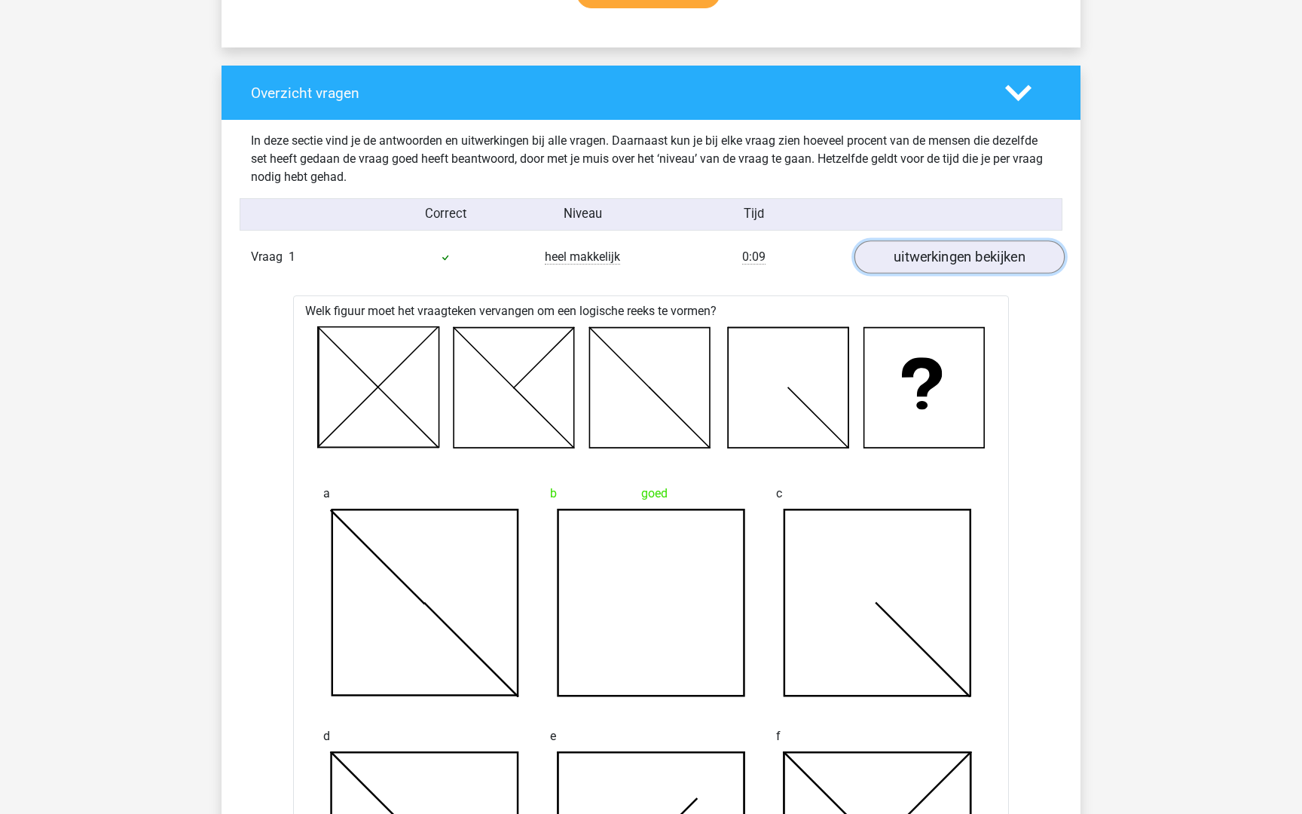
click at [977, 252] on link "uitwerkingen bekijken" at bounding box center [960, 256] width 210 height 33
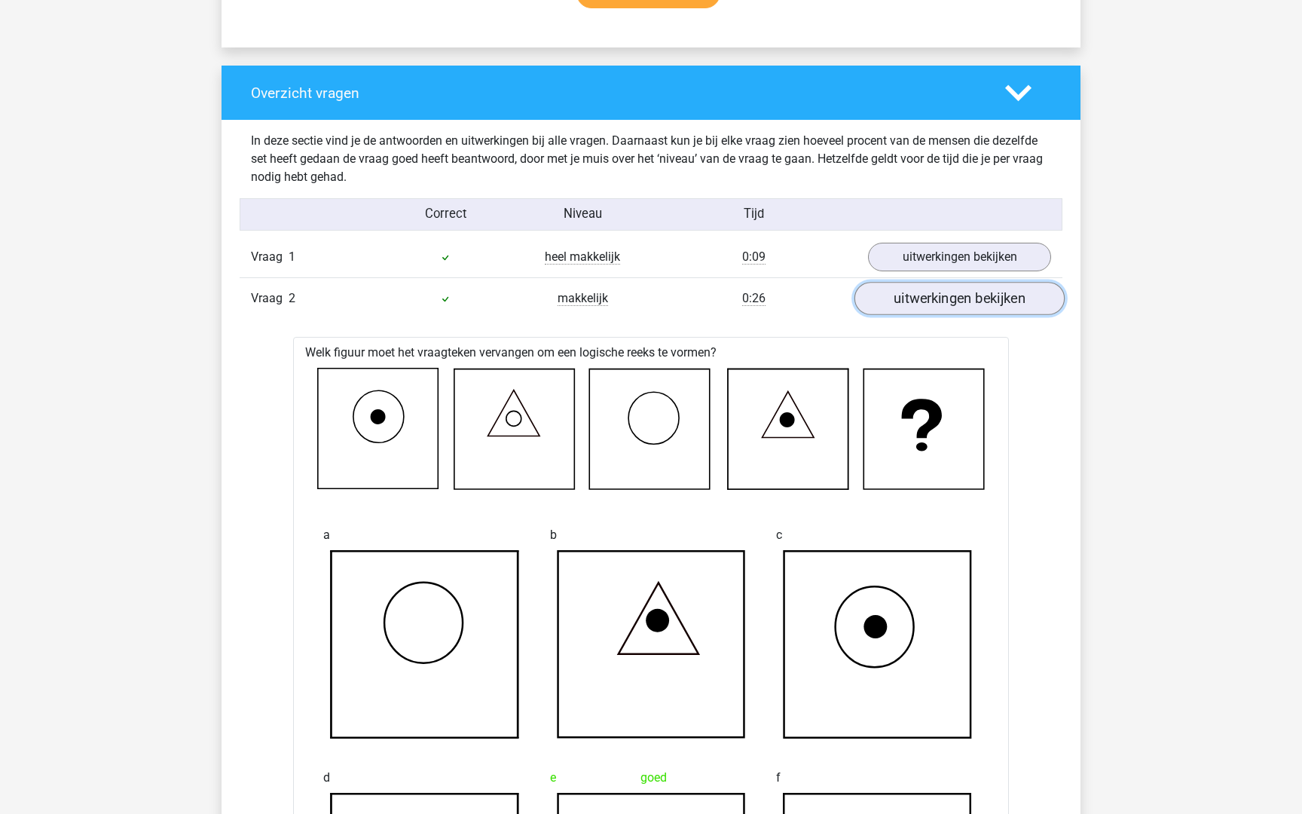
click at [967, 300] on link "uitwerkingen bekijken" at bounding box center [960, 298] width 210 height 33
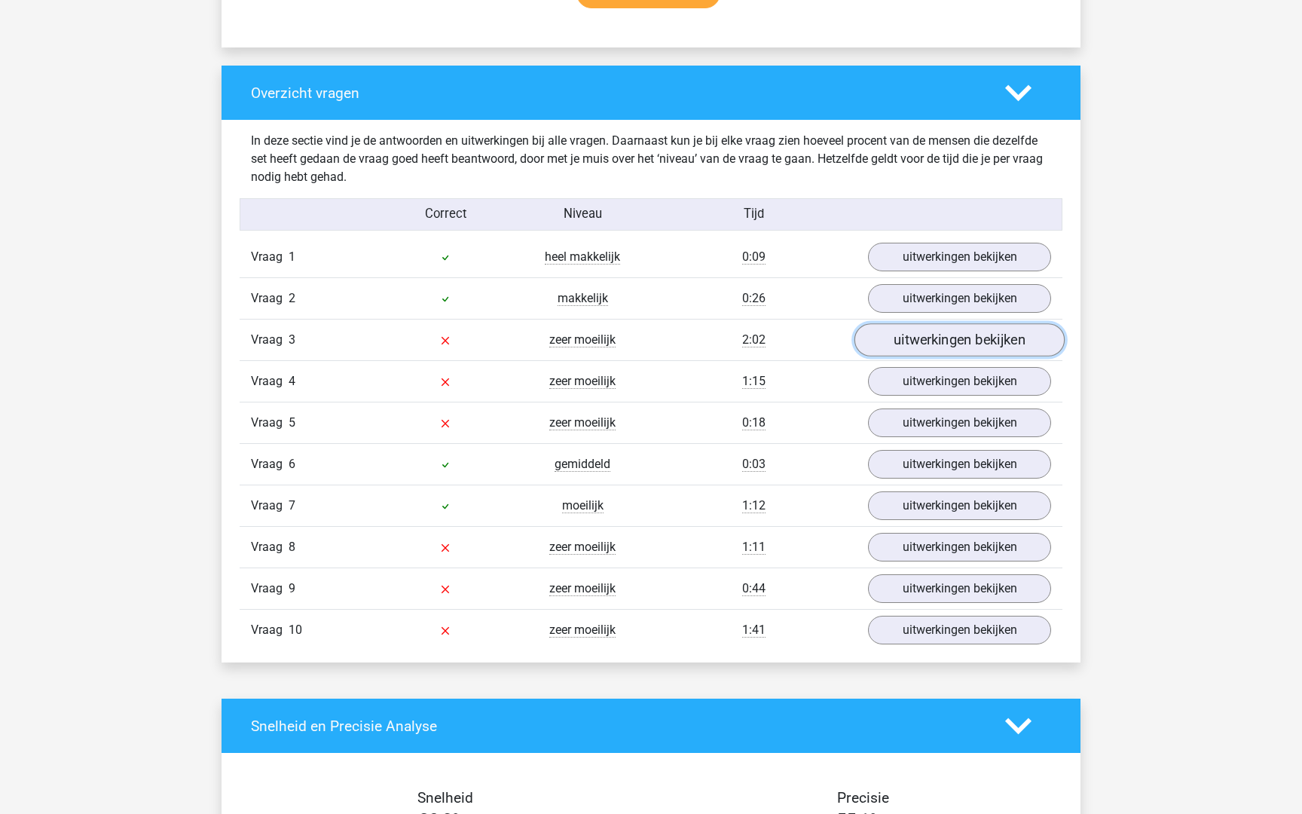
click at [961, 346] on link "uitwerkingen bekijken" at bounding box center [960, 339] width 210 height 33
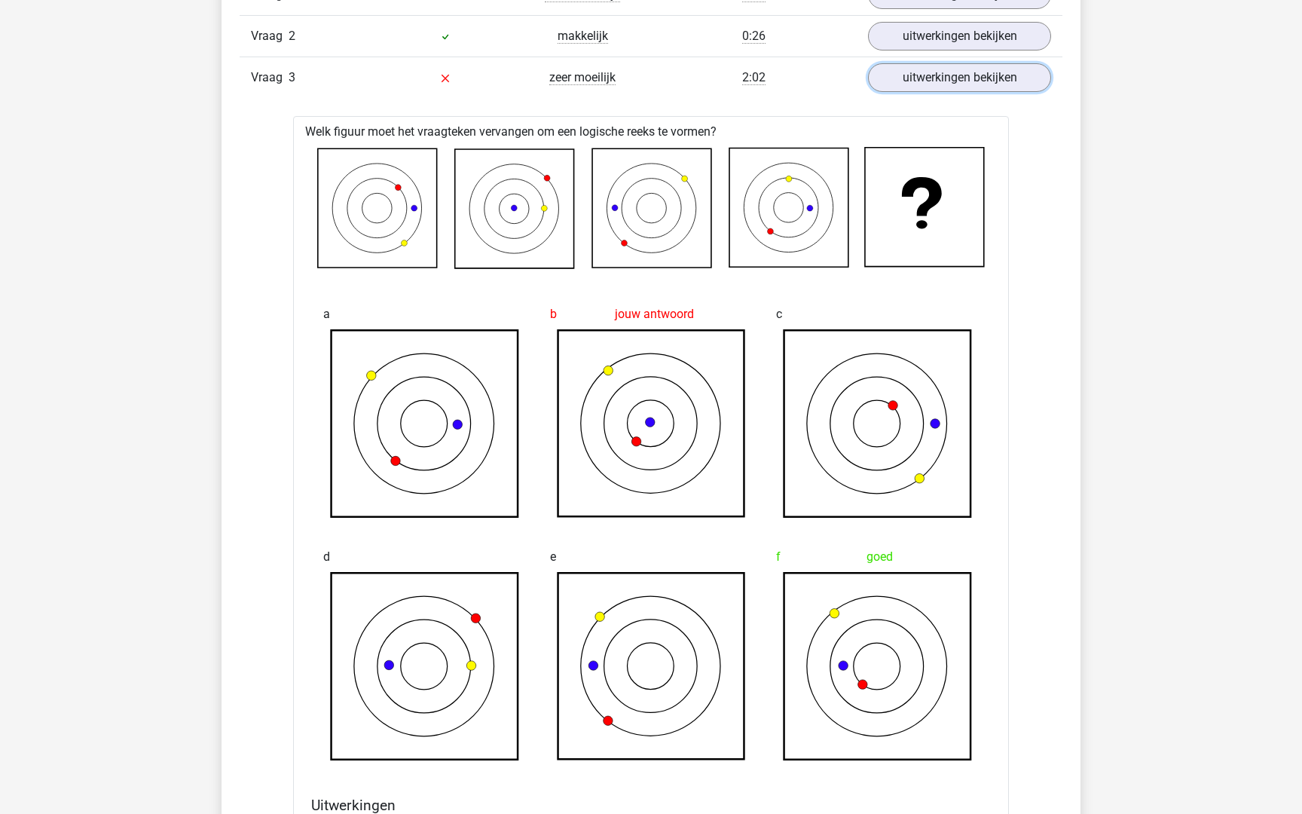
scroll to position [1335, 0]
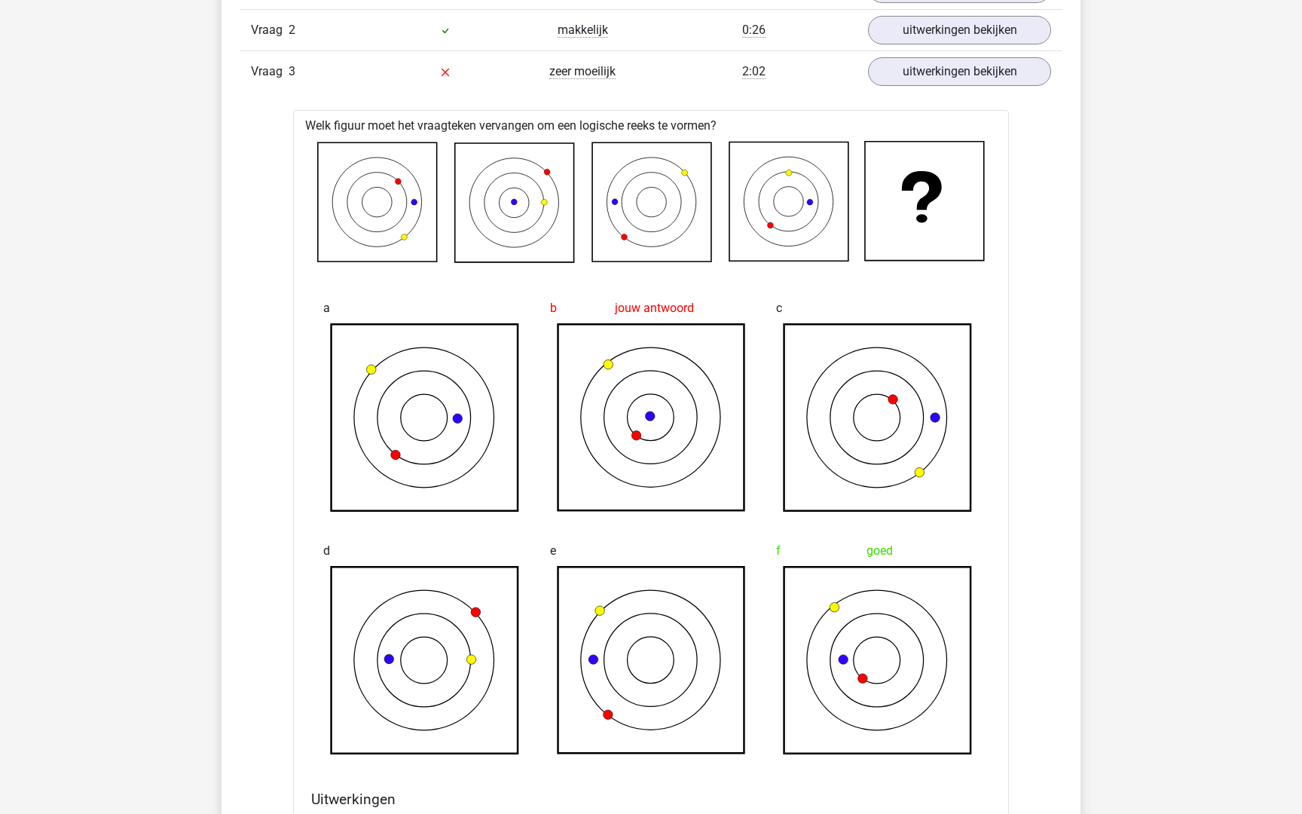
click at [367, 164] on icon at bounding box center [377, 202] width 119 height 119
click at [768, 200] on icon at bounding box center [788, 201] width 119 height 119
click at [353, 203] on icon at bounding box center [377, 202] width 119 height 119
click at [399, 184] on icon at bounding box center [398, 182] width 6 height 6
click at [399, 181] on icon at bounding box center [398, 182] width 6 height 6
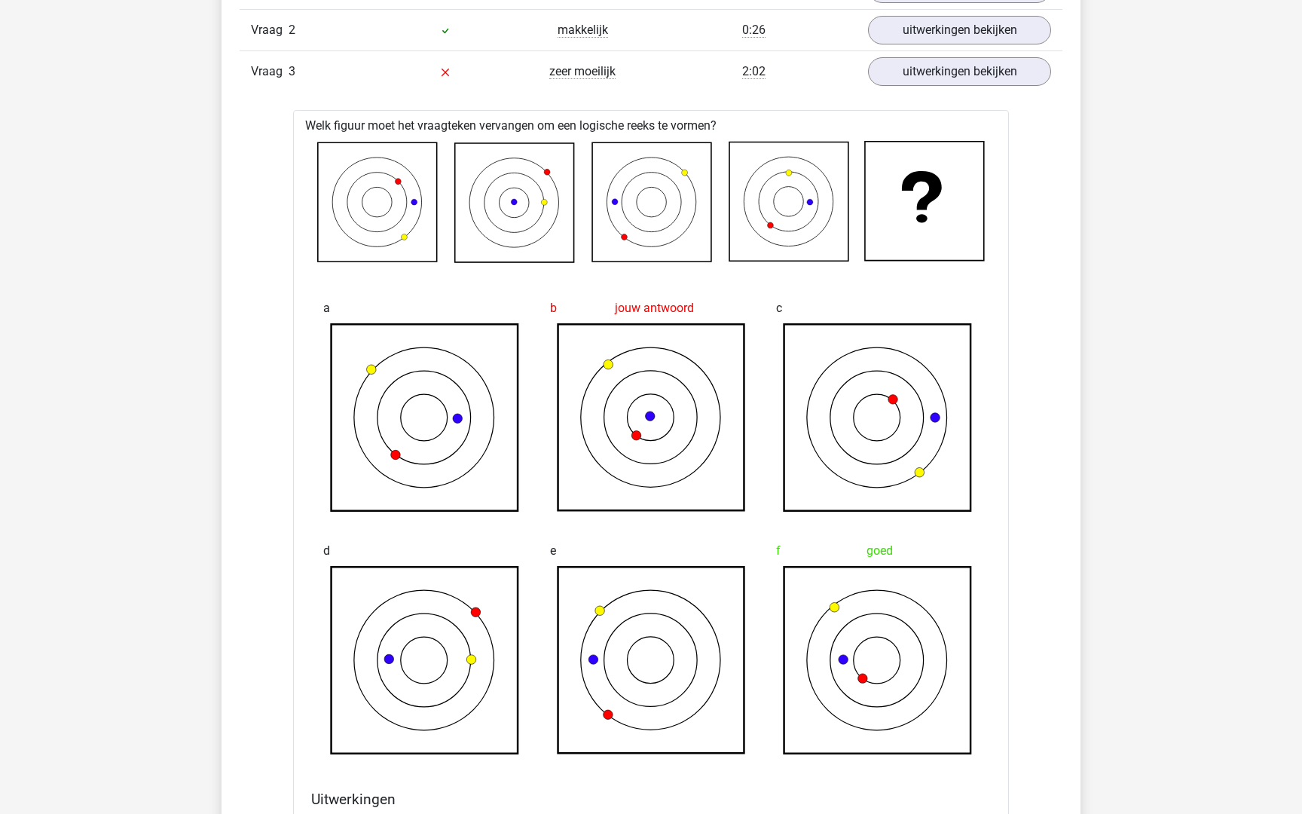
click at [411, 172] on icon at bounding box center [377, 202] width 119 height 119
click at [339, 229] on icon at bounding box center [377, 202] width 119 height 119
click at [350, 219] on icon at bounding box center [377, 202] width 119 height 119
click at [377, 203] on icon at bounding box center [377, 202] width 119 height 119
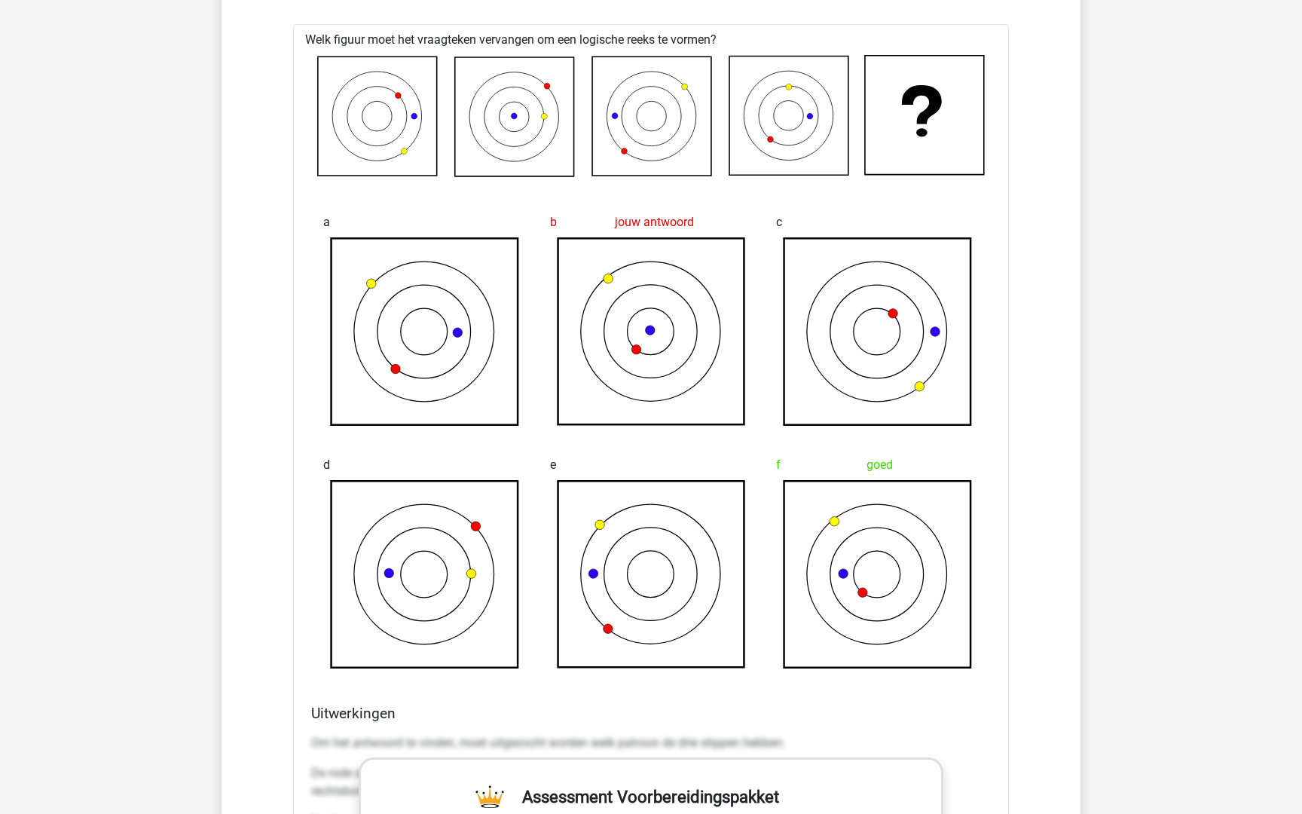
scroll to position [1414, 0]
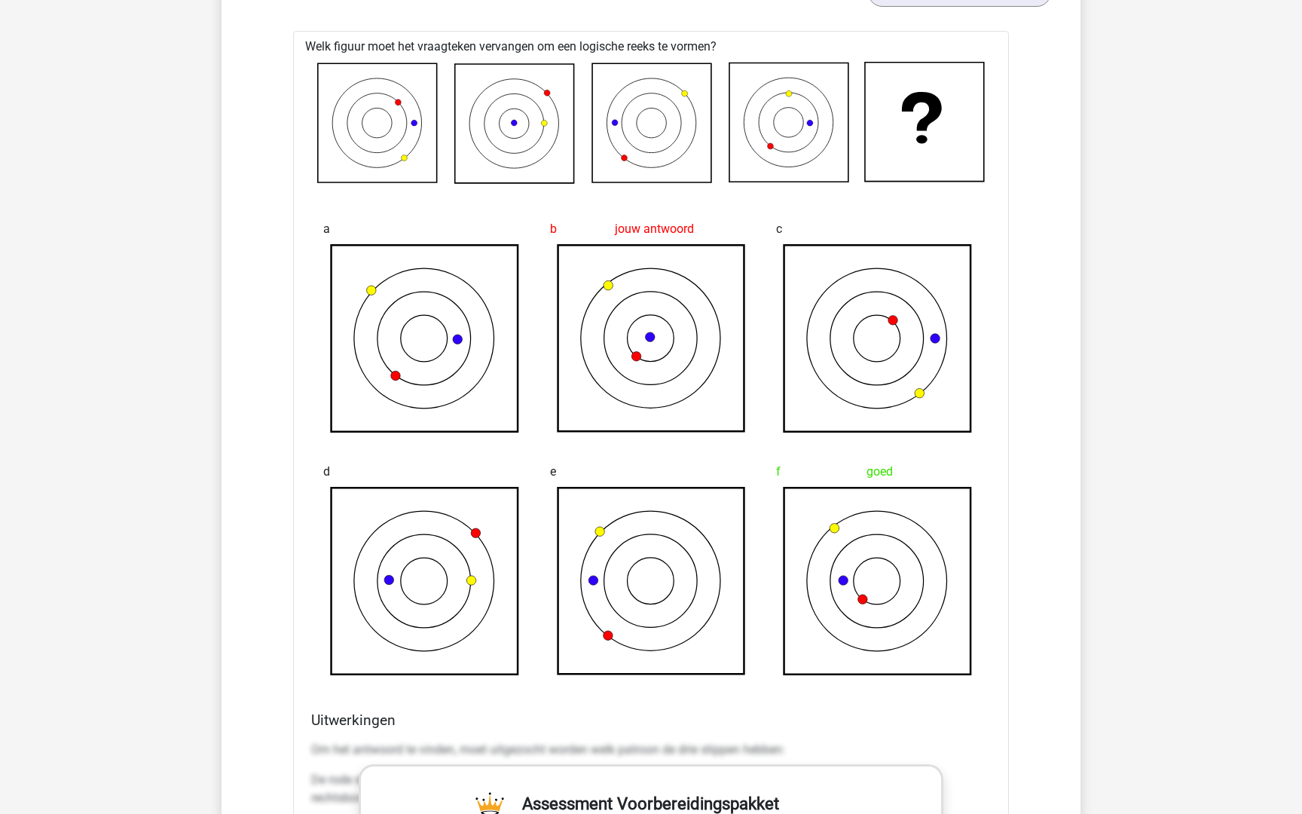
click at [397, 101] on icon at bounding box center [398, 102] width 6 height 6
click at [398, 104] on icon at bounding box center [398, 102] width 6 height 6
click at [411, 91] on icon at bounding box center [377, 123] width 119 height 119
click at [341, 148] on icon at bounding box center [377, 123] width 119 height 119
click at [352, 142] on icon at bounding box center [377, 123] width 119 height 119
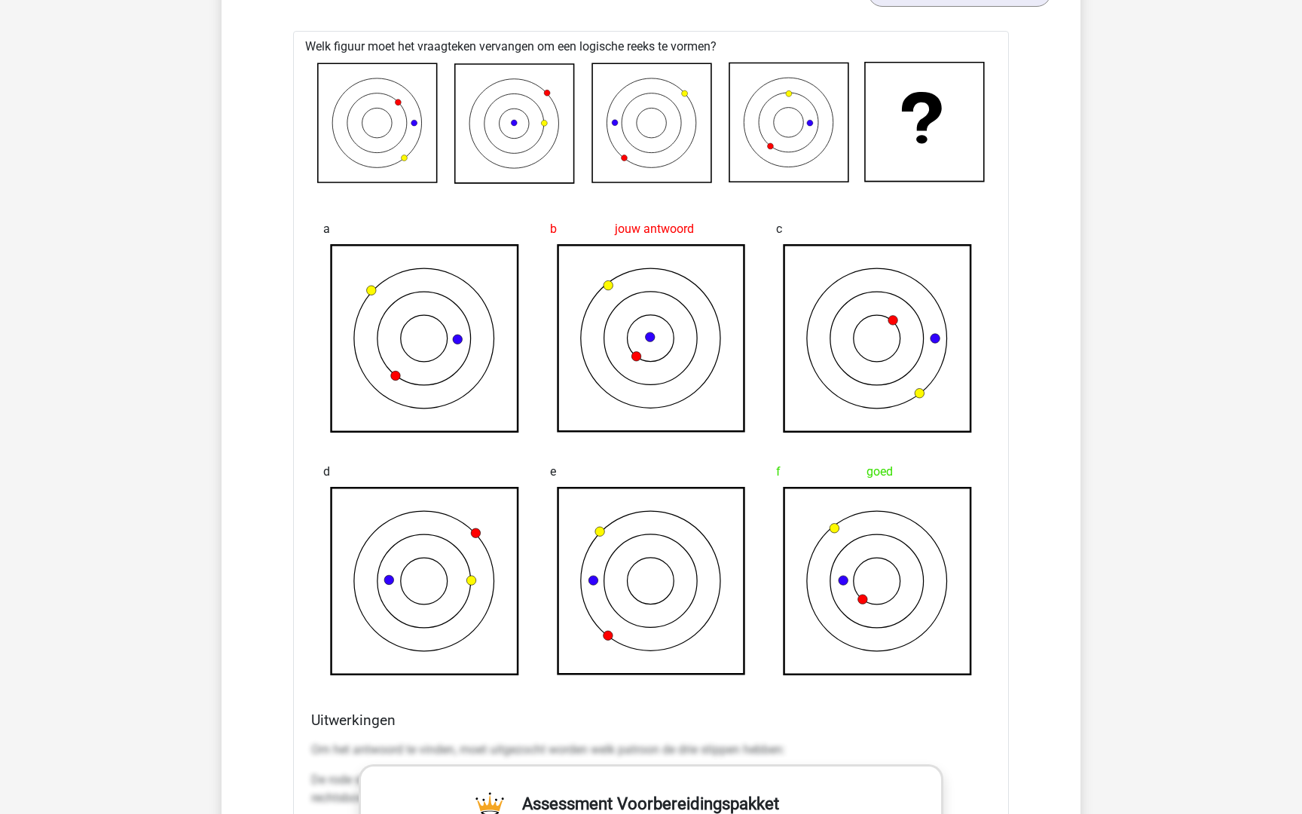
click at [365, 132] on icon at bounding box center [376, 123] width 29 height 29
click at [387, 116] on icon at bounding box center [377, 123] width 119 height 119
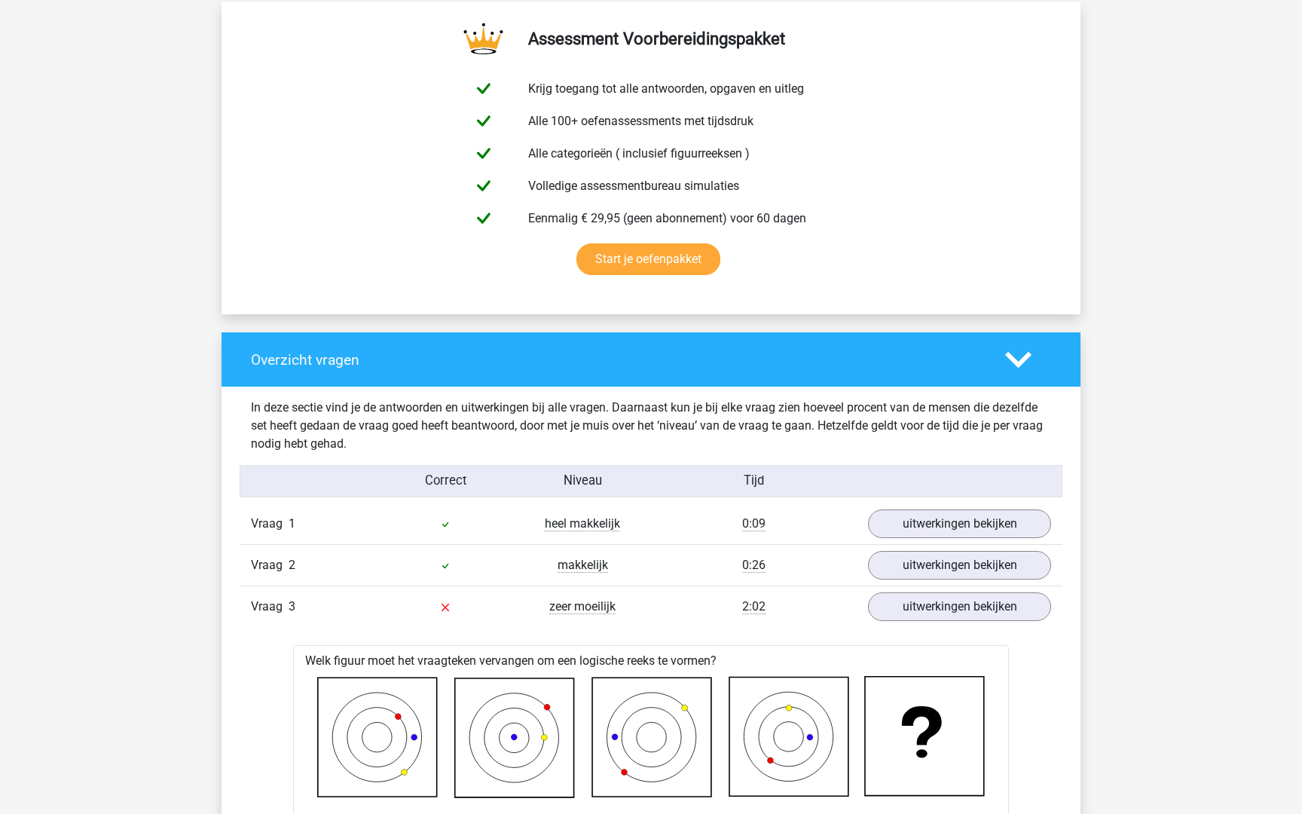
scroll to position [803, 0]
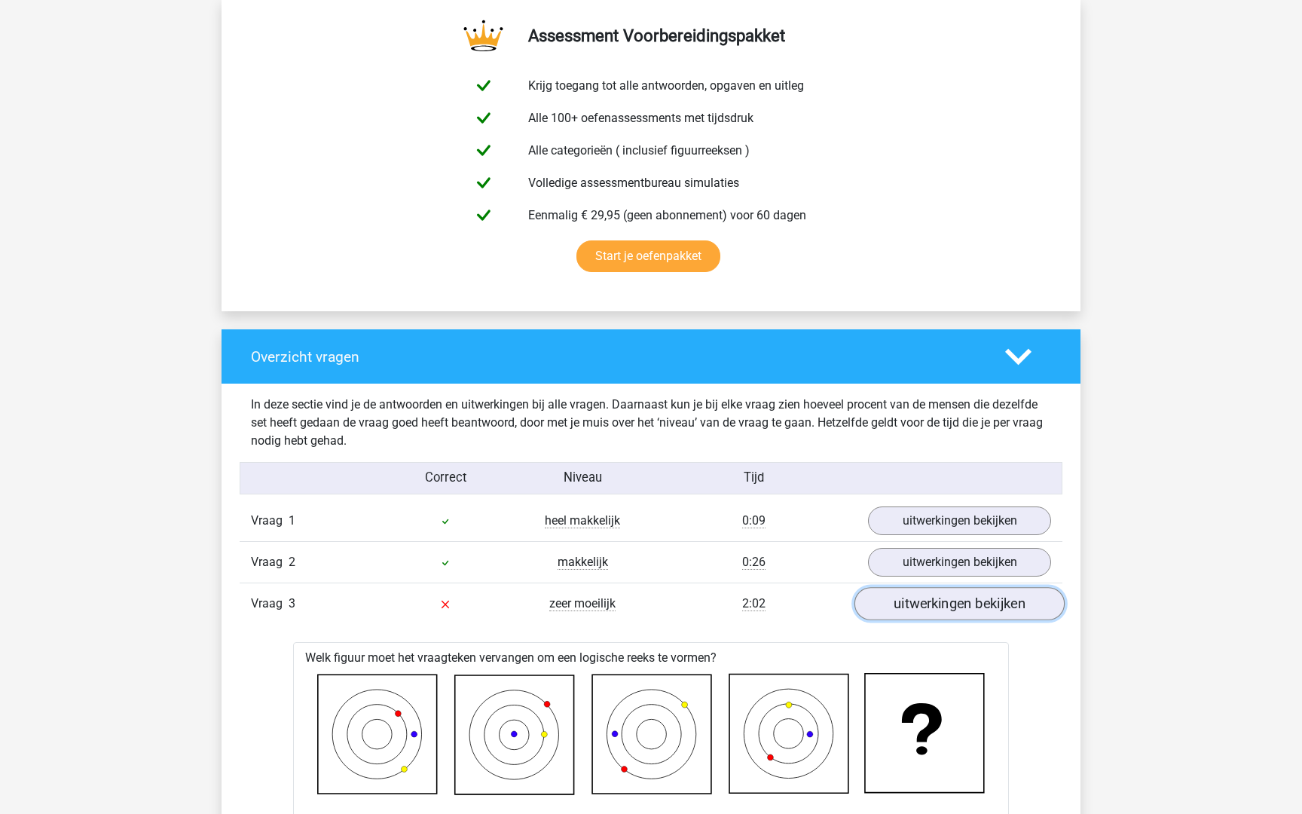
click at [919, 605] on link "uitwerkingen bekijken" at bounding box center [960, 603] width 210 height 33
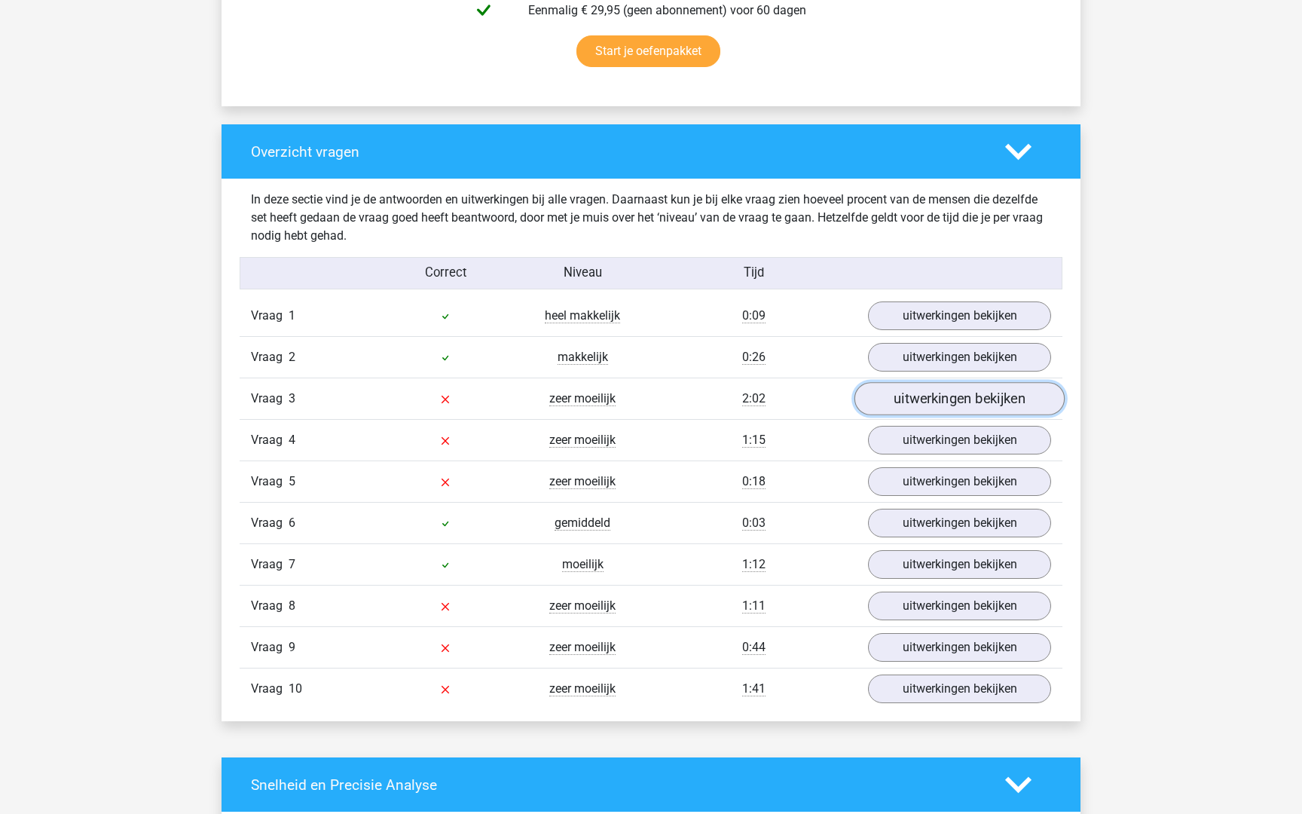
scroll to position [1011, 0]
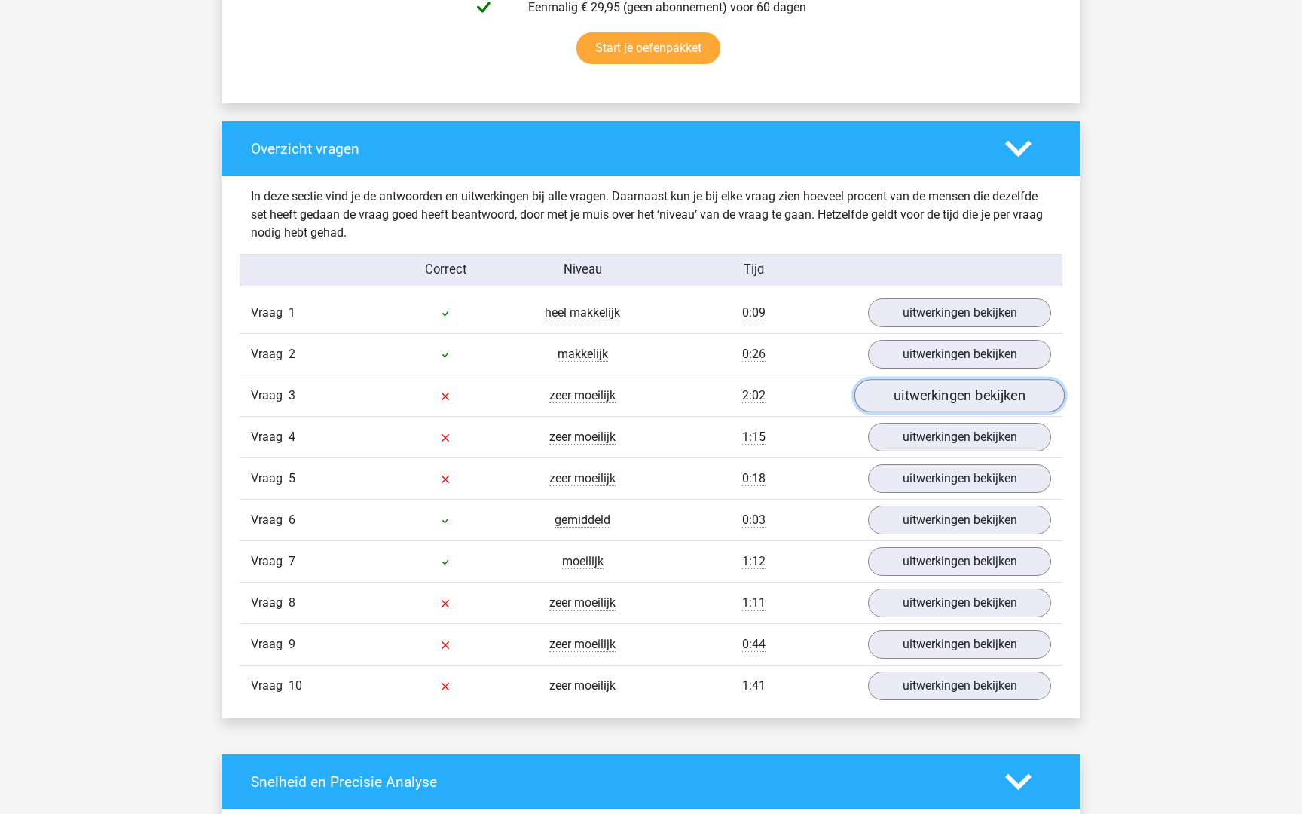
click at [946, 399] on link "uitwerkingen bekijken" at bounding box center [960, 395] width 210 height 33
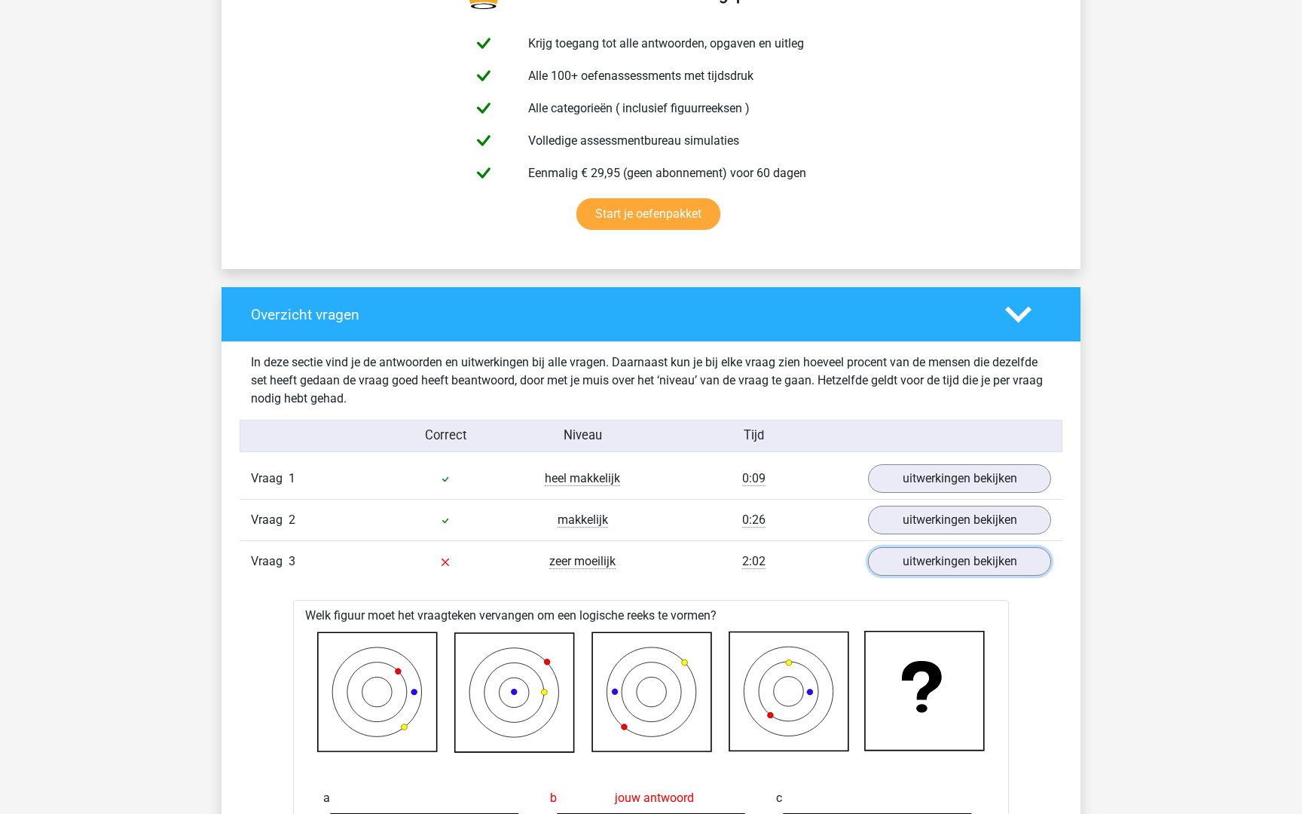
scroll to position [879, 0]
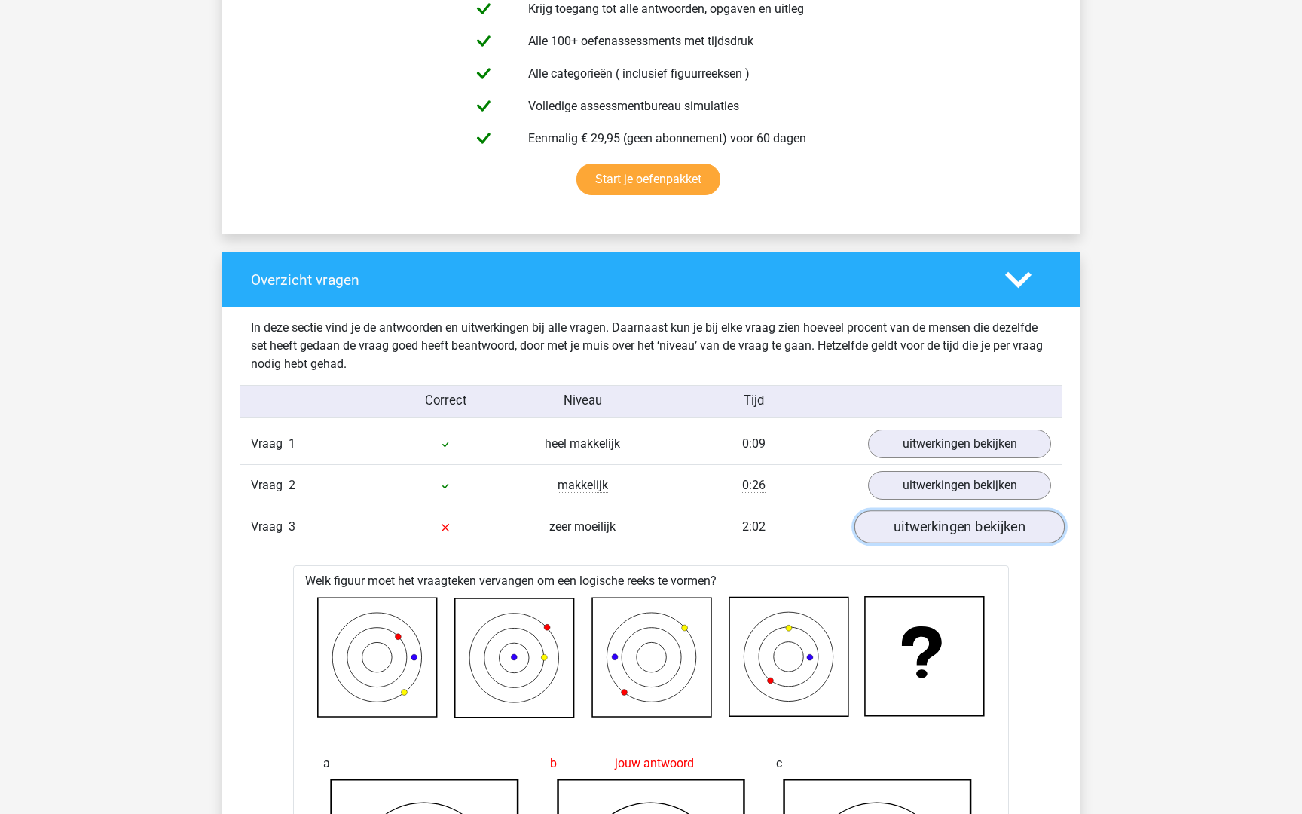
click at [923, 532] on link "uitwerkingen bekijken" at bounding box center [960, 526] width 210 height 33
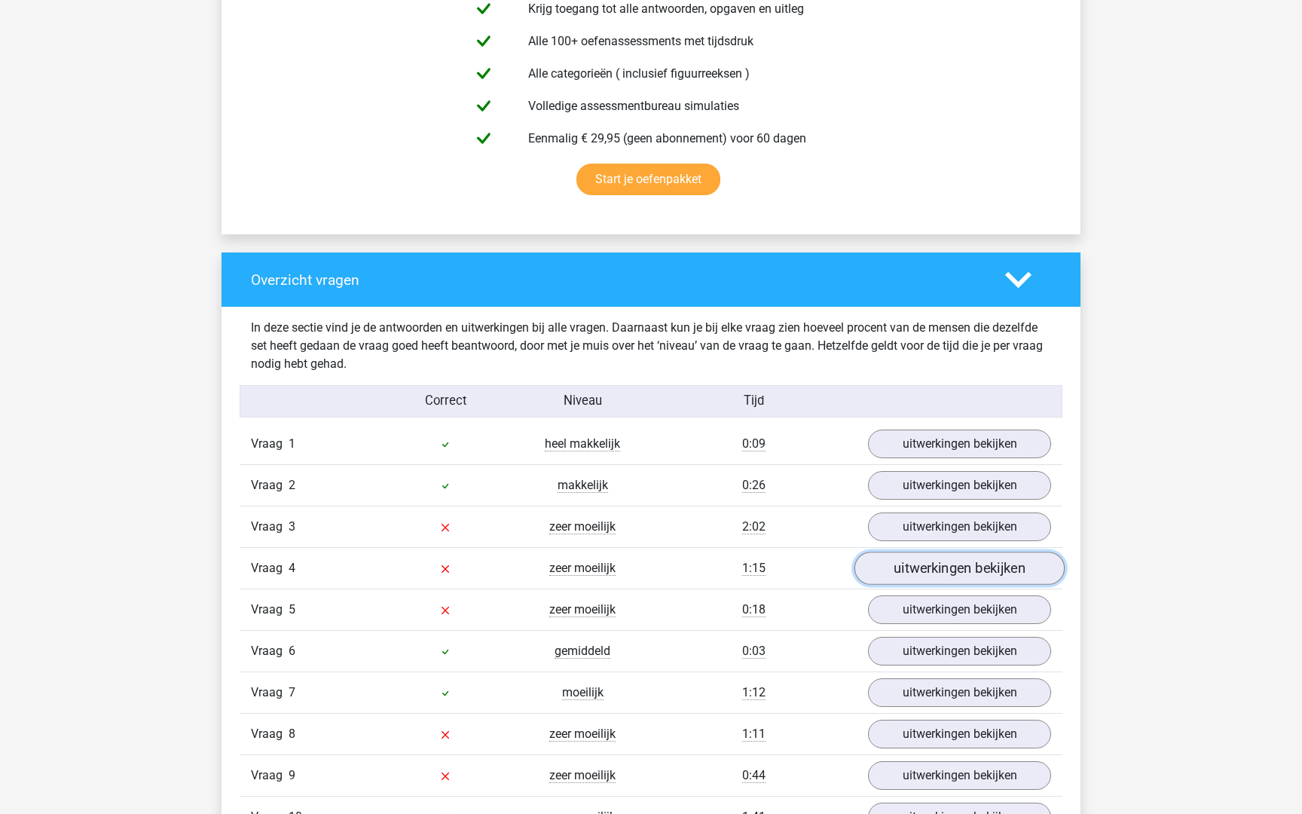
click at [923, 569] on link "uitwerkingen bekijken" at bounding box center [960, 568] width 210 height 33
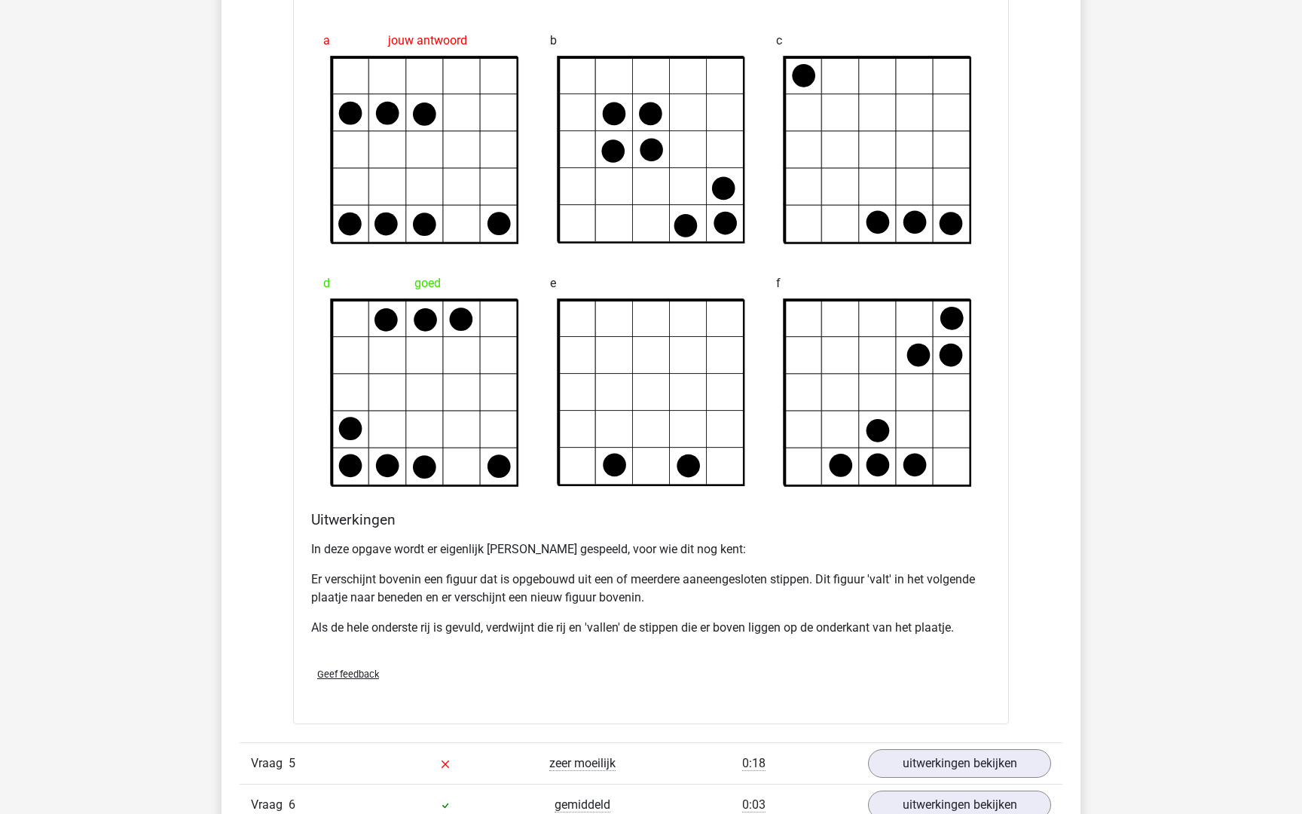
scroll to position [1646, 0]
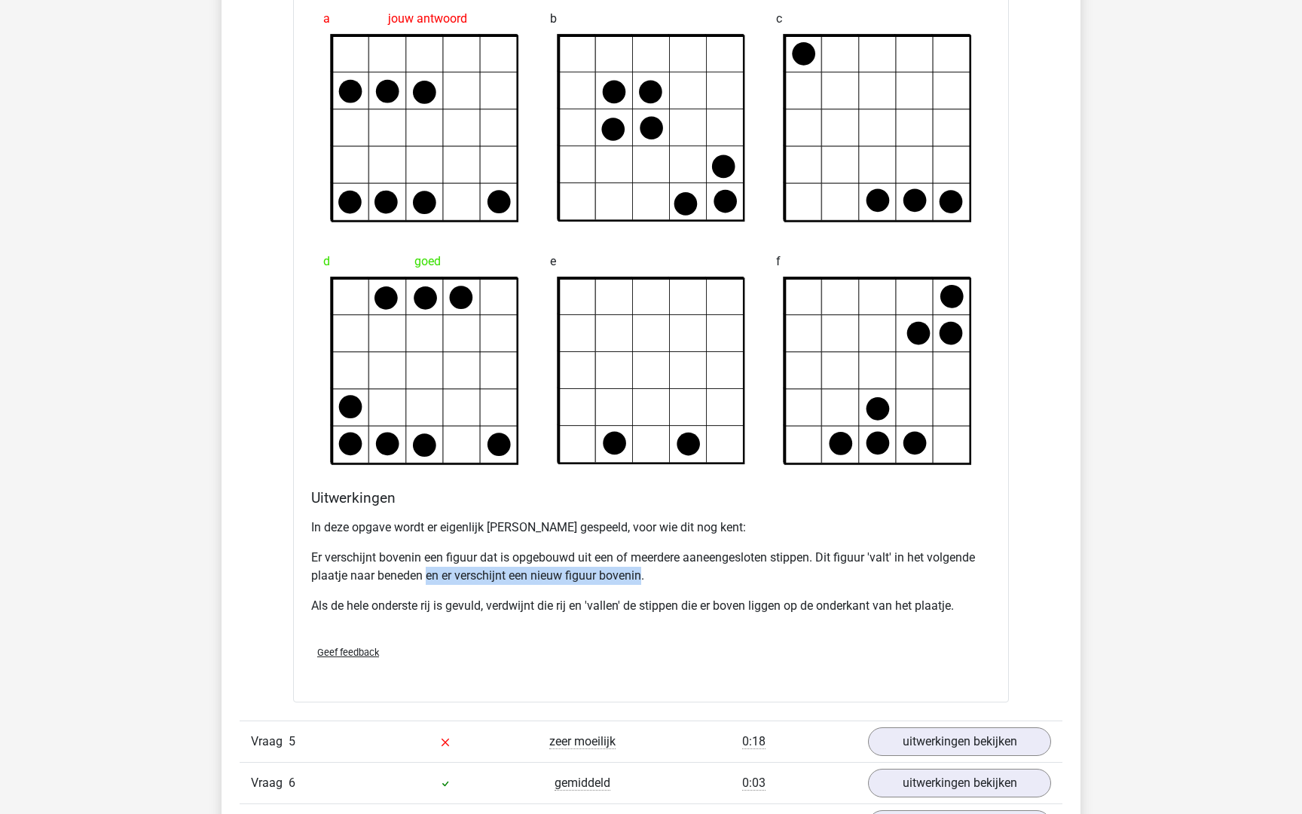
drag, startPoint x: 427, startPoint y: 576, endPoint x: 644, endPoint y: 580, distance: 217.1
click at [644, 580] on p "Er verschijnt bovenin een figuur dat is opgebouwd uit een of meerdere aaneenges…" at bounding box center [651, 567] width 680 height 36
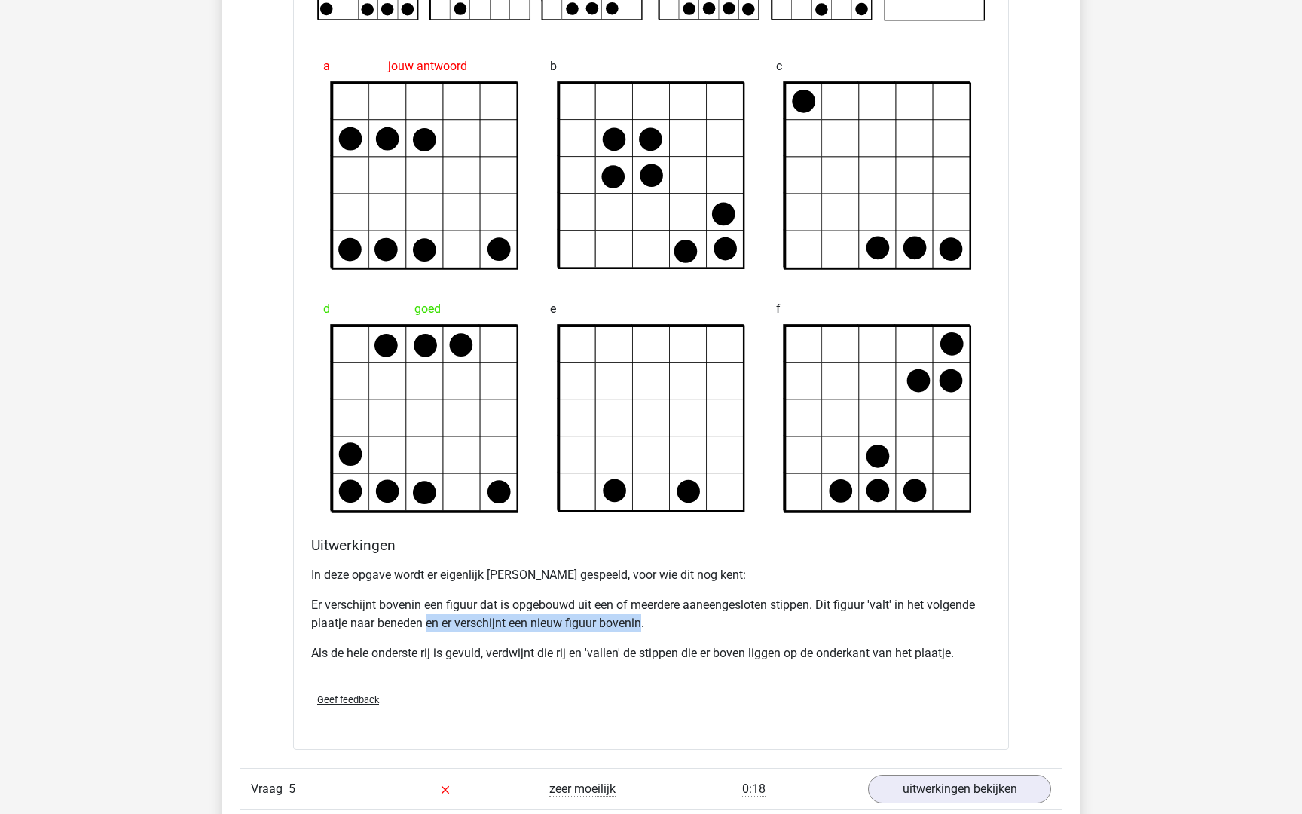
scroll to position [1659, 0]
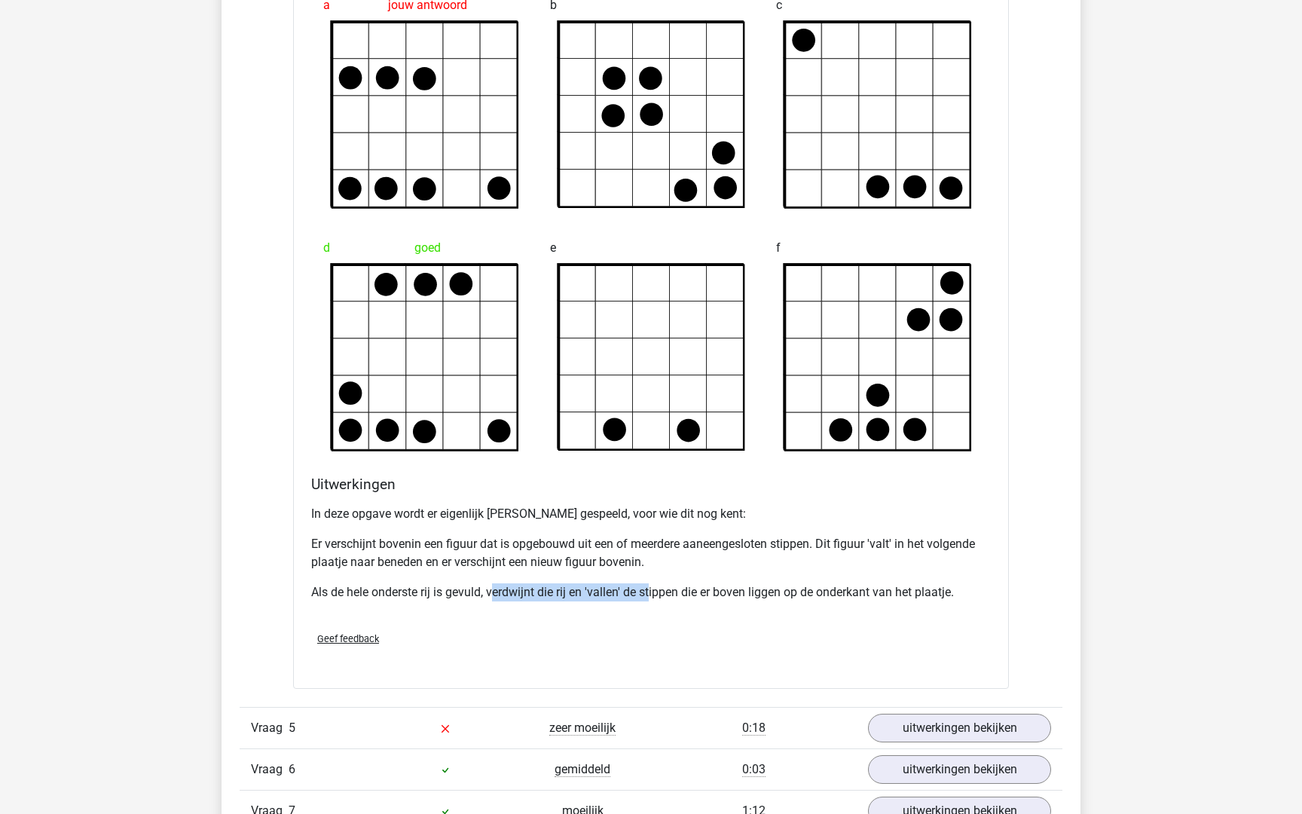
drag, startPoint x: 494, startPoint y: 594, endPoint x: 652, endPoint y: 599, distance: 158.3
click at [652, 599] on p "Als de hele onderste rij is gevuld, verdwijnt die rij en 'vallen' de stippen di…" at bounding box center [651, 592] width 680 height 18
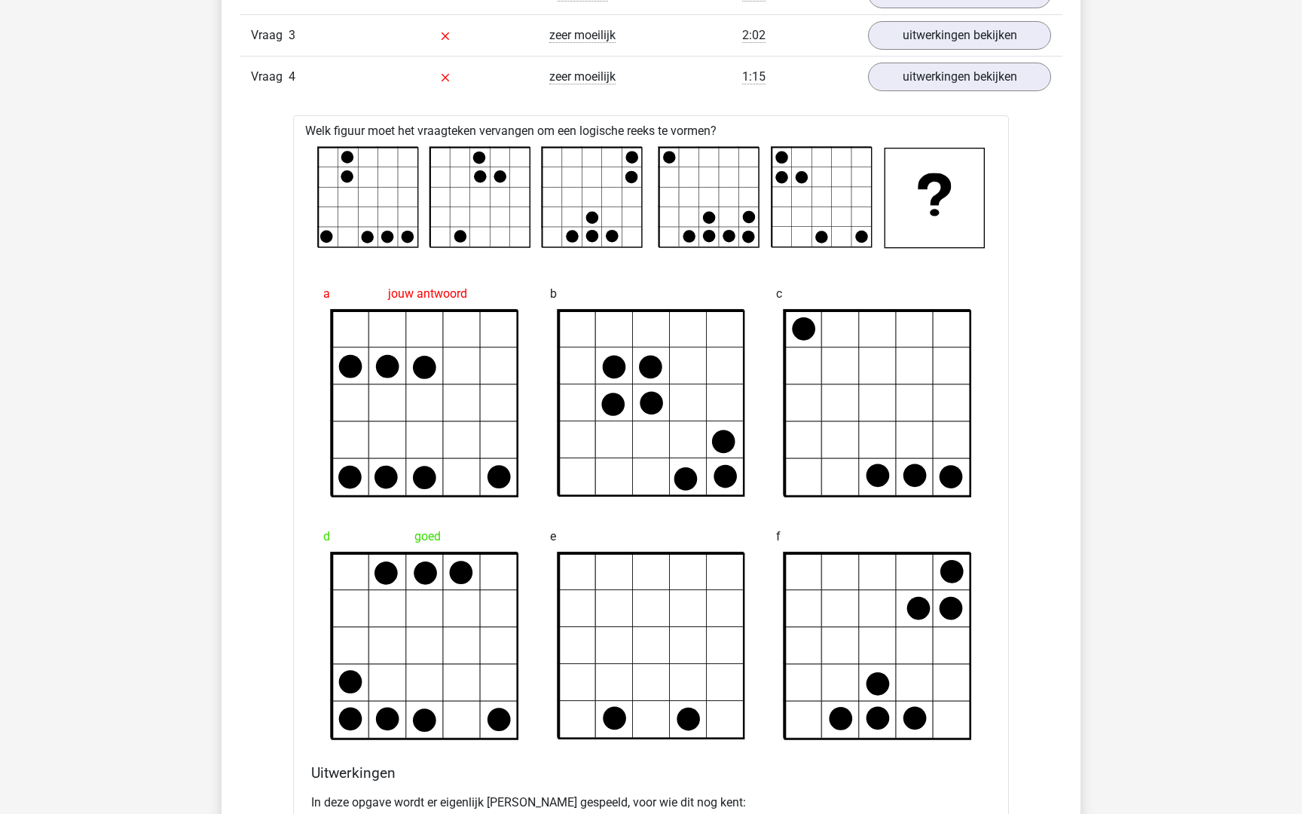
scroll to position [1369, 0]
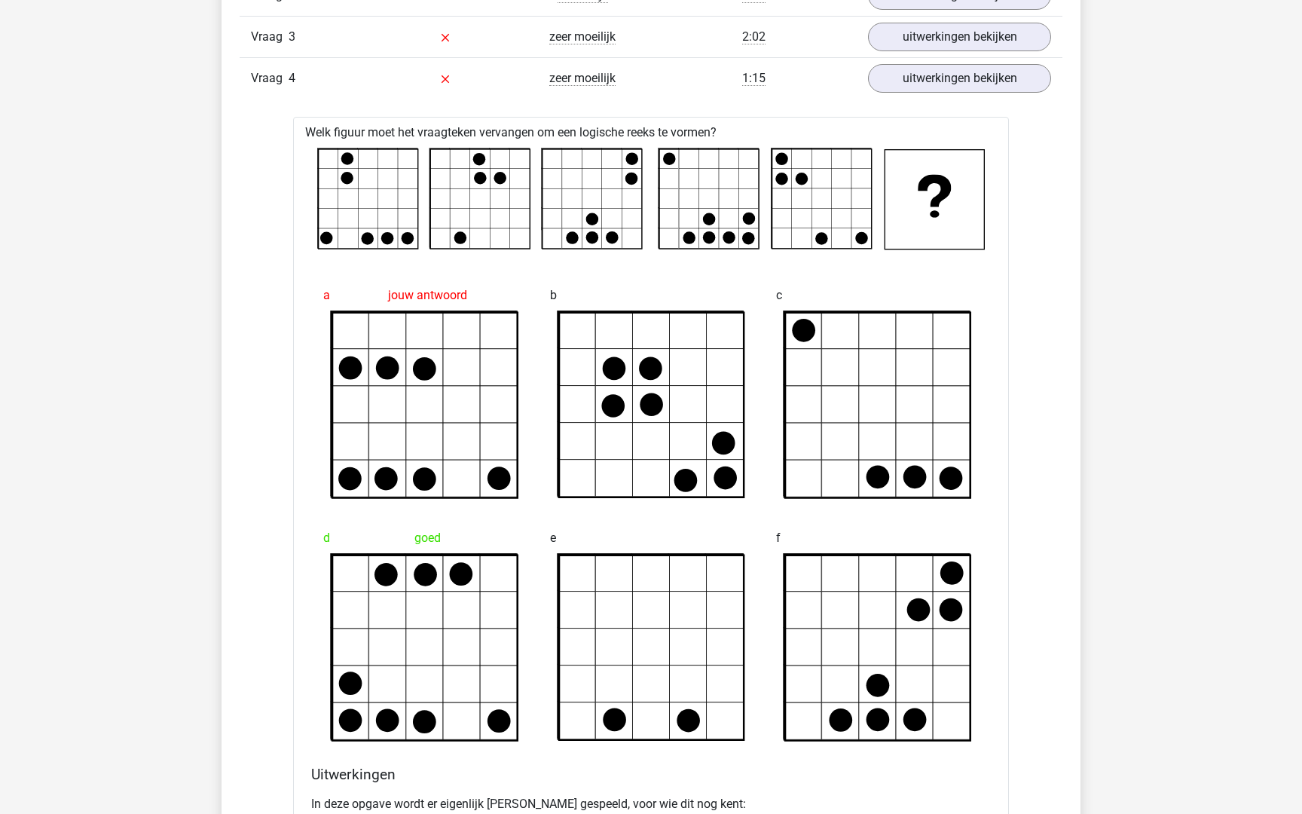
click at [638, 241] on rect at bounding box center [592, 198] width 99 height 99
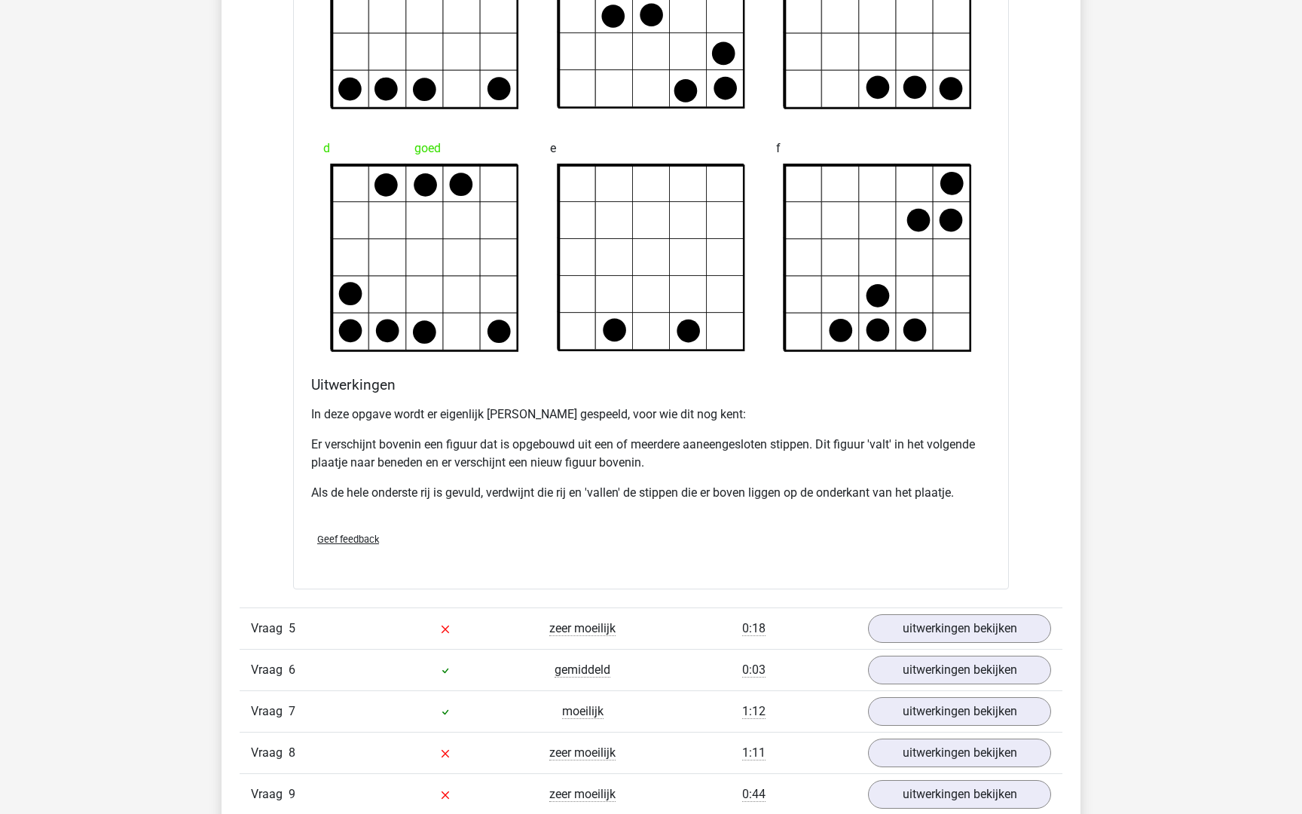
scroll to position [1763, 0]
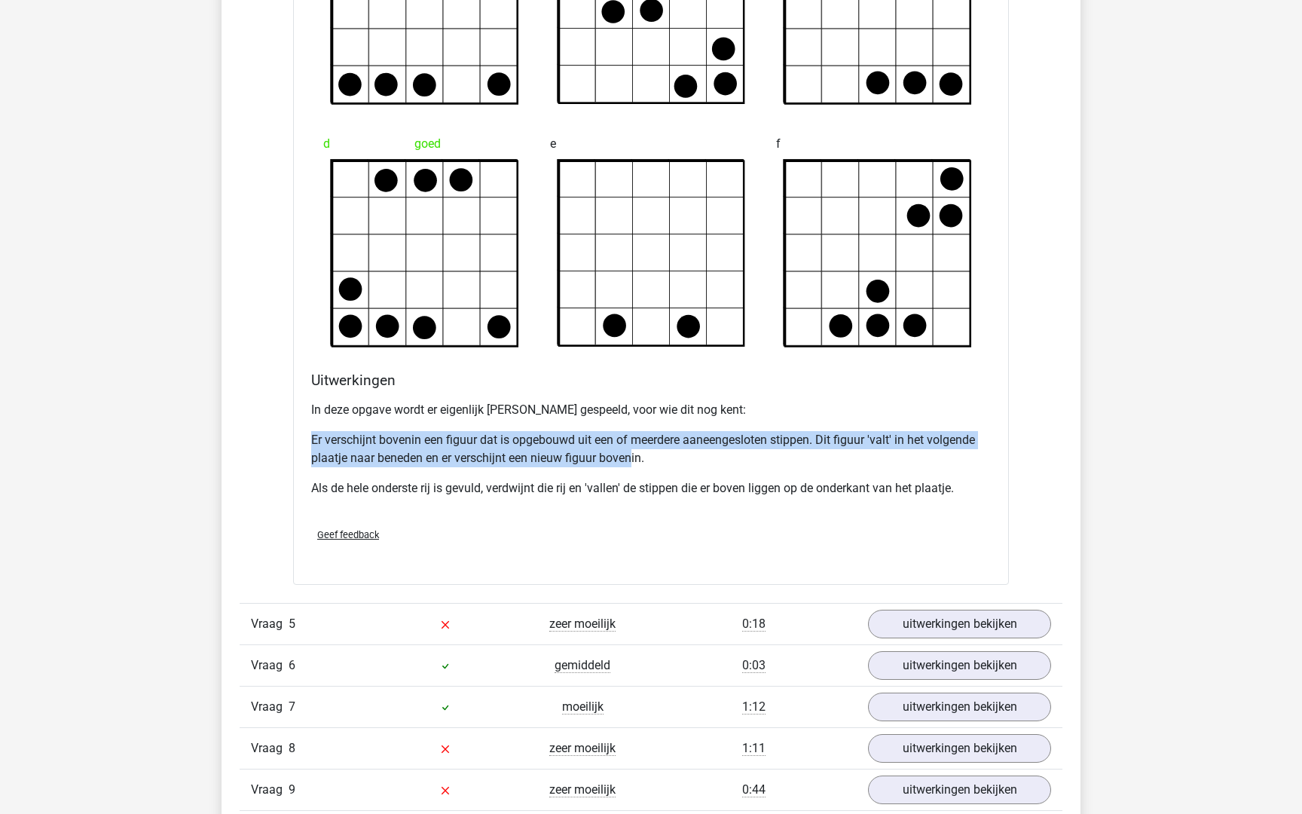
drag, startPoint x: 312, startPoint y: 439, endPoint x: 634, endPoint y: 460, distance: 323.2
click at [634, 460] on p "Er verschijnt bovenin een figuur dat is opgebouwd uit een of meerdere aaneenges…" at bounding box center [651, 449] width 680 height 36
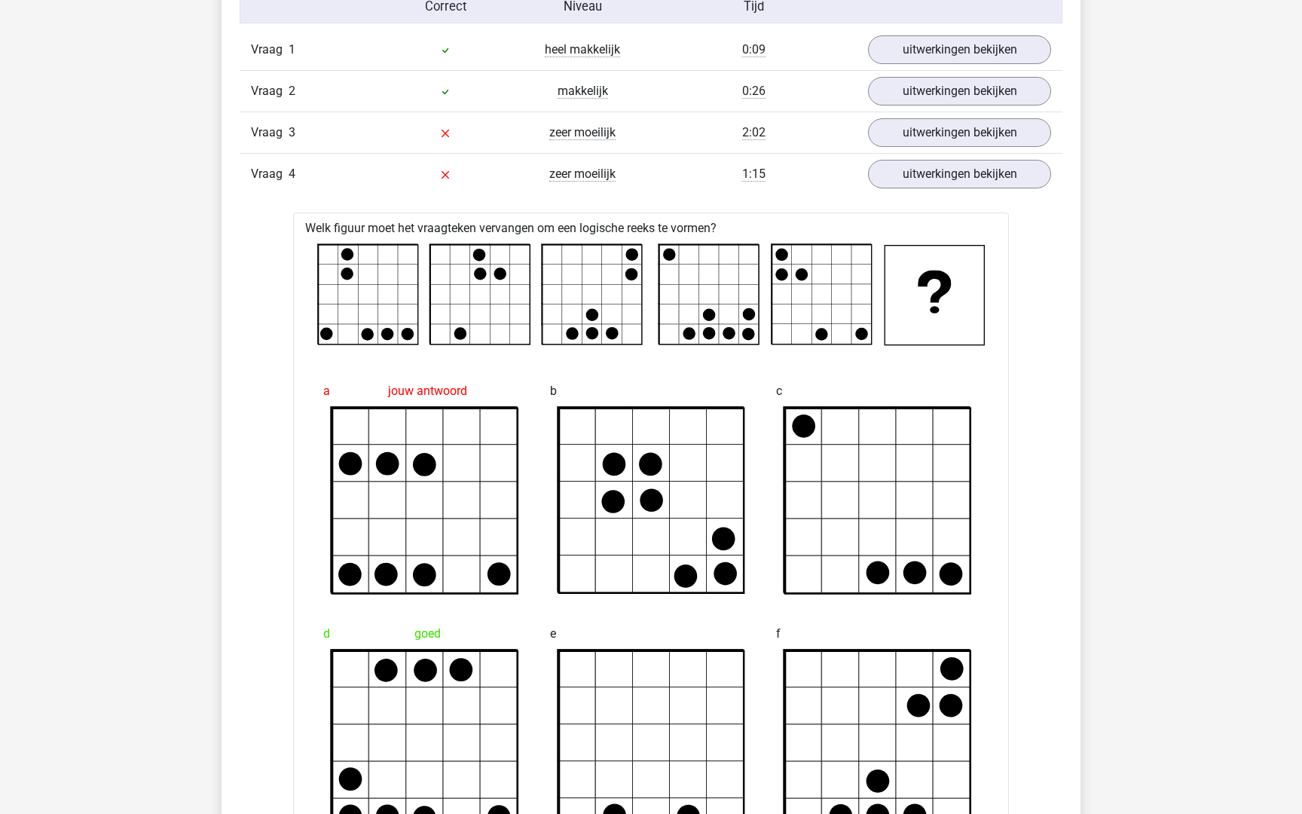
scroll to position [1245, 0]
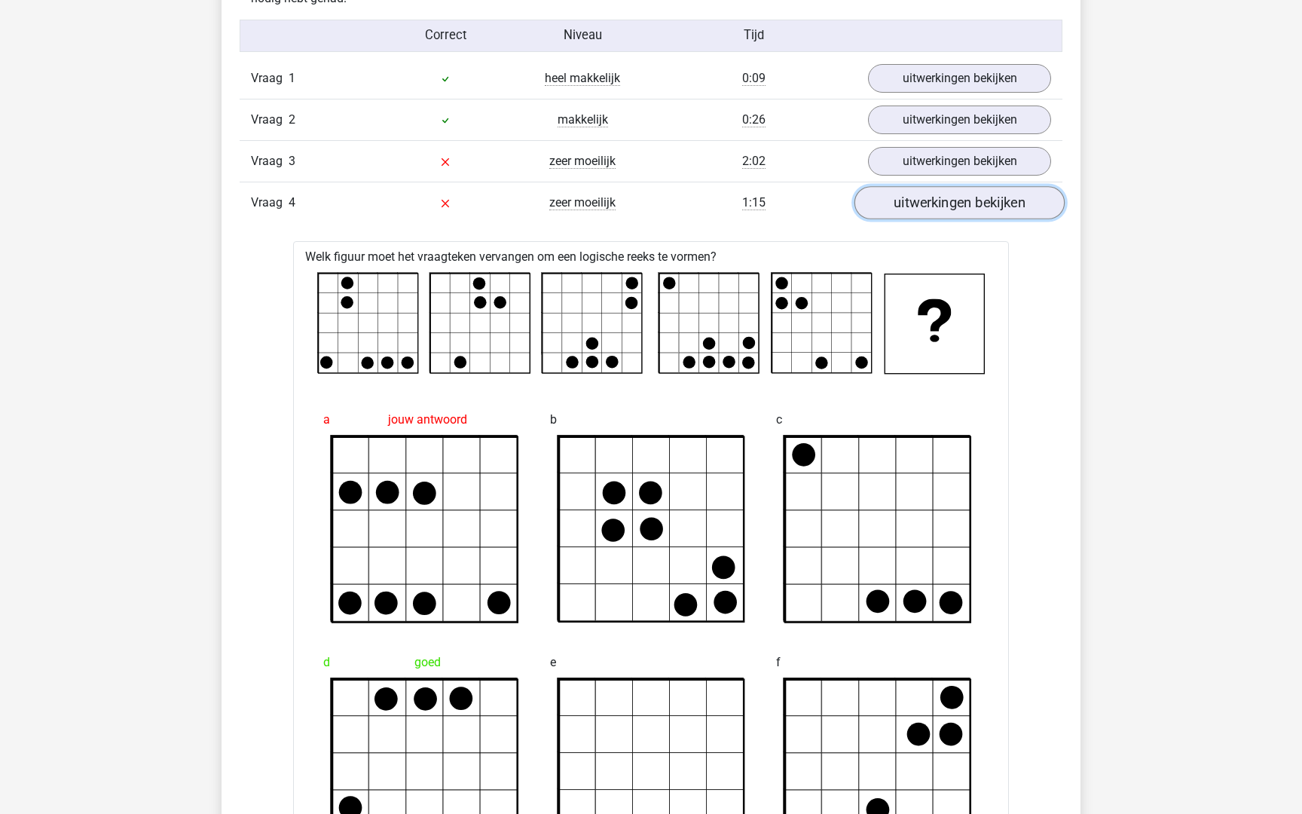
click at [961, 203] on link "uitwerkingen bekijken" at bounding box center [960, 202] width 210 height 33
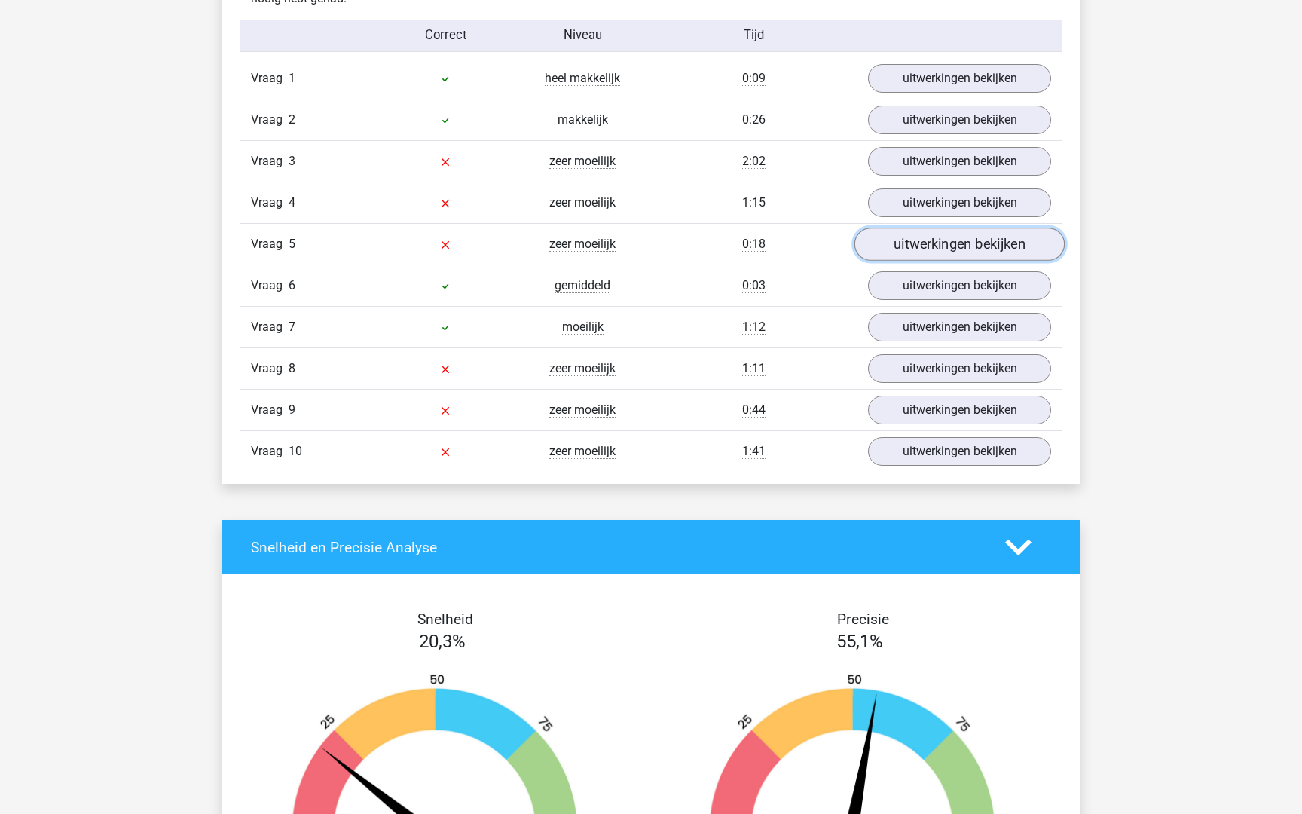
click at [908, 246] on link "uitwerkingen bekijken" at bounding box center [960, 244] width 210 height 33
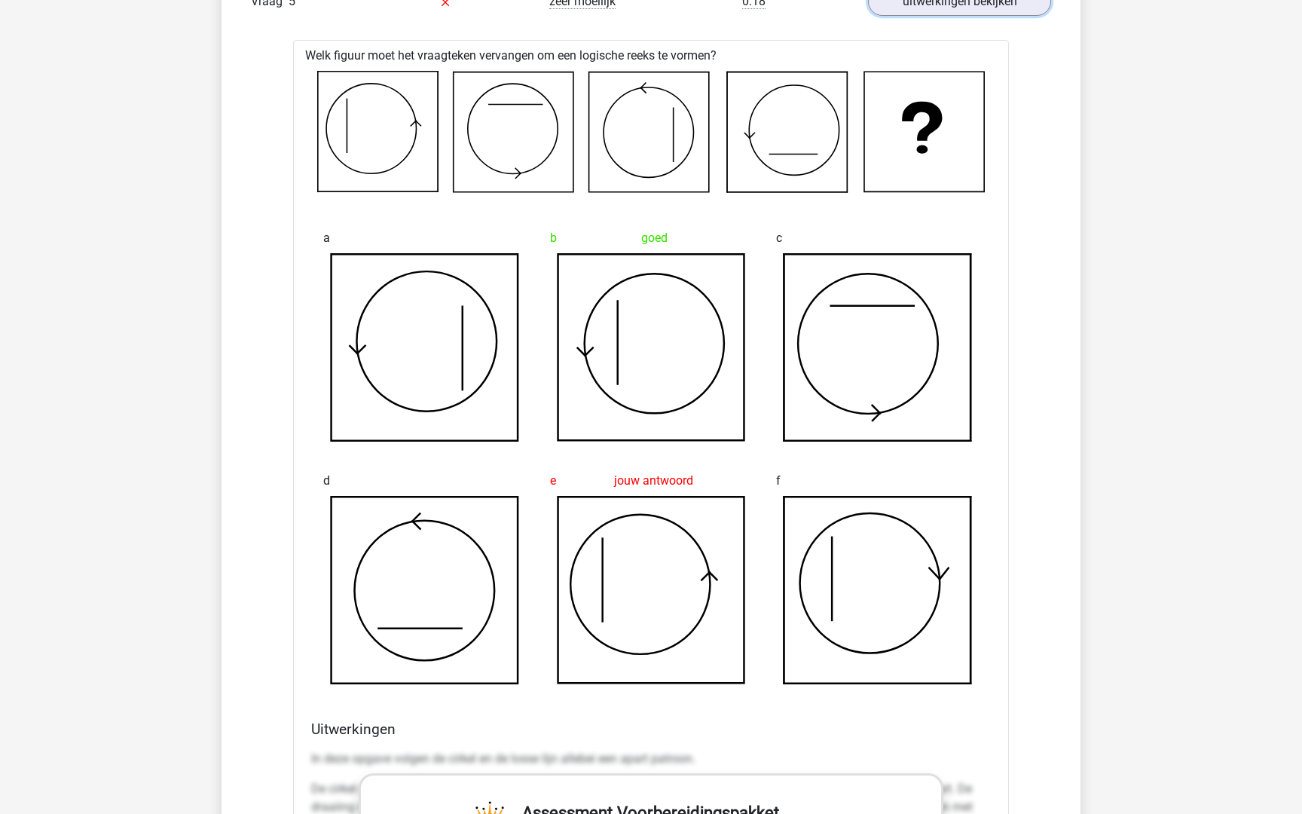
scroll to position [1500, 0]
